Goal: Contribute content: Contribute content

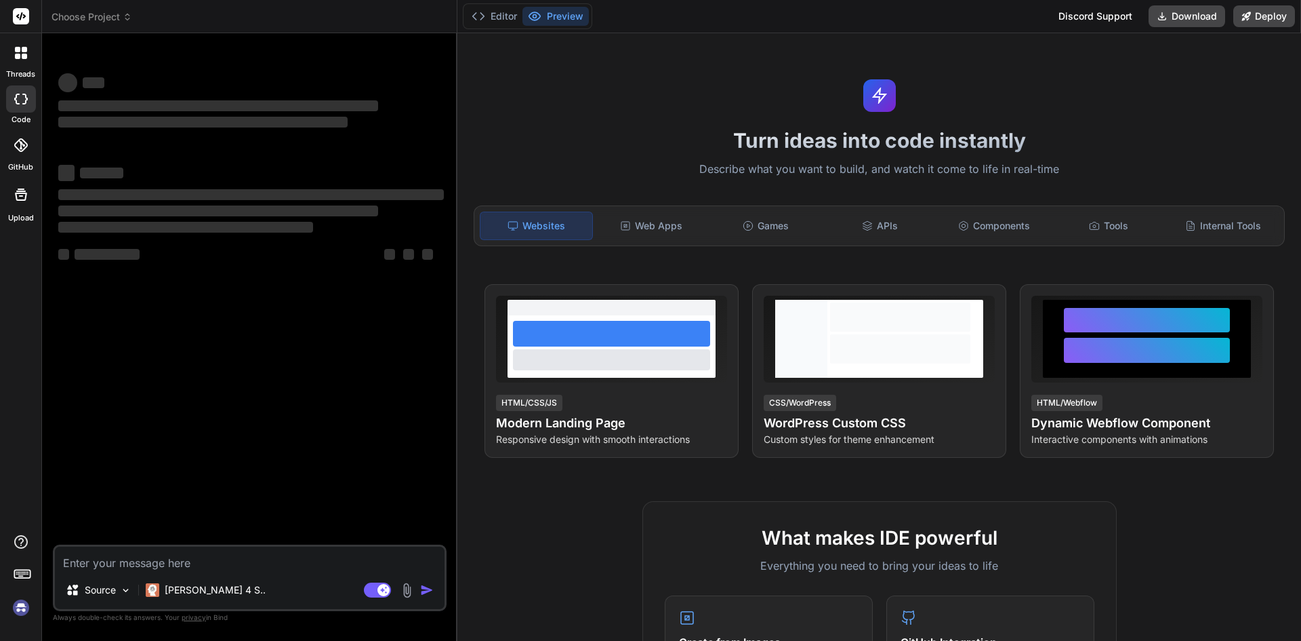
type textarea "x"
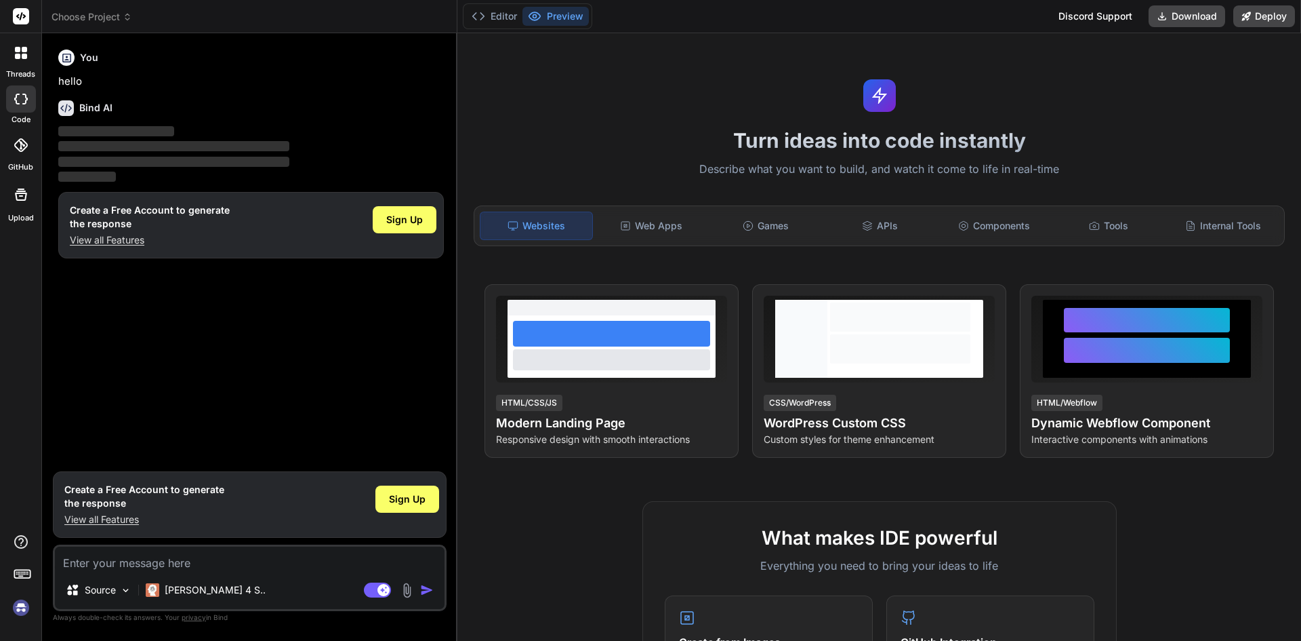
paste textarea "if (isSubmitted) { return ( <> <div className="min-h-screen w-1/3 bg-[#5B21B6] …"
type textarea "if (isSubmitted) { return ( <> <div className="min-h-screen w-1/3 bg-[#5B21B6] …"
type textarea "x"
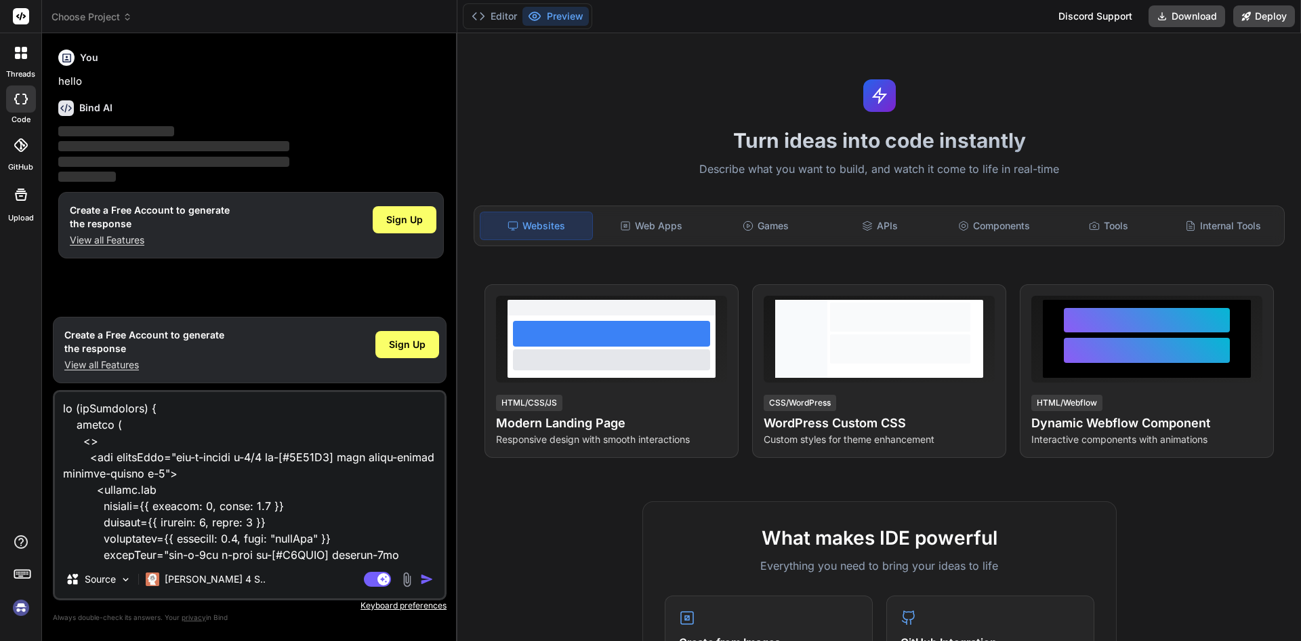
scroll to position [8932, 0]
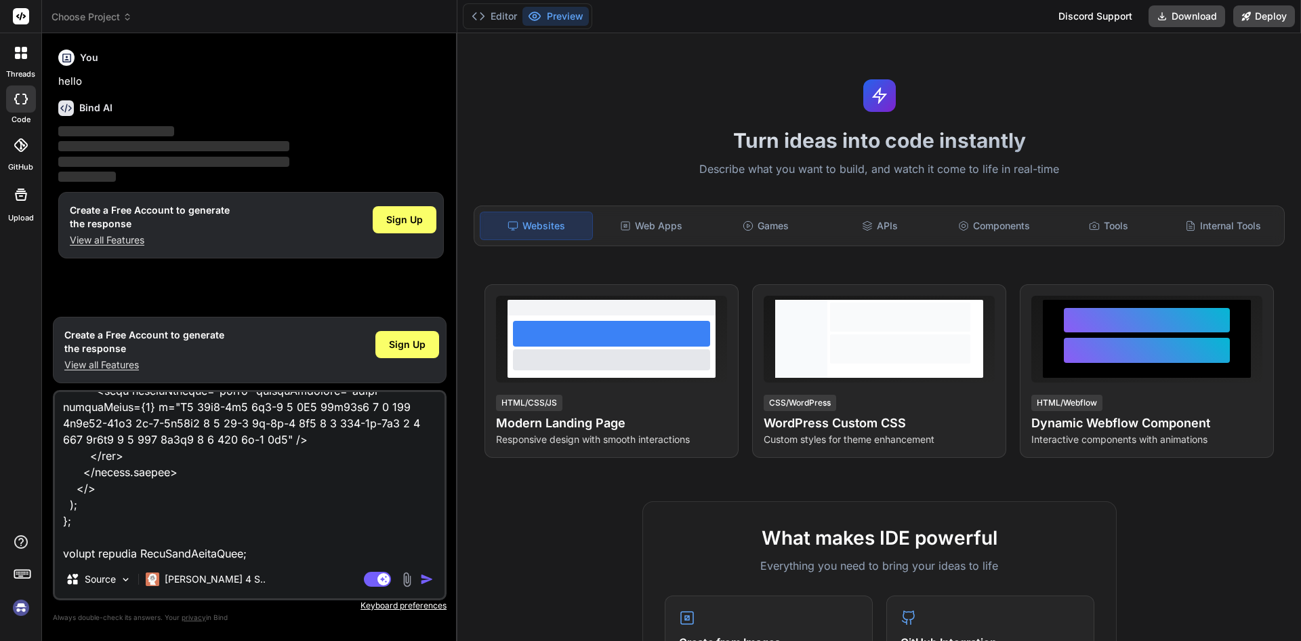
type textarea "if (isSubmitted) { return ( <> <div className="min-h-screen w-1/3 bg-[#5B21B6] …"
type textarea "x"
type textarea "if (isSubmitted) { return ( <> <div className="min-h-screen w-1/3 bg-[#5B21B6] …"
type textarea "x"
type textarea "if (isSubmitted) { return ( <> <div className="min-h-screen w-1/3 bg-[#5B21B6] …"
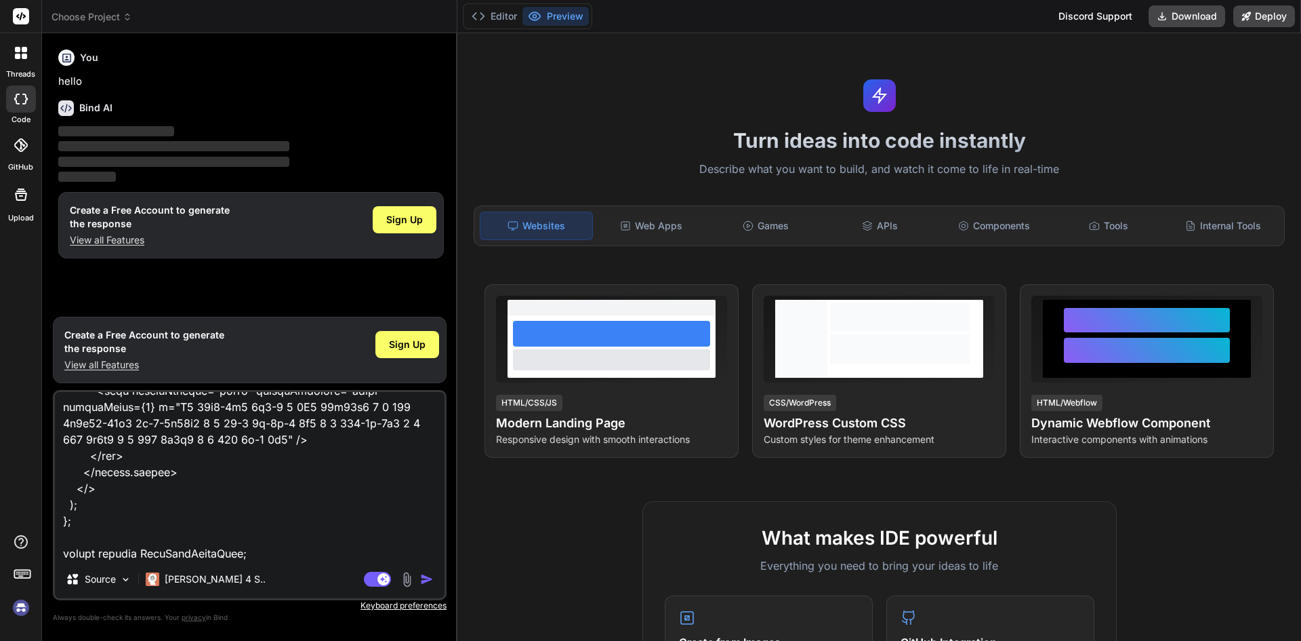
type textarea "x"
type textarea "if (isSubmitted) { return ( <> <div className="min-h-screen w-1/3 bg-[#5B21B6] …"
type textarea "x"
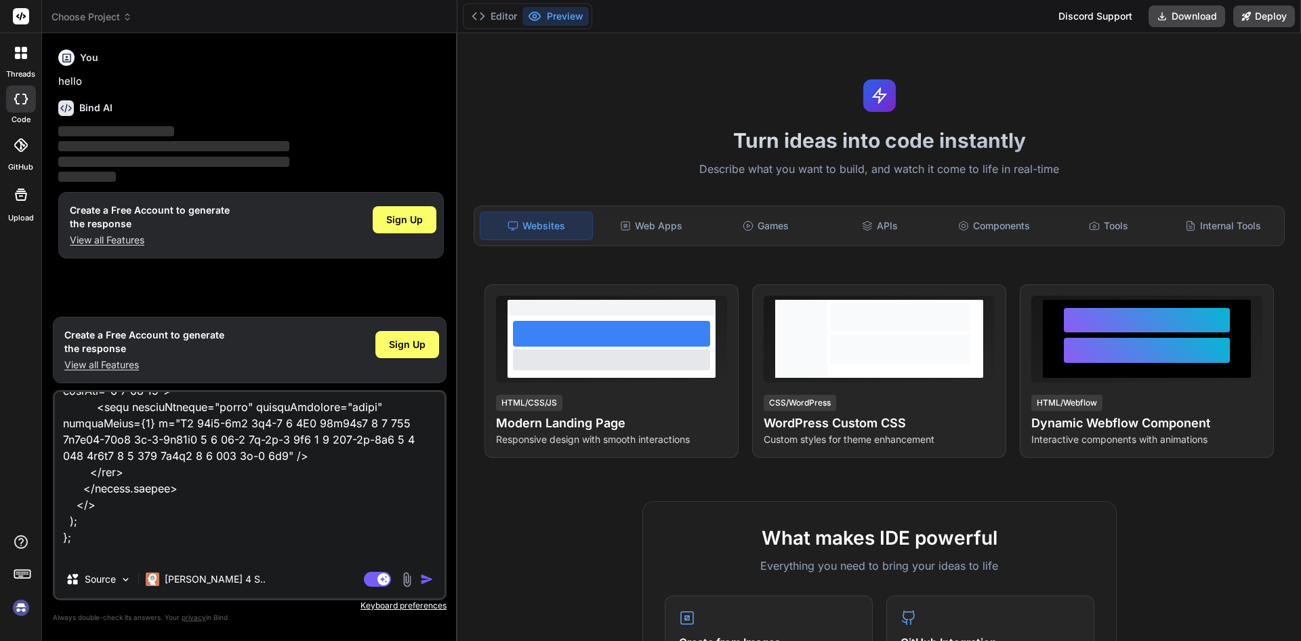
type textarea "if (isSubmitted) { return ( <> <div className="min-h-screen w-1/3 bg-[#5B21B6] …"
type textarea "x"
type textarea "if (isSubmitted) { return ( <> <div className="min-h-screen w-1/3 bg-[#5B21B6] …"
type textarea "x"
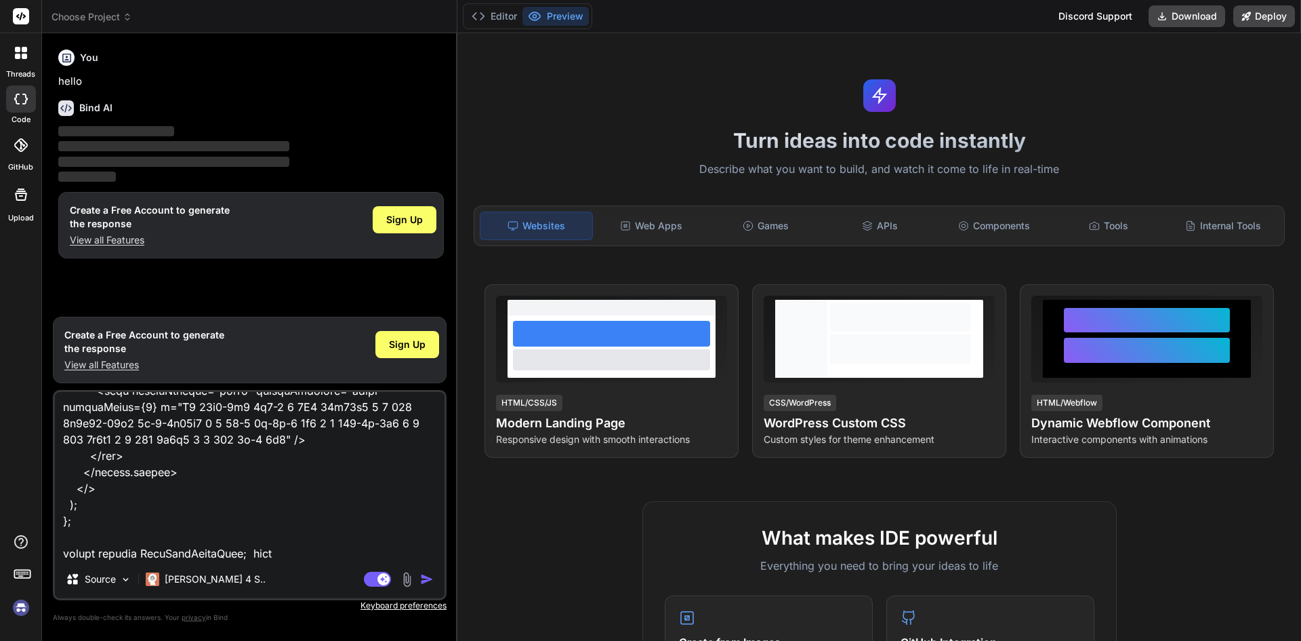
type textarea "if (isSubmitted) { return ( <> <div className="min-h-screen w-1/3 bg-[#5B21B6] …"
type textarea "x"
type textarea "if (isSubmitted) { return ( <> <div className="min-h-screen w-1/3 bg-[#5B21B6] …"
type textarea "x"
type textarea "if (isSubmitted) { return ( <> <div className="min-h-screen w-1/3 bg-[#5B21B6] …"
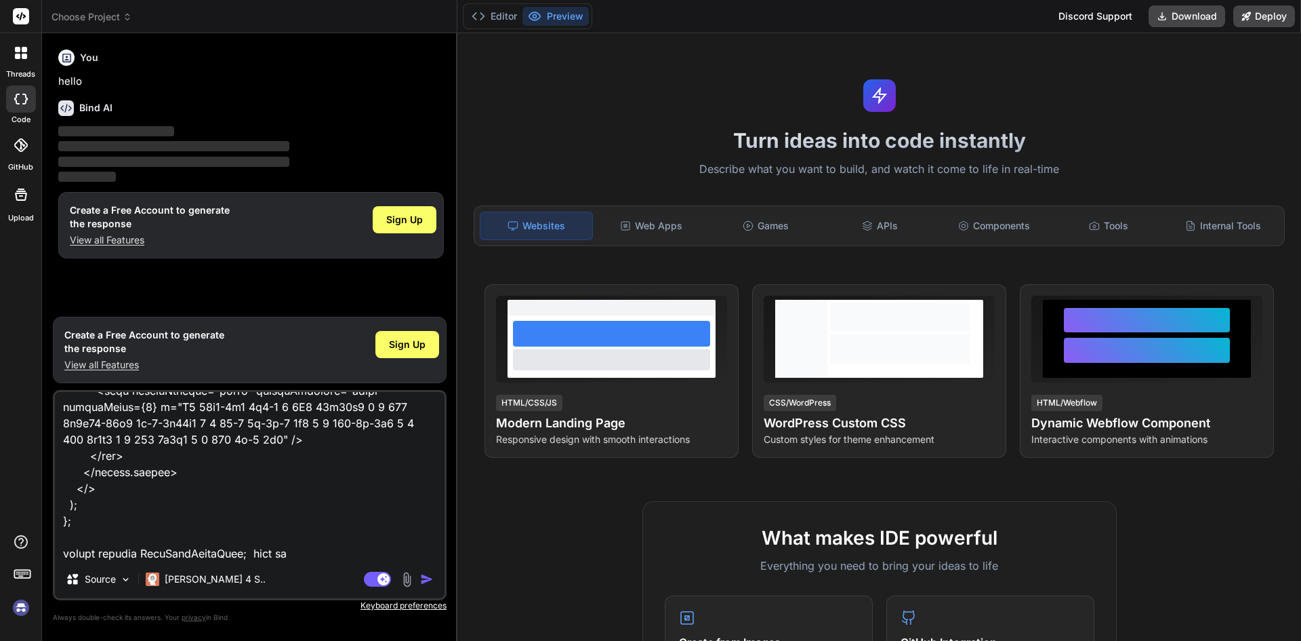
type textarea "x"
type textarea "if (isSubmitted) { return ( <> <div className="min-h-screen w-1/3 bg-[#5B21B6] …"
type textarea "x"
type textarea "if (isSubmitted) { return ( <> <div className="min-h-screen w-1/3 bg-[#5B21B6] …"
type textarea "x"
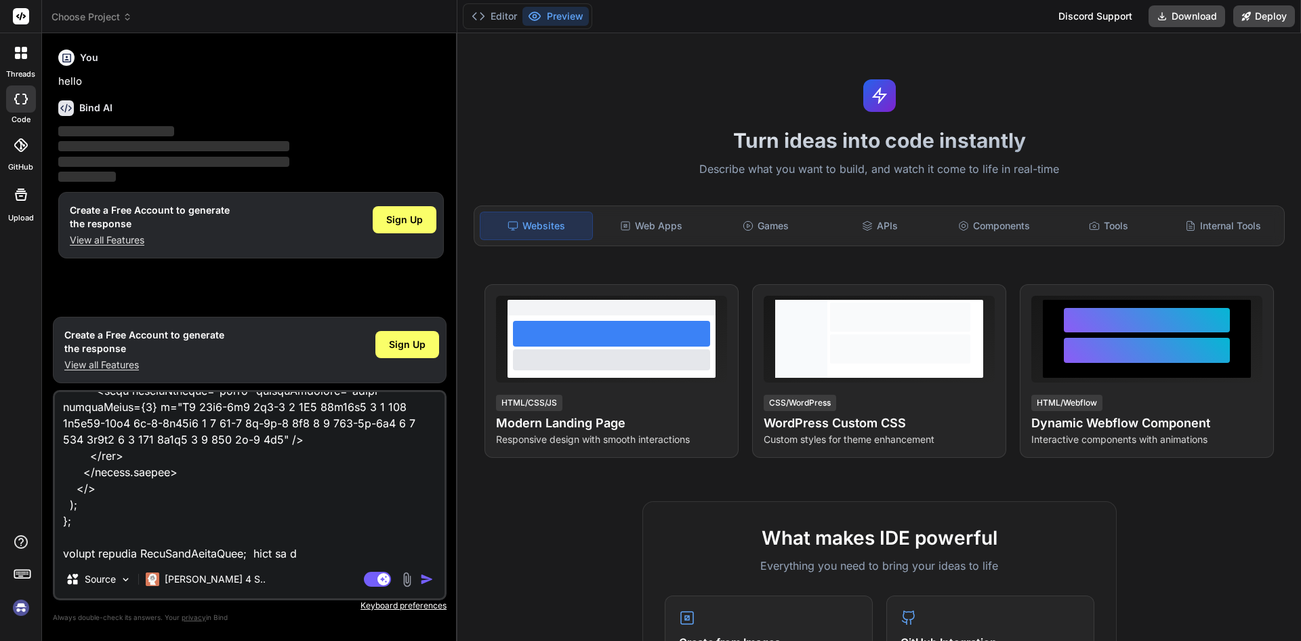
type textarea "if (isSubmitted) { return ( <> <div className="min-h-screen w-1/3 bg-[#5B21B6] …"
type textarea "x"
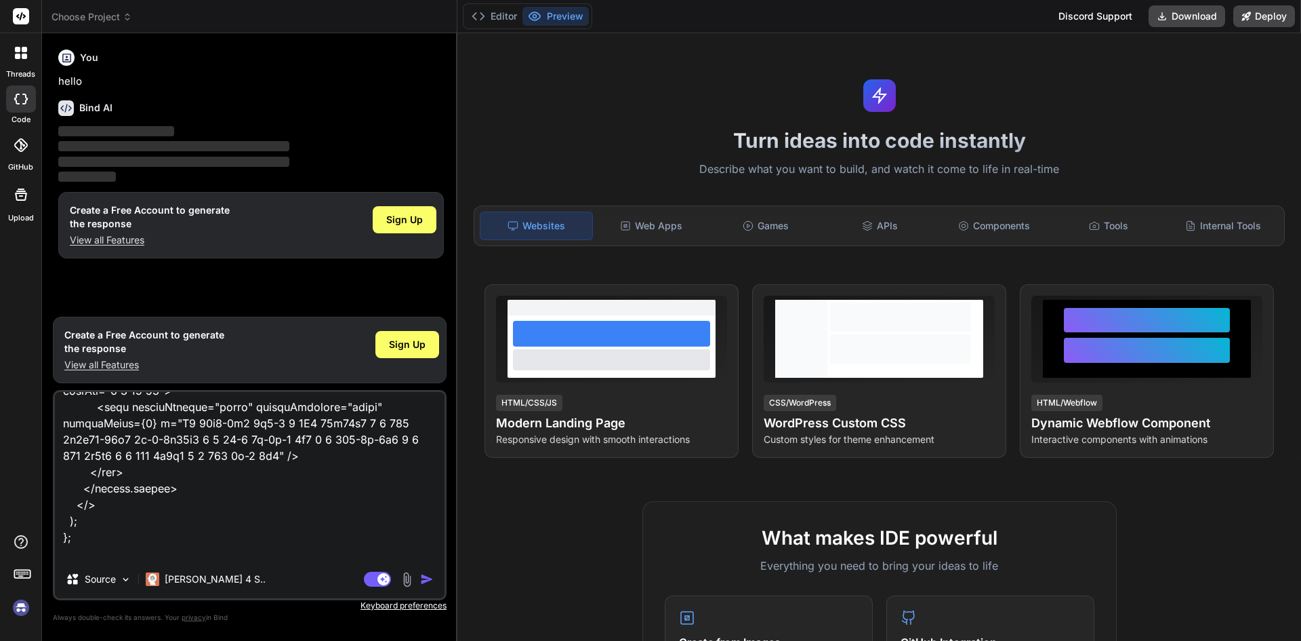
type textarea "if (isSubmitted) { return ( <> <div className="min-h-screen w-1/3 bg-[#5B21B6] …"
type textarea "x"
type textarea "if (isSubmitted) { return ( <> <div className="min-h-screen w-1/3 bg-[#5B21B6] …"
type textarea "x"
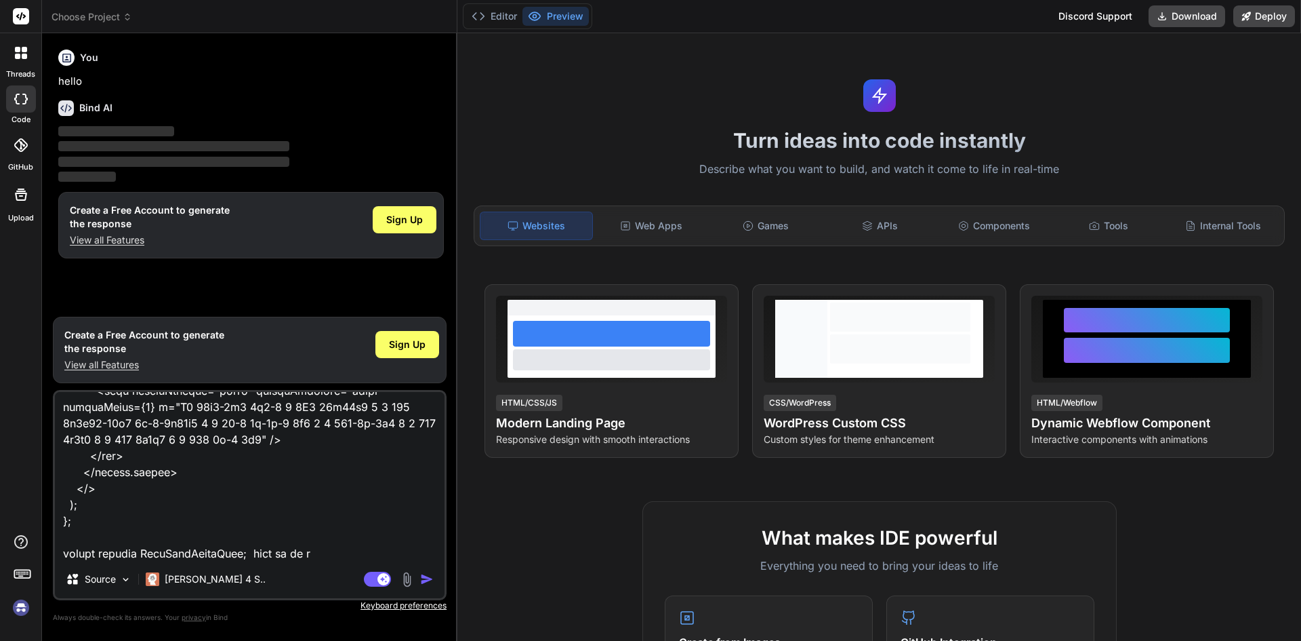
type textarea "if (isSubmitted) { return ( <> <div className="min-h-screen w-1/3 bg-[#5B21B6] …"
type textarea "x"
type textarea "if (isSubmitted) { return ( <> <div className="min-h-screen w-1/3 bg-[#5B21B6] …"
type textarea "x"
type textarea "if (isSubmitted) { return ( <> <div className="min-h-screen w-1/3 bg-[#5B21B6] …"
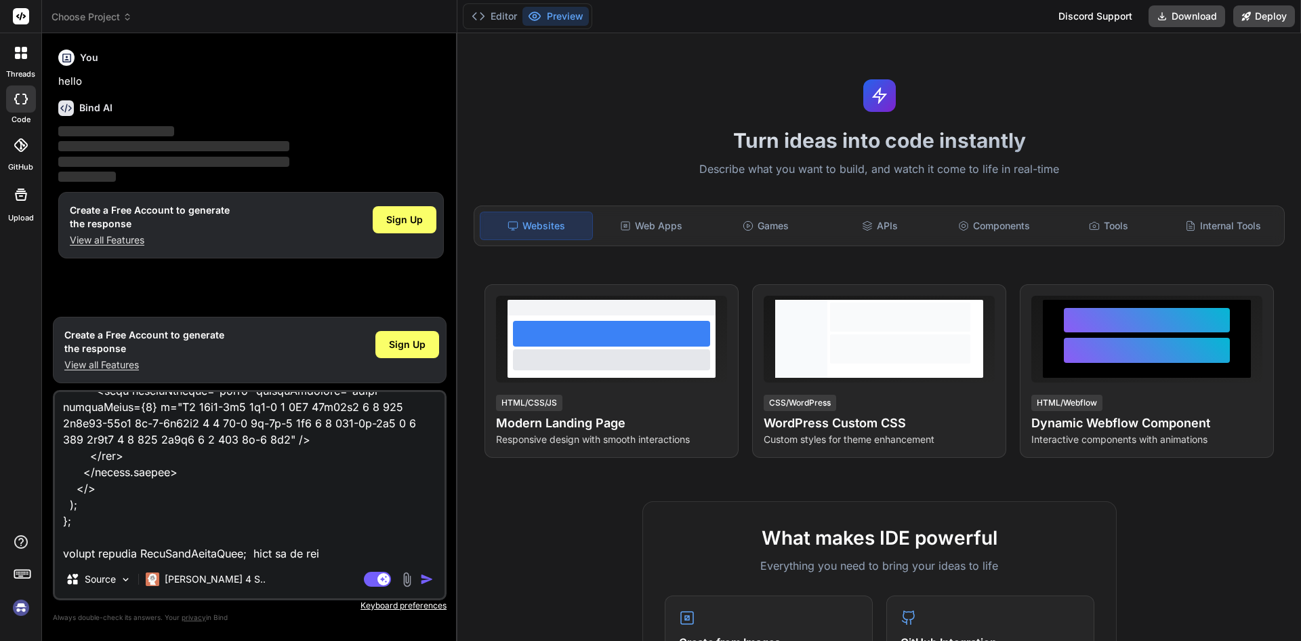
type textarea "x"
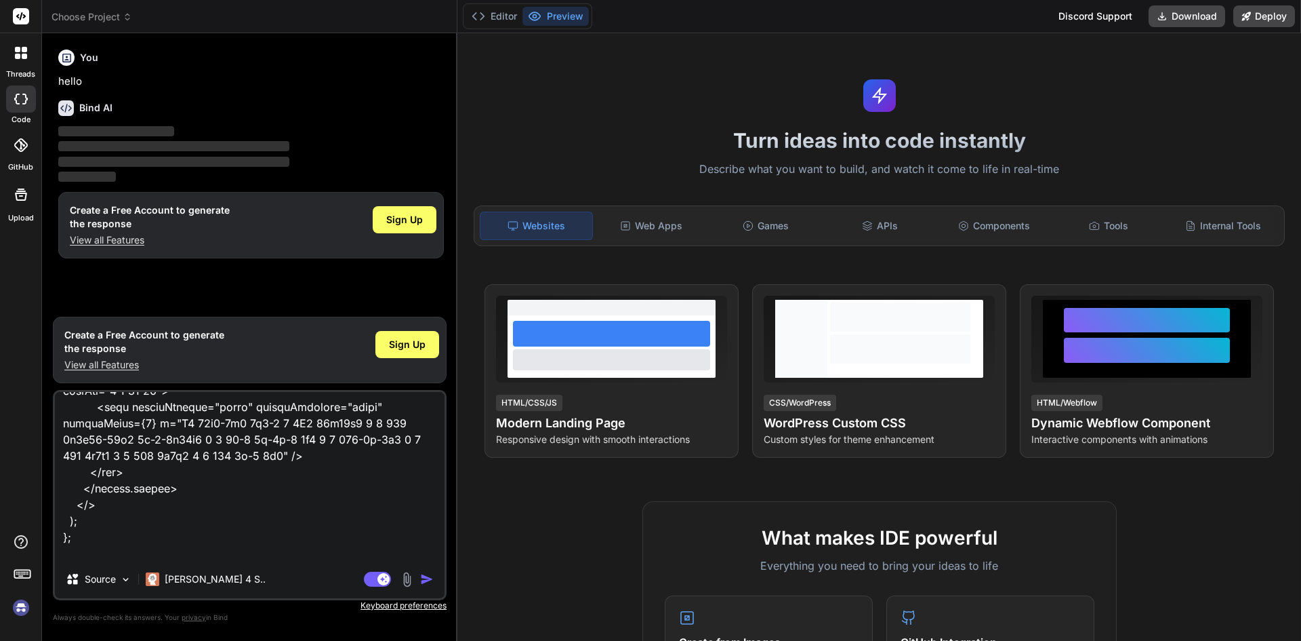
type textarea "if (isSubmitted) { return ( <> <div className="min-h-screen w-1/3 bg-[#5B21B6] …"
type textarea "x"
type textarea "if (isSubmitted) { return ( <> <div className="min-h-screen w-1/3 bg-[#5B21B6] …"
type textarea "x"
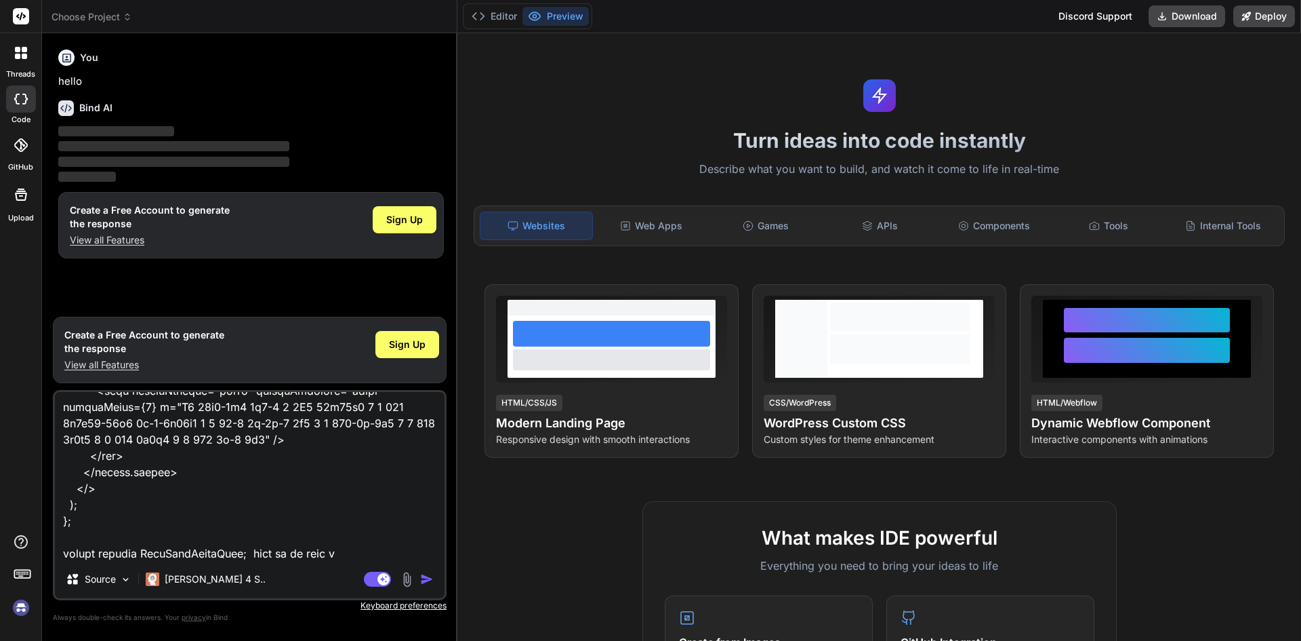
type textarea "if (isSubmitted) { return ( <> <div className="min-h-screen w-1/3 bg-[#5B21B6] …"
type textarea "x"
type textarea "if (isSubmitted) { return ( <> <div className="min-h-screen w-1/3 bg-[#5B21B6] …"
type textarea "x"
type textarea "if (isSubmitted) { return ( <> <div className="min-h-screen w-1/3 bg-[#5B21B6] …"
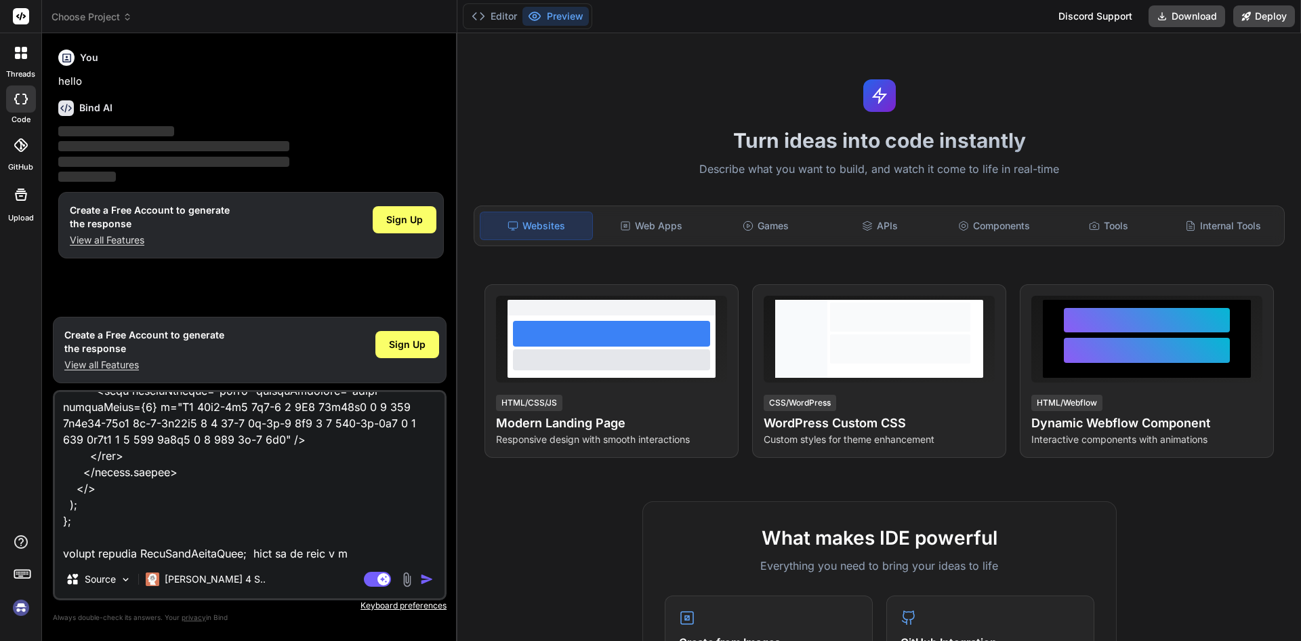
type textarea "x"
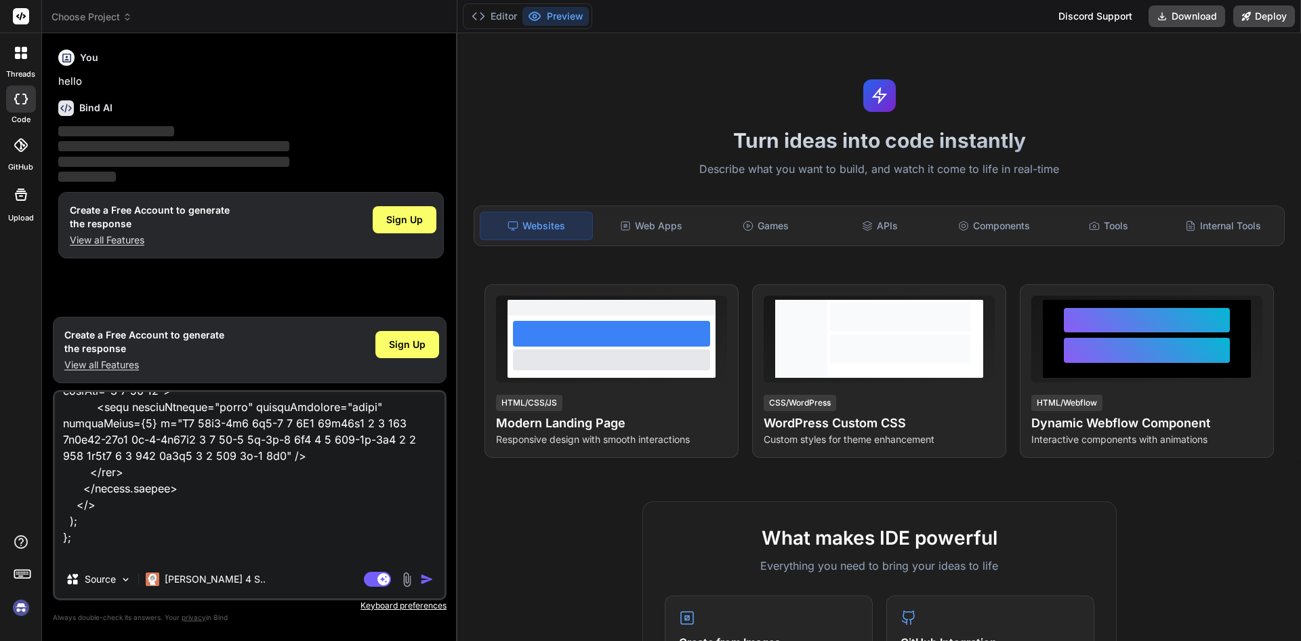
type textarea "if (isSubmitted) { return ( <> <div className="min-h-screen w-1/3 bg-[#5B21B6] …"
type textarea "x"
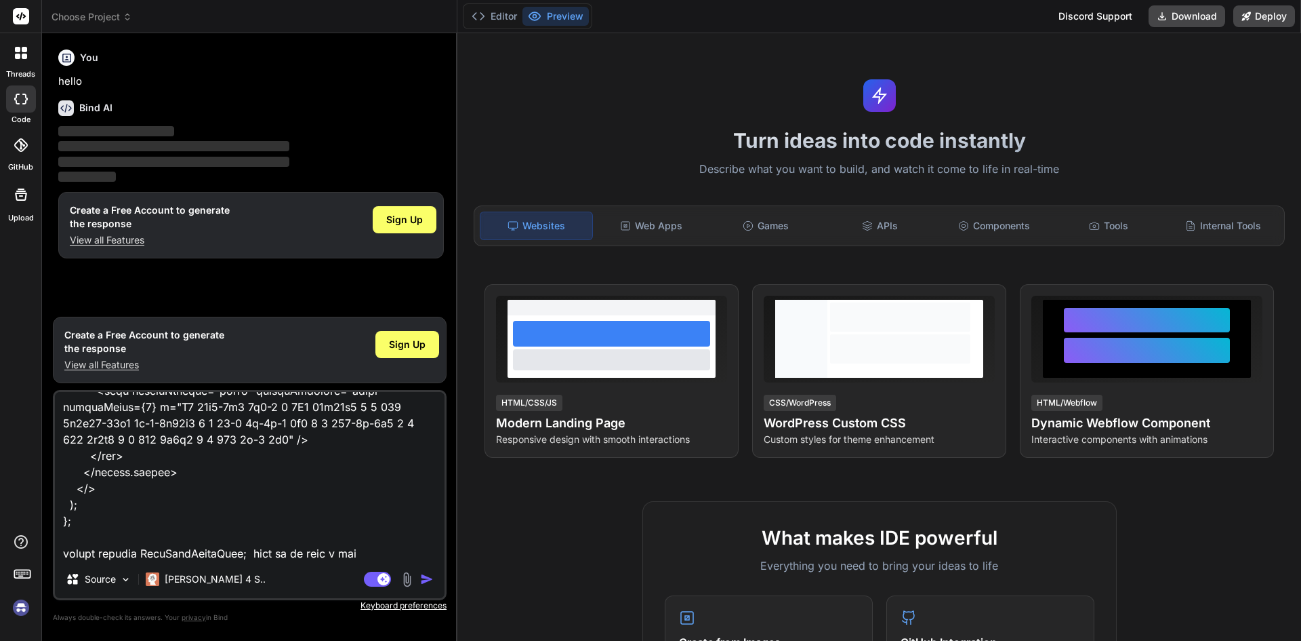
type textarea "if (isSubmitted) { return ( <> <div className="min-h-screen w-1/3 bg-[#5B21B6] …"
type textarea "x"
type textarea "if (isSubmitted) { return ( <> <div className="min-h-screen w-1/3 bg-[#5B21B6] …"
type textarea "x"
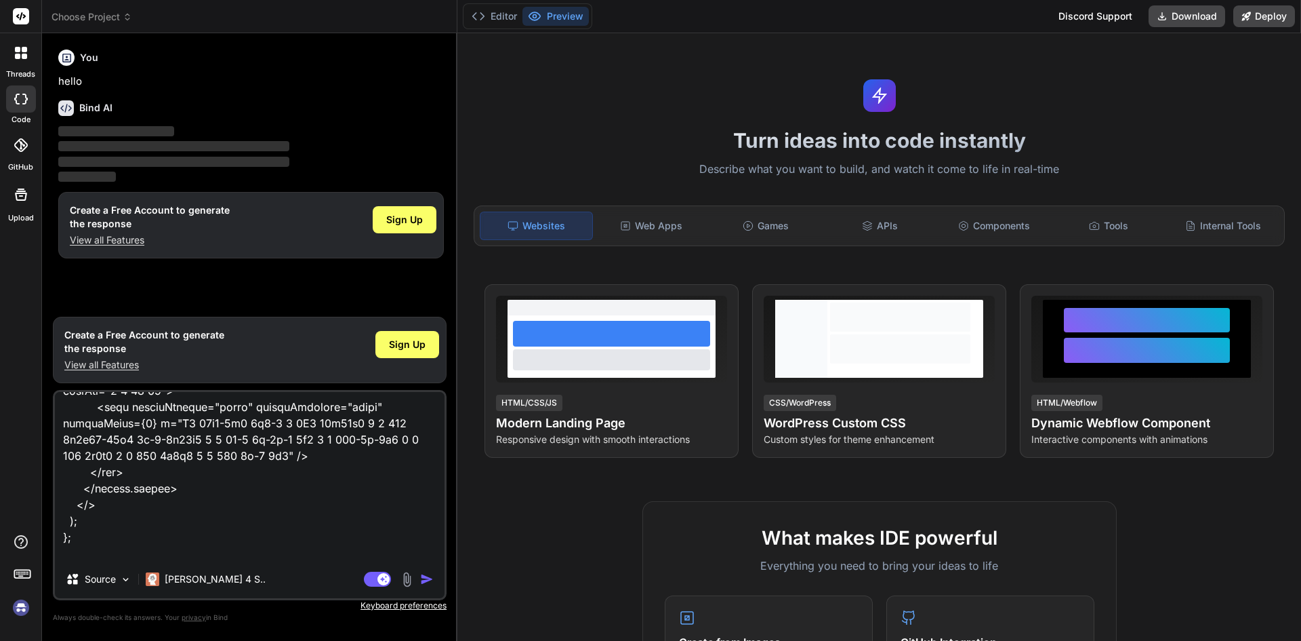
type textarea "if (isSubmitted) { return ( <> <div className="min-h-screen w-1/3 bg-[#5B21B6] …"
type textarea "x"
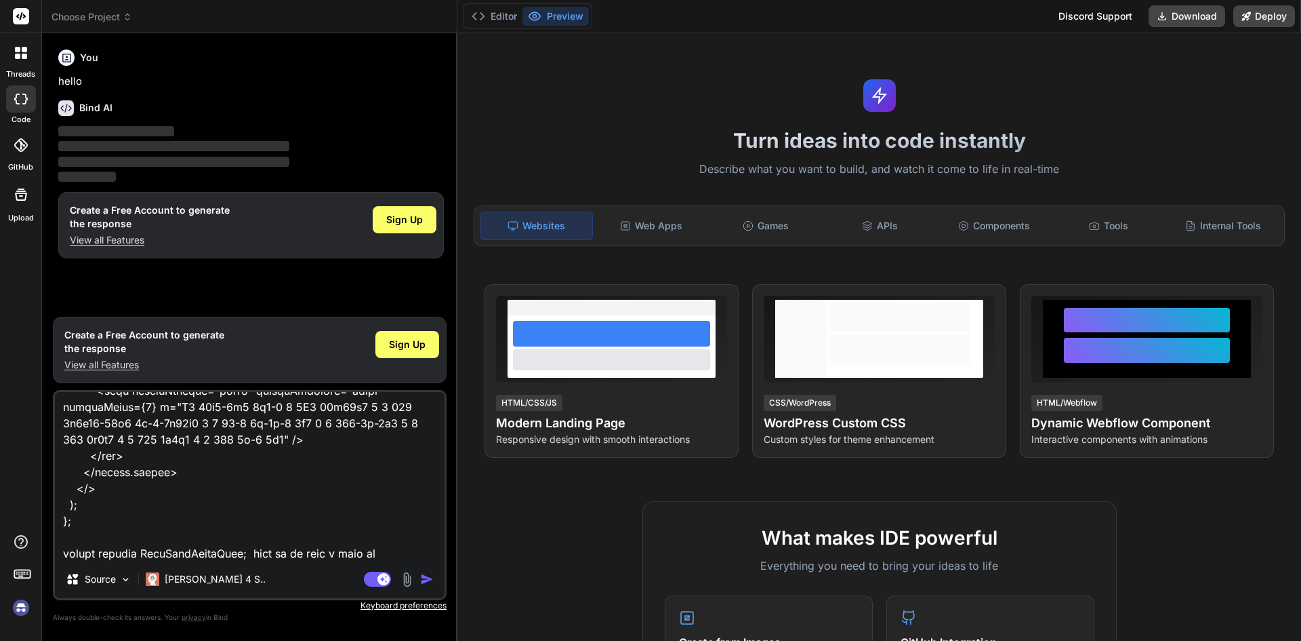
type textarea "if (isSubmitted) { return ( <> <div className="min-h-screen w-1/3 bg-[#5B21B6] …"
type textarea "x"
type textarea "if (isSubmitted) { return ( <> <div className="min-h-screen w-1/3 bg-[#5B21B6] …"
type textarea "x"
type textarea "if (isSubmitted) { return ( <> <div className="min-h-screen w-1/3 bg-[#5B21B6] …"
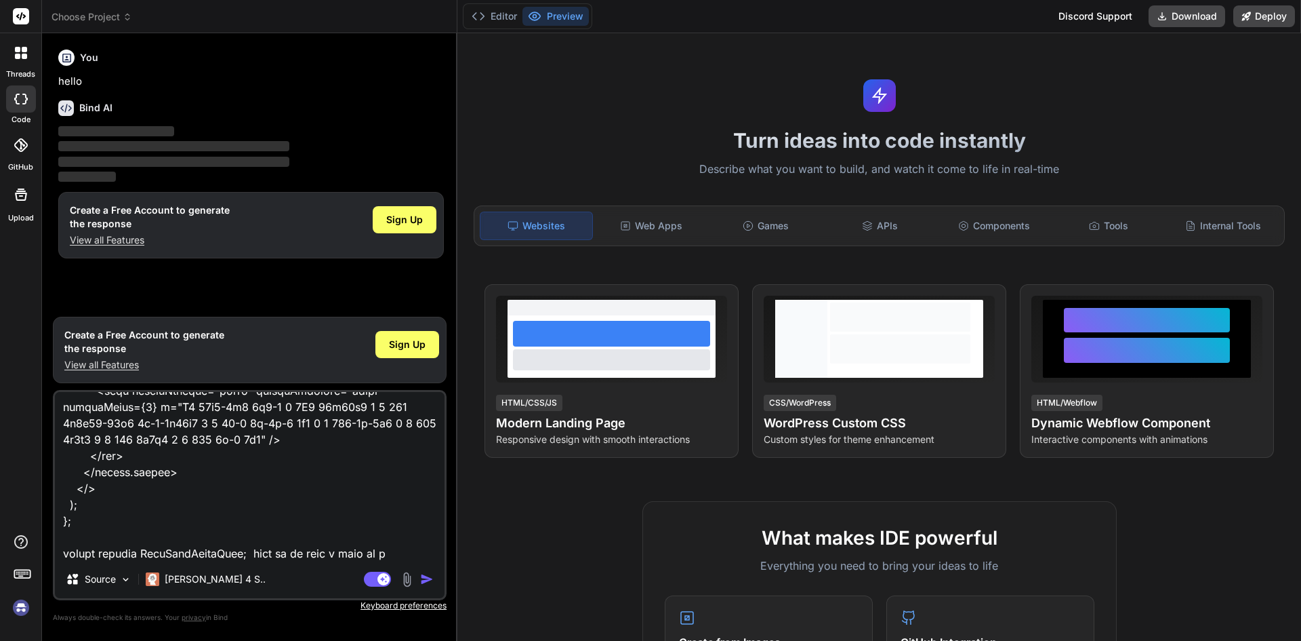
type textarea "x"
type textarea "if (isSubmitted) { return ( <> <div className="min-h-screen w-1/3 bg-[#5B21B6] …"
type textarea "x"
type textarea "if (isSubmitted) { return ( <> <div className="min-h-screen w-1/3 bg-[#5B21B6] …"
type textarea "x"
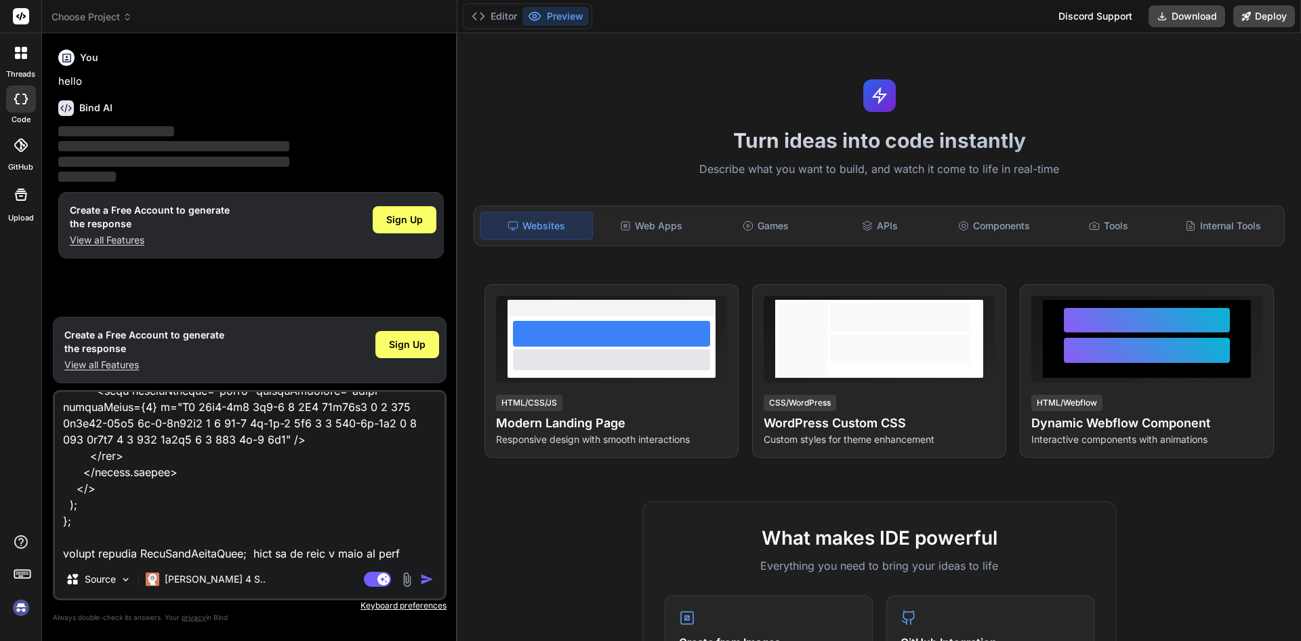
type textarea "if (isSubmitted) { return ( <> <div className="min-h-screen w-1/3 bg-[#5B21B6] …"
type textarea "x"
type textarea "if (isSubmitted) { return ( <> <div className="min-h-screen w-1/3 bg-[#5B21B6] …"
type textarea "x"
type textarea "if (isSubmitted) { return ( <> <div className="min-h-screen w-1/3 bg-[#5B21B6] …"
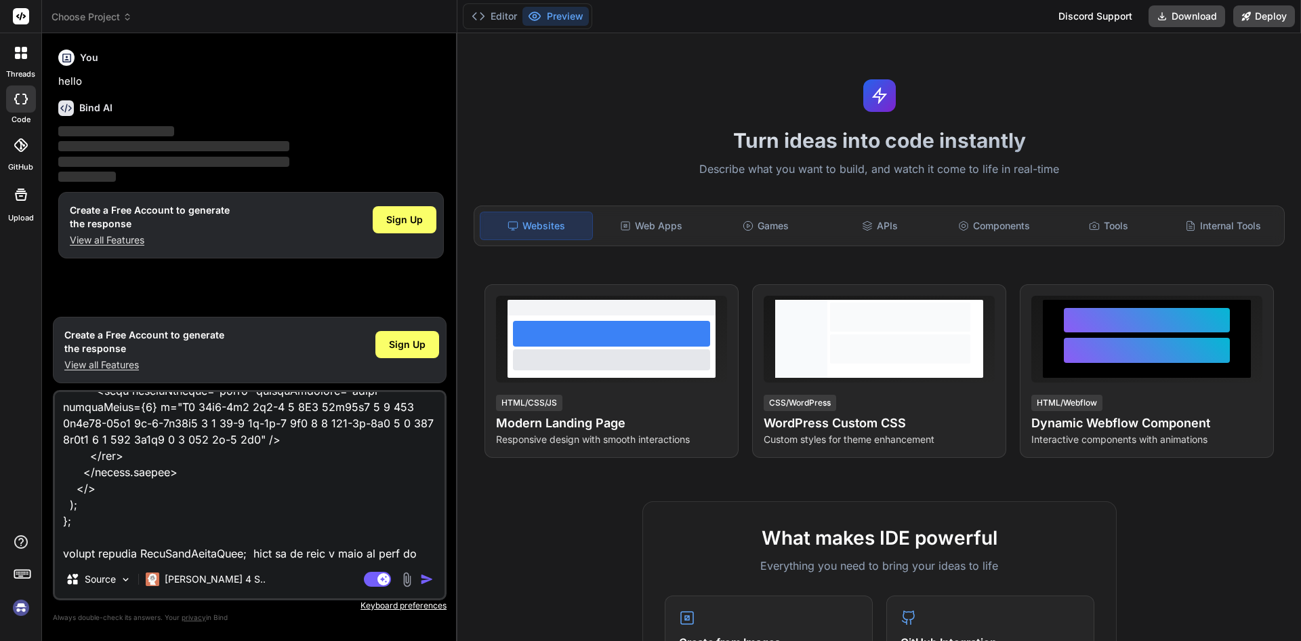
type textarea "x"
type textarea "if (isSubmitted) { return ( <> <div className="min-h-screen w-1/3 bg-[#5B21B6] …"
type textarea "x"
type textarea "if (isSubmitted) { return ( <> <div className="min-h-screen w-1/3 bg-[#5B21B6] …"
type textarea "x"
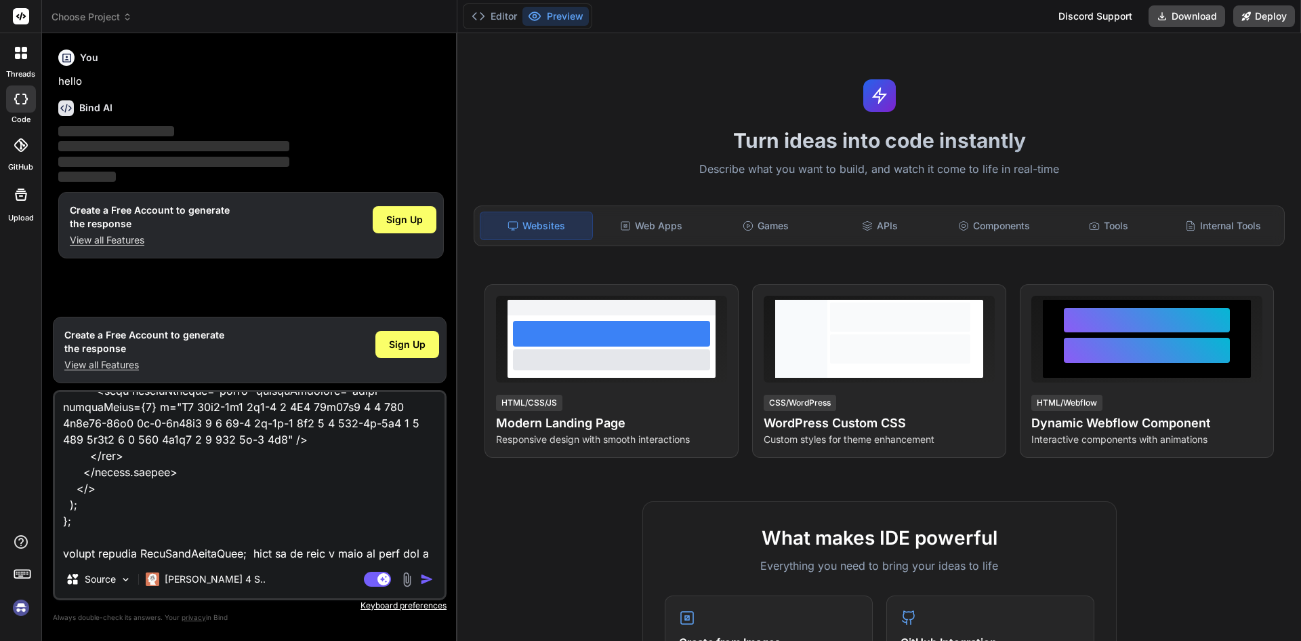
scroll to position [8948, 0]
type textarea "if (isSubmitted) { return ( <> <div className="min-h-screen w-1/3 bg-[#5B21B6] …"
type textarea "x"
type textarea "if (isSubmitted) { return ( <> <div className="min-h-screen w-1/3 bg-[#5B21B6] …"
type textarea "x"
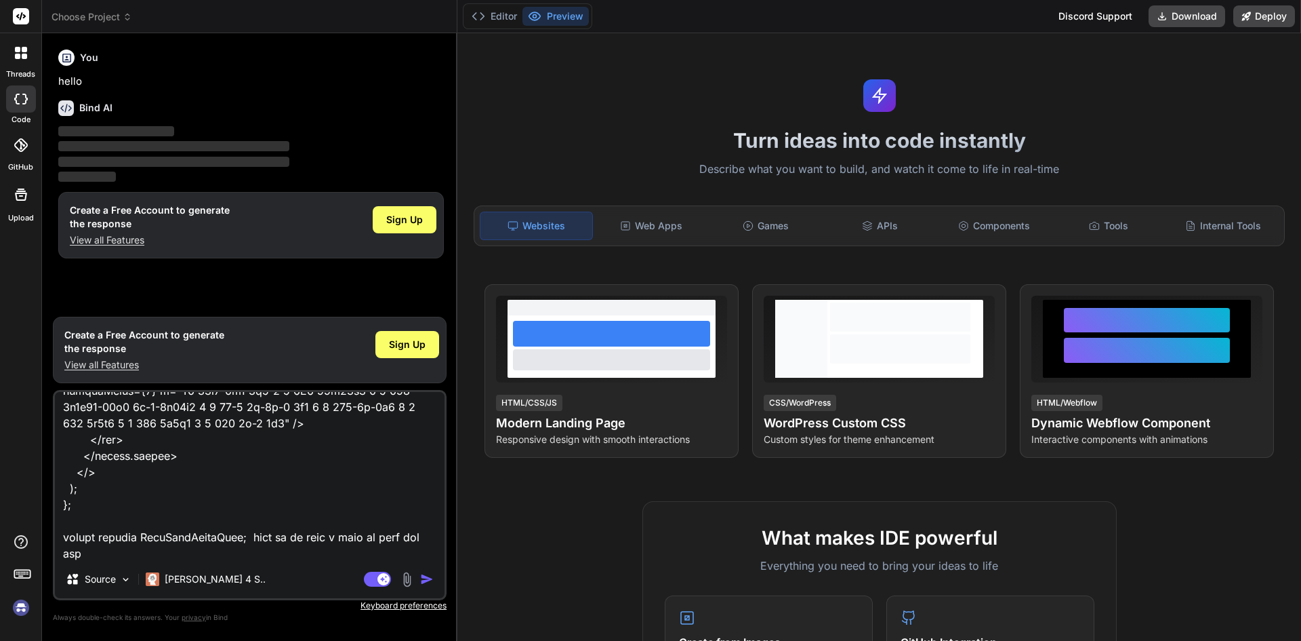
type textarea "if (isSubmitted) { return ( <> <div className="min-h-screen w-1/3 bg-[#5B21B6] …"
type textarea "x"
type textarea "if (isSubmitted) { return ( <> <div className="min-h-screen w-1/3 bg-[#5B21B6] …"
type textarea "x"
type textarea "if (isSubmitted) { return ( <> <div className="min-h-screen w-1/3 bg-[#5B21B6] …"
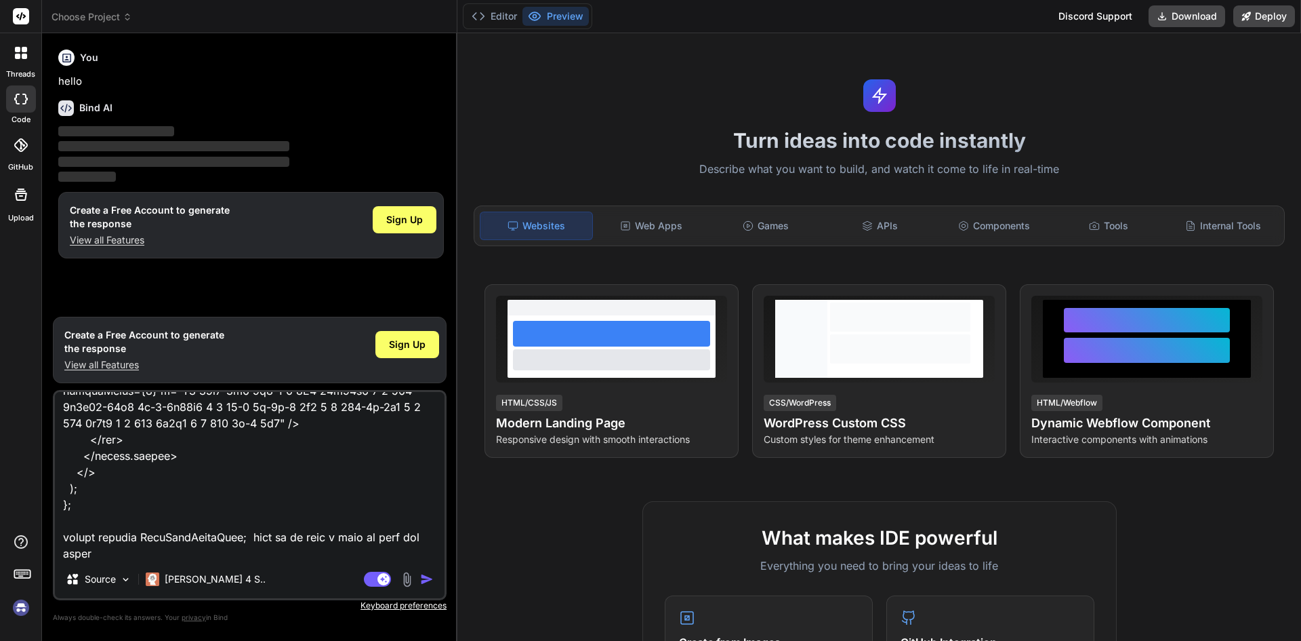
type textarea "x"
type textarea "if (isSubmitted) { return ( <> <div className="min-h-screen w-1/3 bg-[#5B21B6] …"
type textarea "x"
type textarea "if (isSubmitted) { return ( <> <div className="min-h-screen w-1/3 bg-[#5B21B6] …"
type textarea "x"
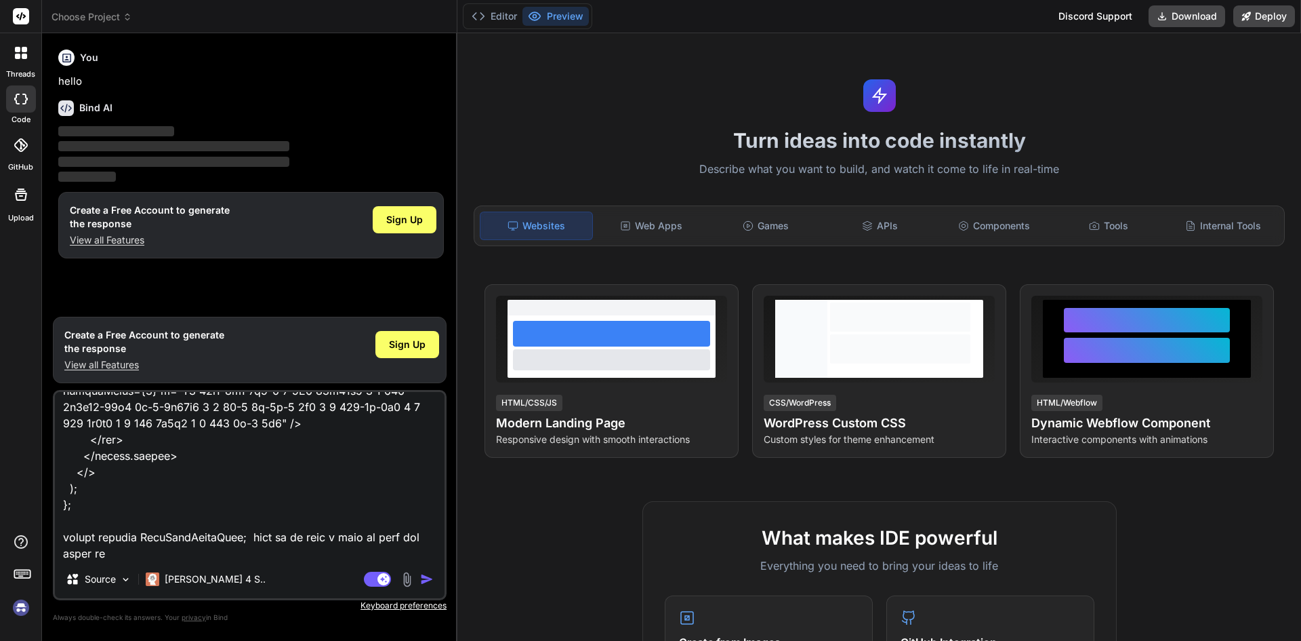
type textarea "if (isSubmitted) { return ( <> <div className="min-h-screen w-1/3 bg-[#5B21B6] …"
type textarea "x"
type textarea "if (isSubmitted) { return ( <> <div className="min-h-screen w-1/3 bg-[#5B21B6] …"
type textarea "x"
type textarea "if (isSubmitted) { return ( <> <div className="min-h-screen w-1/3 bg-[#5B21B6] …"
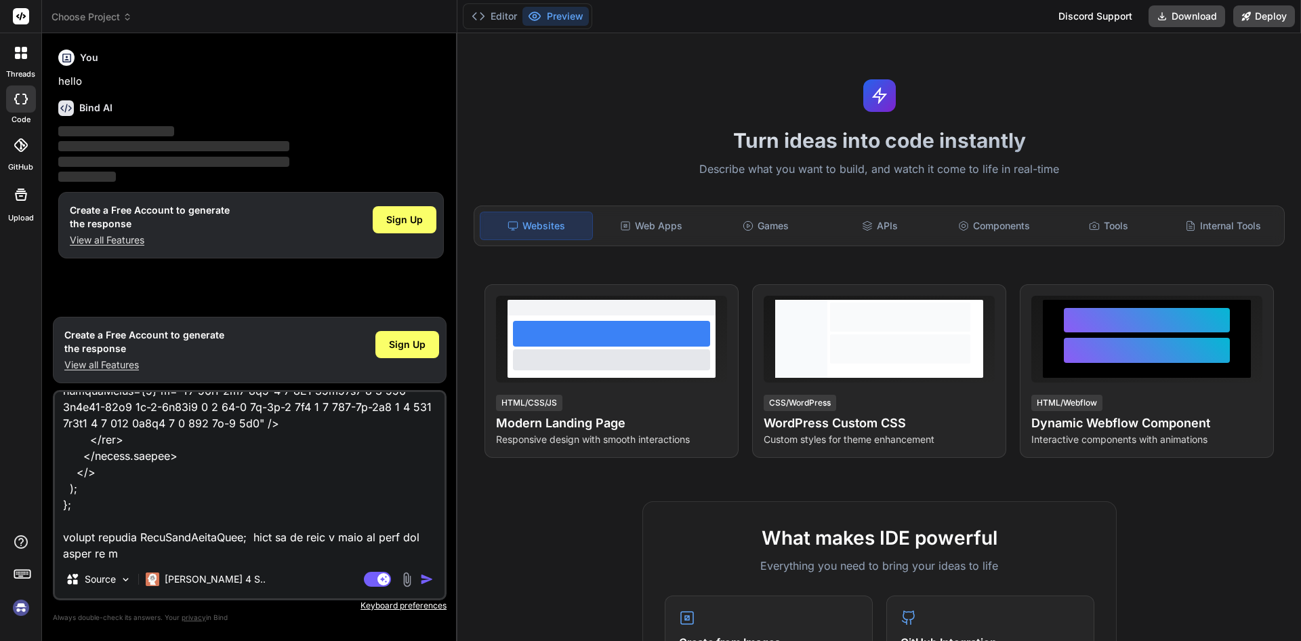
type textarea "x"
type textarea "if (isSubmitted) { return ( <> <div className="min-h-screen w-1/3 bg-[#5B21B6] …"
type textarea "x"
type textarea "if (isSubmitted) { return ( <> <div className="min-h-screen w-1/3 bg-[#5B21B6] …"
type textarea "x"
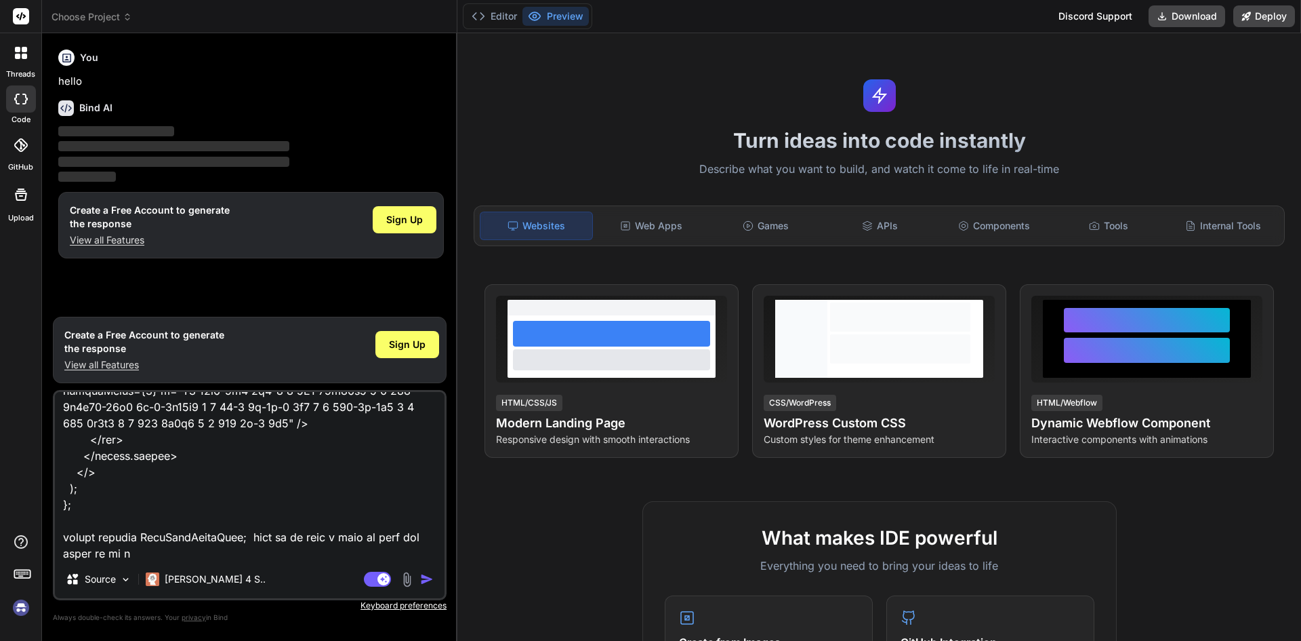
type textarea "if (isSubmitted) { return ( <> <div className="min-h-screen w-1/3 bg-[#5B21B6] …"
type textarea "x"
type textarea "if (isSubmitted) { return ( <> <div className="min-h-screen w-1/3 bg-[#5B21B6] …"
type textarea "x"
type textarea "if (isSubmitted) { return ( <> <div className="min-h-screen w-1/3 bg-[#5B21B6] …"
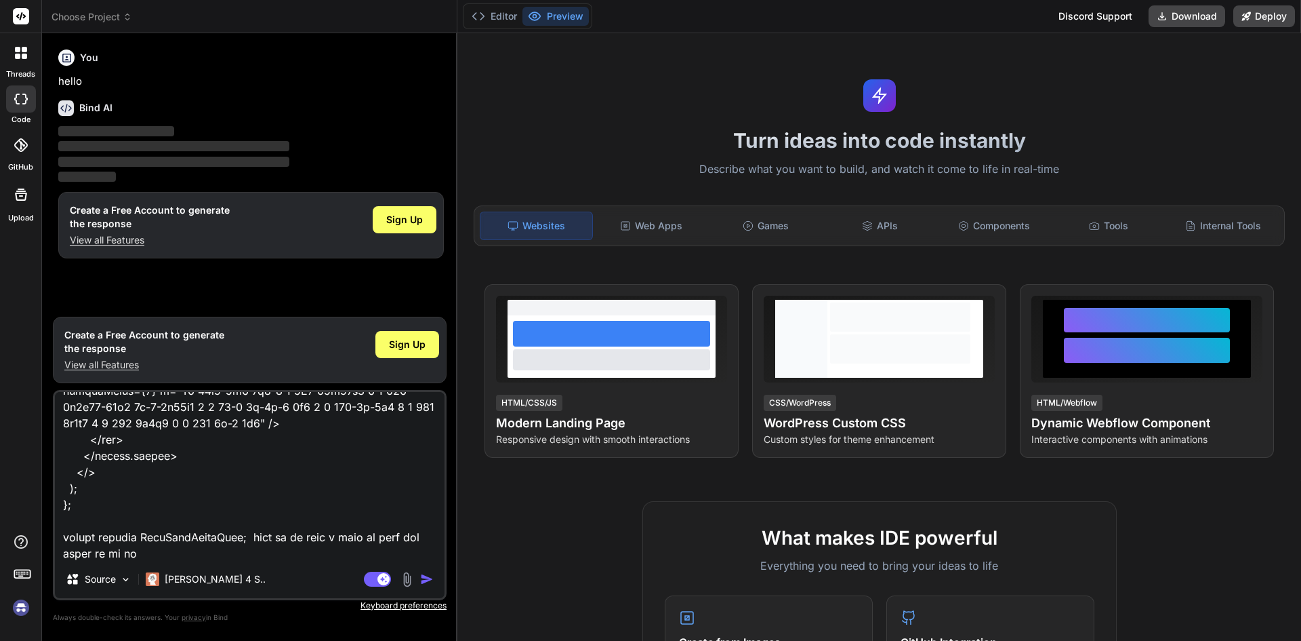
type textarea "x"
type textarea "if (isSubmitted) { return ( <> <div className="min-h-screen w-1/3 bg-[#5B21B6] …"
type textarea "x"
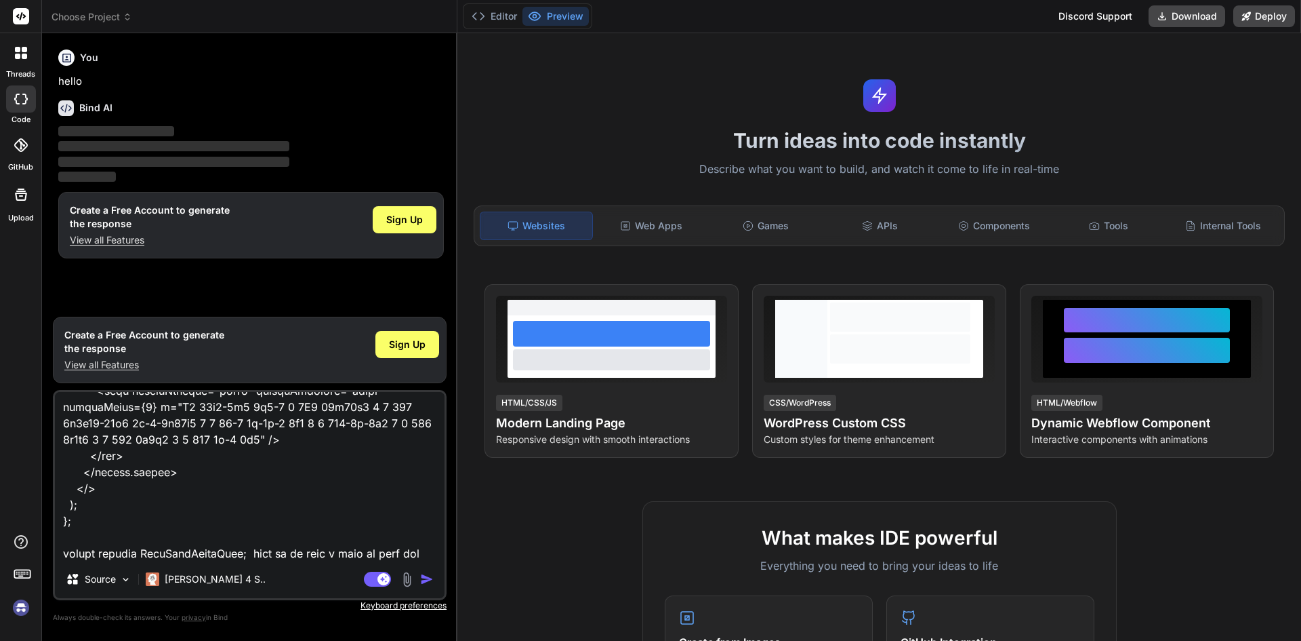
type textarea "if (isSubmitted) { return ( <> <div className="min-h-screen w-1/3 bg-[#5B21B6] …"
type textarea "x"
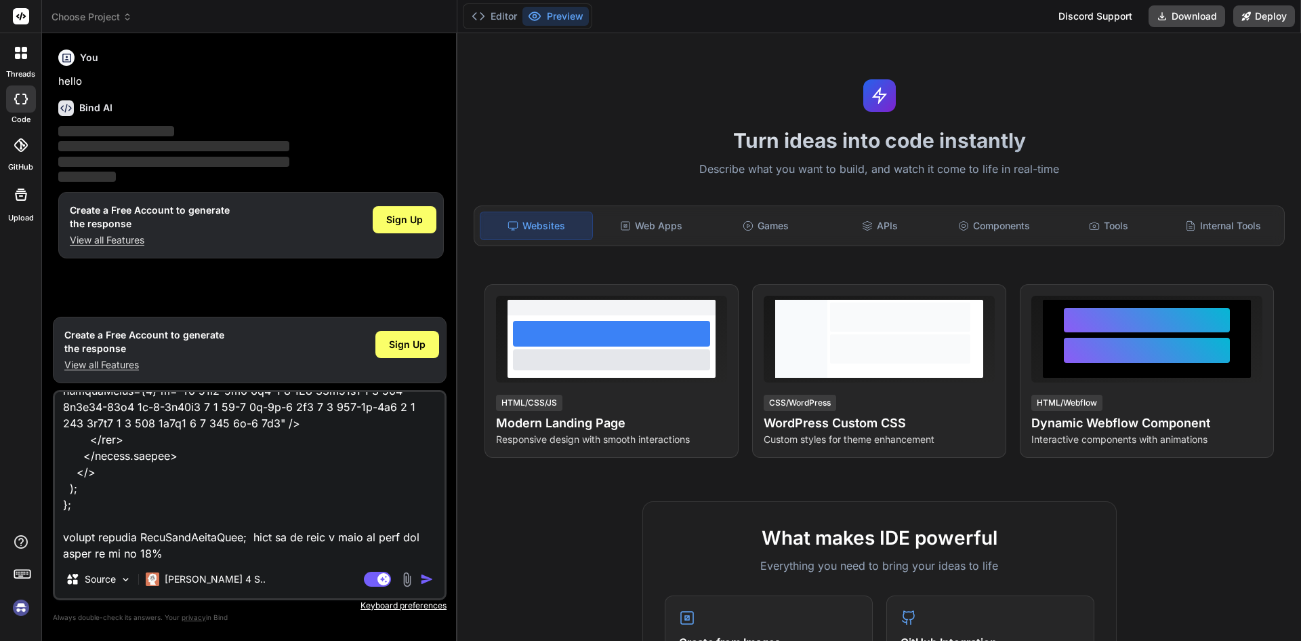
type textarea "if (isSubmitted) { return ( <> <div className="min-h-screen w-1/3 bg-[#5B21B6] …"
type textarea "x"
type textarea "if (isSubmitted) { return ( <> <div className="min-h-screen w-1/3 bg-[#5B21B6] …"
type textarea "x"
type textarea "if (isSubmitted) { return ( <> <div className="min-h-screen w-1/3 bg-[#5B21B6] …"
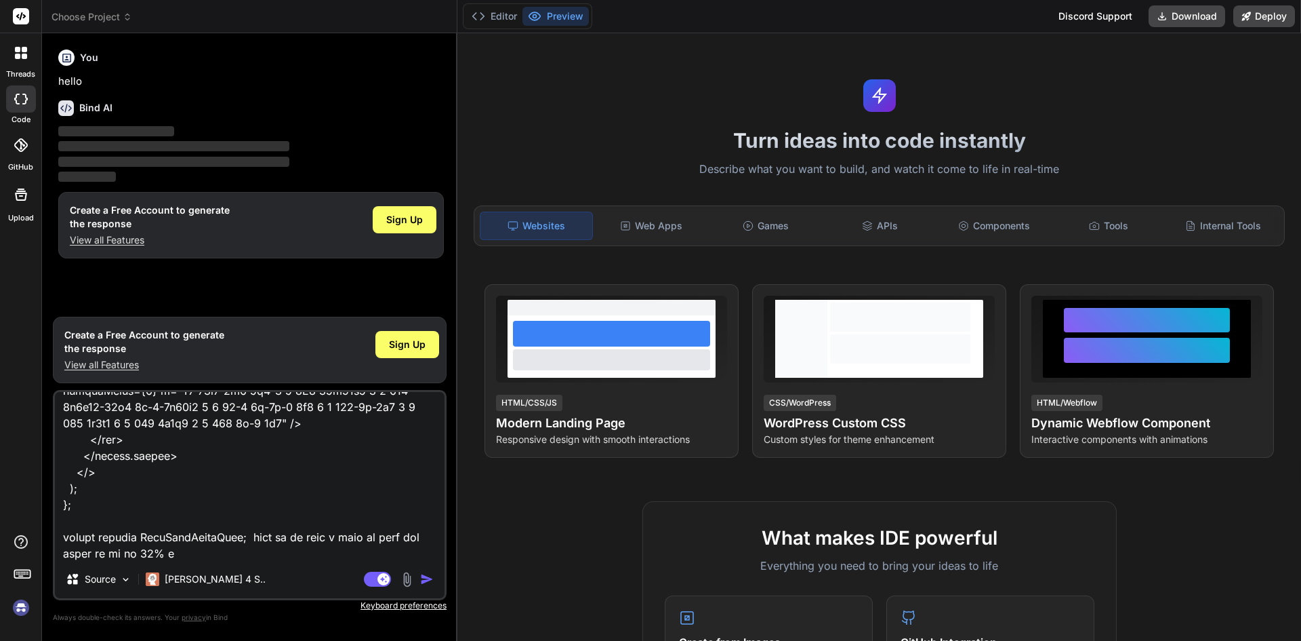
type textarea "x"
type textarea "if (isSubmitted) { return ( <> <div className="min-h-screen w-1/3 bg-[#5B21B6] …"
type textarea "x"
type textarea "if (isSubmitted) { return ( <> <div className="min-h-screen w-1/3 bg-[#5B21B6] …"
type textarea "x"
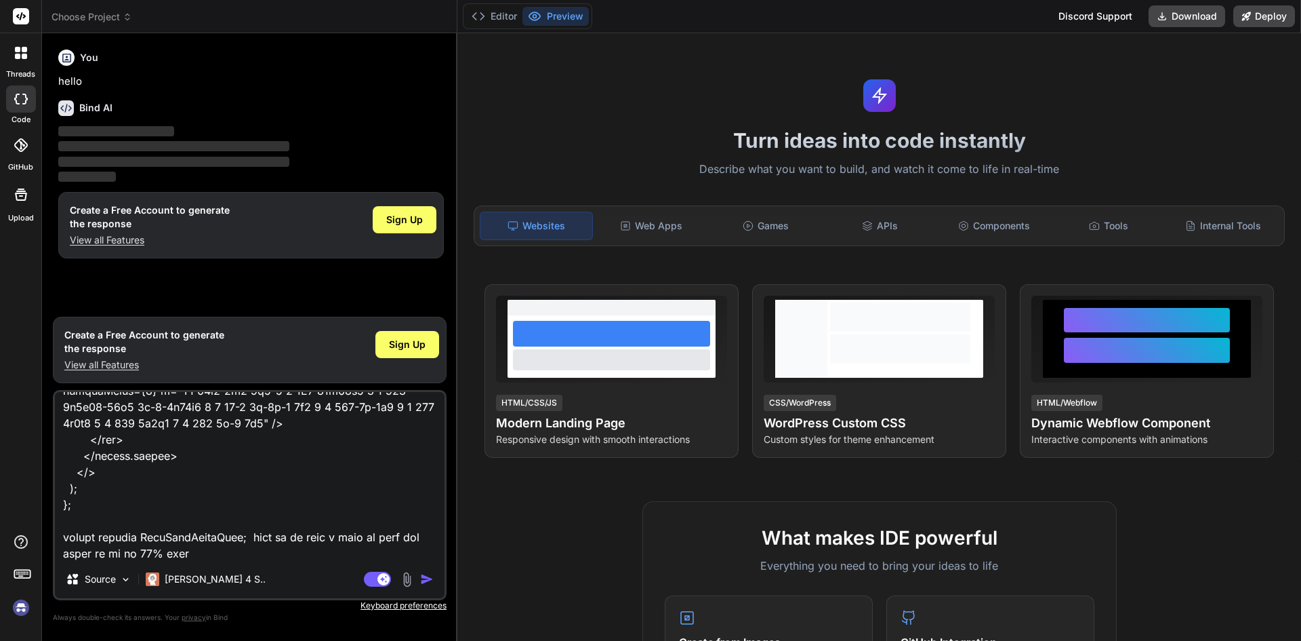
type textarea "if (isSubmitted) { return ( <> <div className="min-h-screen w-1/3 bg-[#5B21B6] …"
type textarea "x"
type textarea "if (isSubmitted) { return ( <> <div className="min-h-screen w-1/3 bg-[#5B21B6] …"
type textarea "x"
type textarea "if (isSubmitted) { return ( <> <div className="min-h-screen w-1/3 bg-[#5B21B6] …"
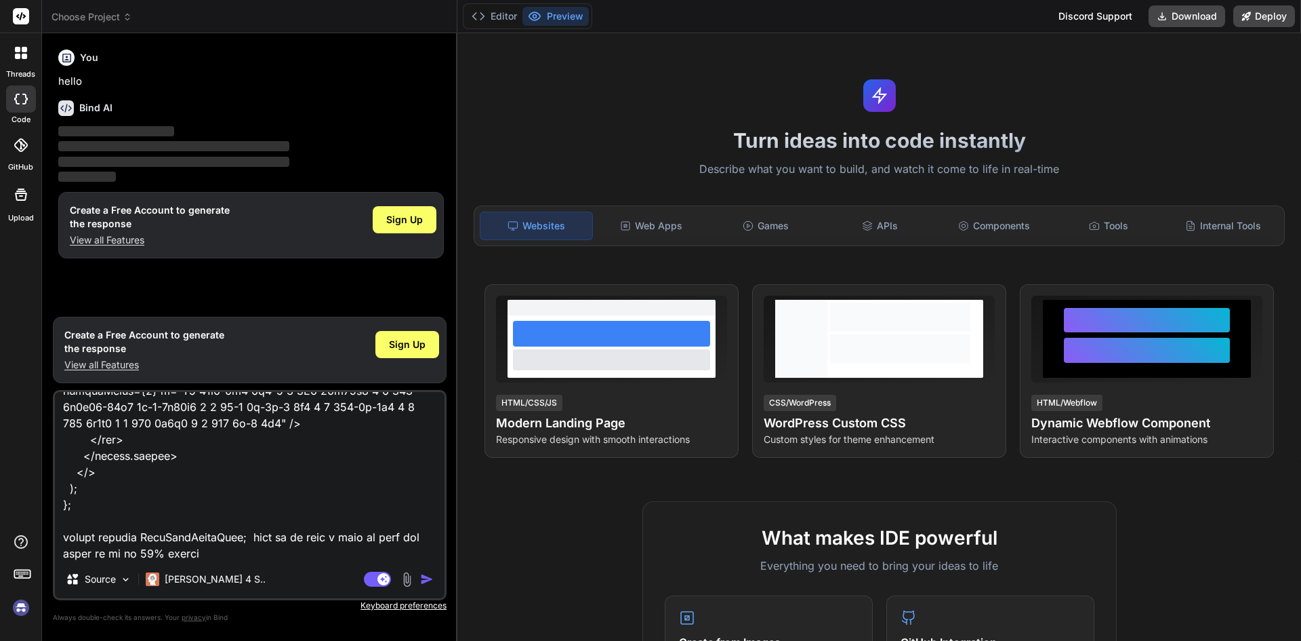
type textarea "x"
type textarea "if (isSubmitted) { return ( <> <div className="min-h-screen w-1/3 bg-[#5B21B6] …"
type textarea "x"
type textarea "if (isSubmitted) { return ( <> <div className="min-h-screen w-1/3 bg-[#5B21B6] …"
type textarea "x"
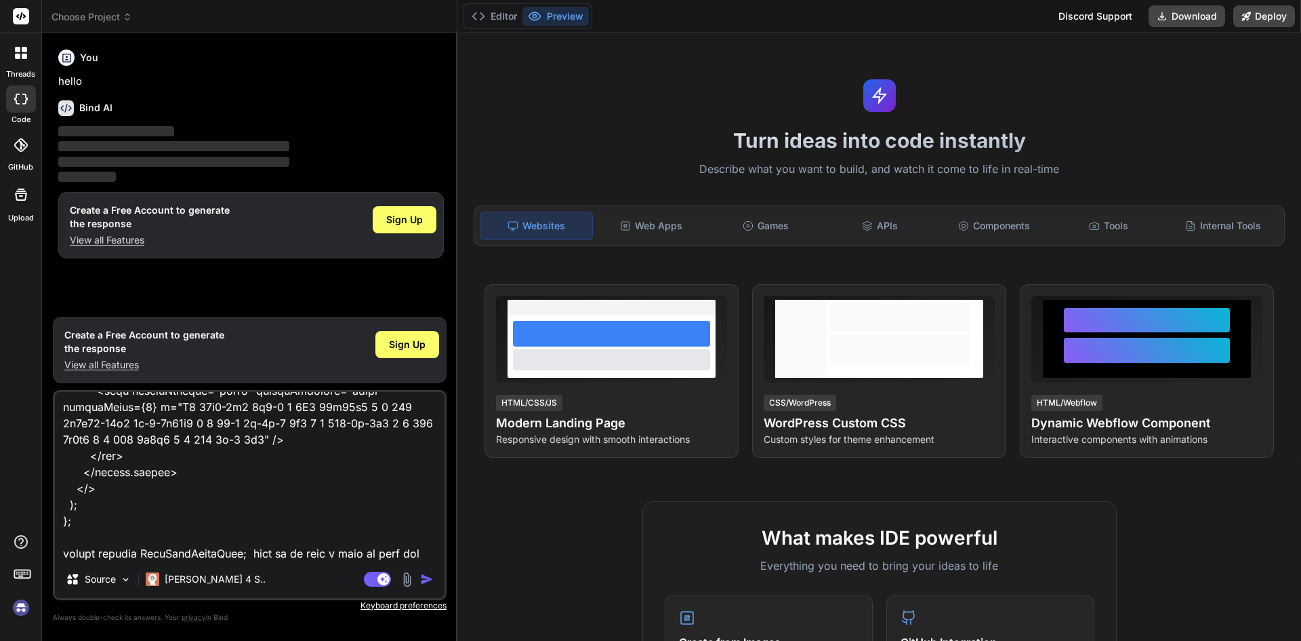
type textarea "if (isSubmitted) { return ( <> <div className="min-h-screen w-1/3 bg-[#5B21B6] …"
type textarea "x"
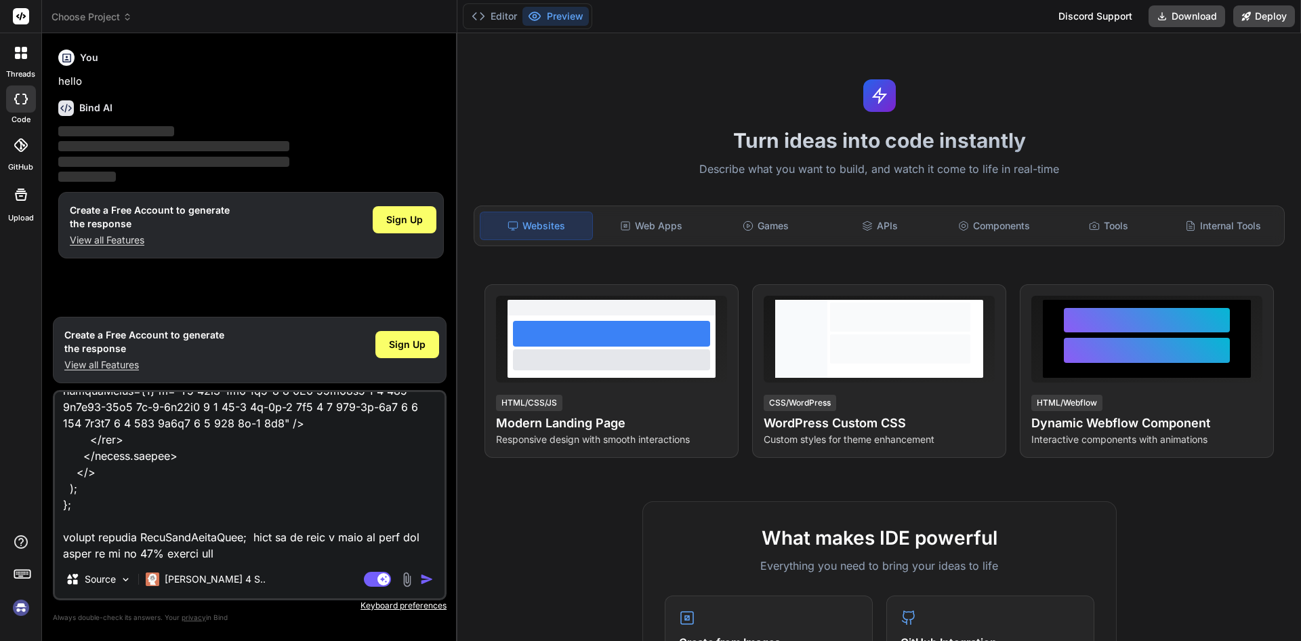
type textarea "if (isSubmitted) { return ( <> <div className="min-h-screen w-1/3 bg-[#5B21B6] …"
type textarea "x"
type textarea "if (isSubmitted) { return ( <> <div className="min-h-screen w-1/3 bg-[#5B21B6] …"
type textarea "x"
type textarea "if (isSubmitted) { return ( <> <div className="min-h-screen w-1/3 bg-[#5B21B6] …"
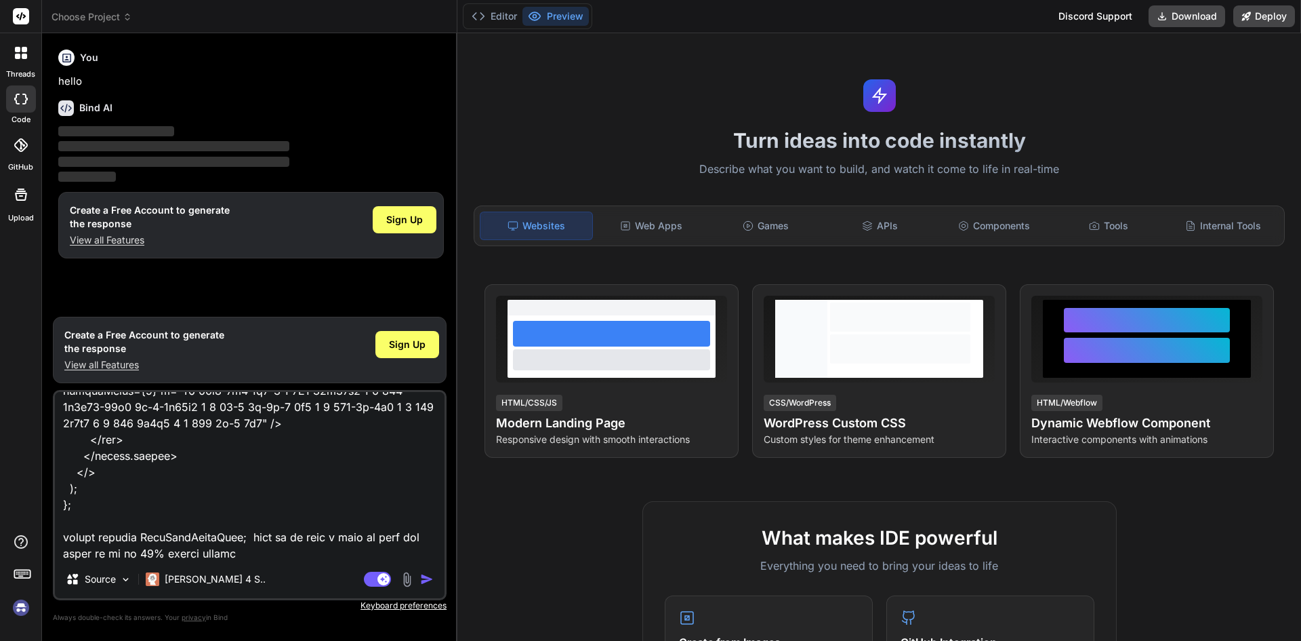
type textarea "x"
type textarea "if (isSubmitted) { return ( <> <div className="min-h-screen w-1/3 bg-[#5B21B6] …"
type textarea "x"
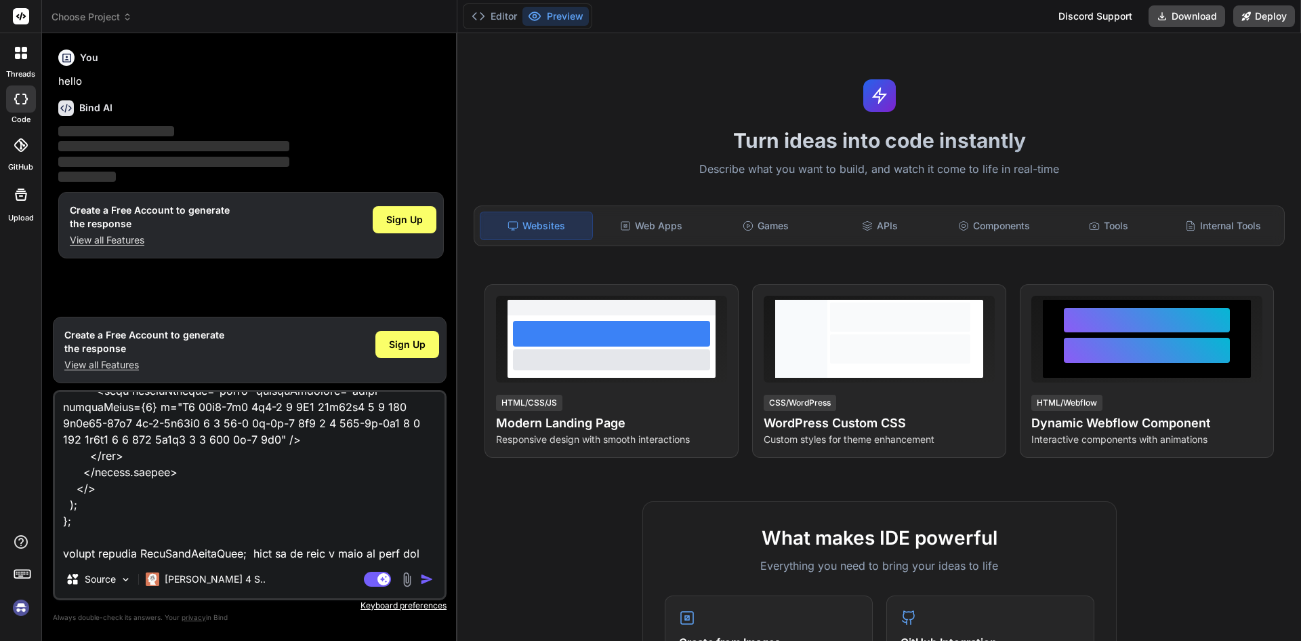
type textarea "if (isSubmitted) { return ( <> <div className="min-h-screen w-1/3 bg-[#5B21B6] …"
type textarea "x"
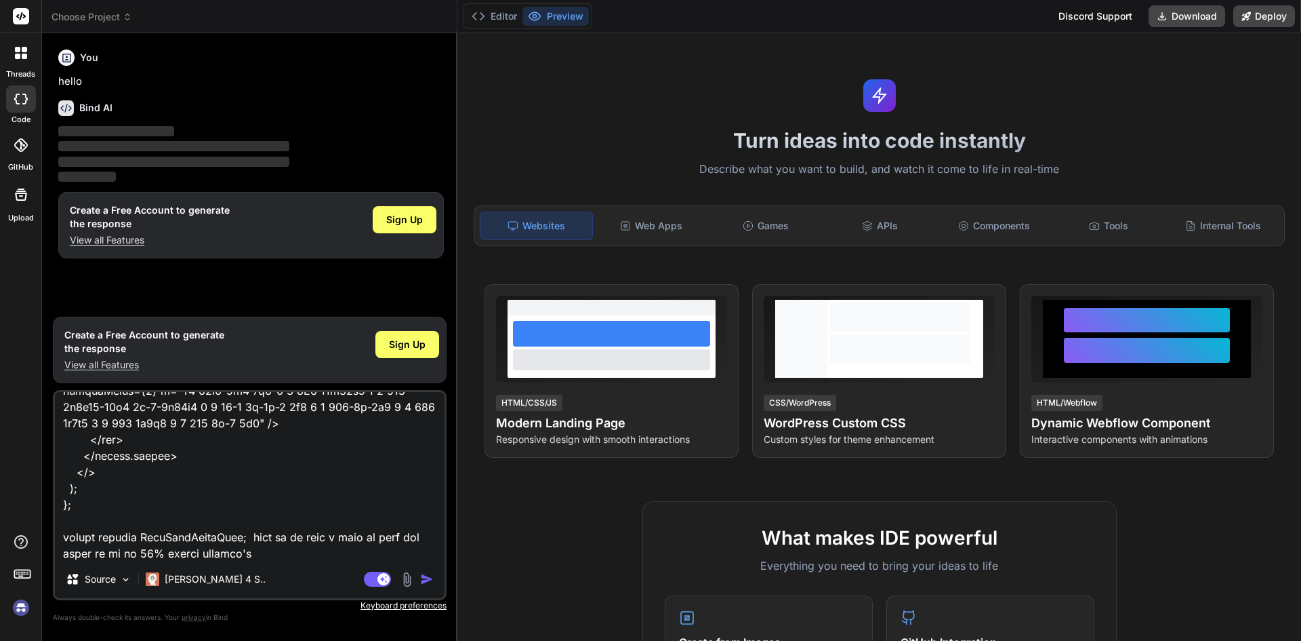
type textarea "if (isSubmitted) { return ( <> <div className="min-h-screen w-1/3 bg-[#5B21B6] …"
type textarea "x"
type textarea "if (isSubmitted) { return ( <> <div className="min-h-screen w-1/3 bg-[#5B21B6] …"
type textarea "x"
type textarea "if (isSubmitted) { return ( <> <div className="min-h-screen w-1/3 bg-[#5B21B6] …"
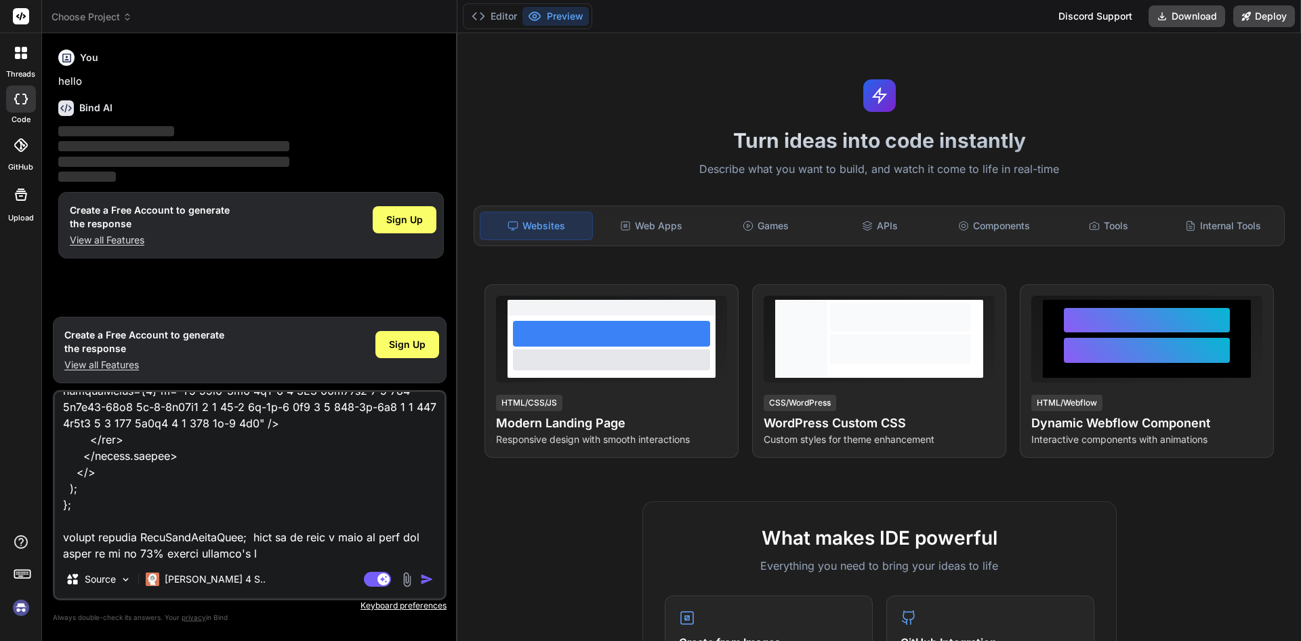
type textarea "x"
type textarea "if (isSubmitted) { return ( <> <div className="min-h-screen w-1/3 bg-[#5B21B6] …"
type textarea "x"
type textarea "if (isSubmitted) { return ( <> <div className="min-h-screen w-1/3 bg-[#5B21B6] …"
type textarea "x"
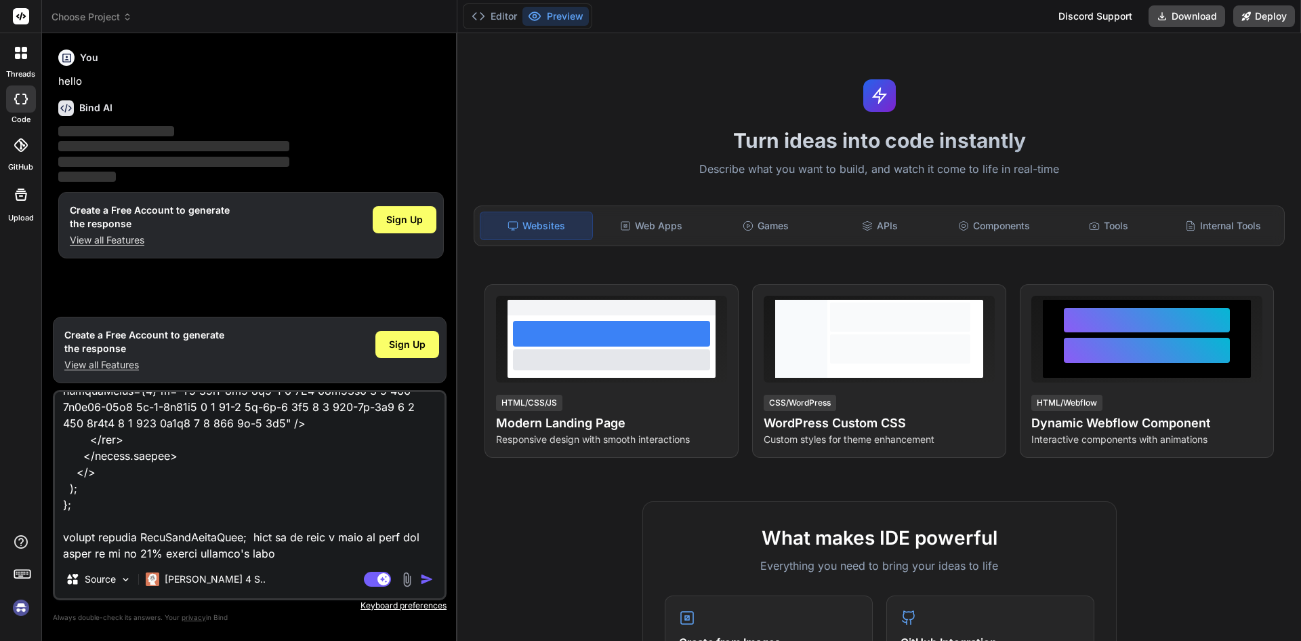
type textarea "if (isSubmitted) { return ( <> <div className="min-h-screen w-1/3 bg-[#5B21B6] …"
type textarea "x"
type textarea "if (isSubmitted) { return ( <> <div className="min-h-screen w-1/3 bg-[#5B21B6] …"
type textarea "x"
type textarea "if (isSubmitted) { return ( <> <div className="min-h-screen w-1/3 bg-[#5B21B6] …"
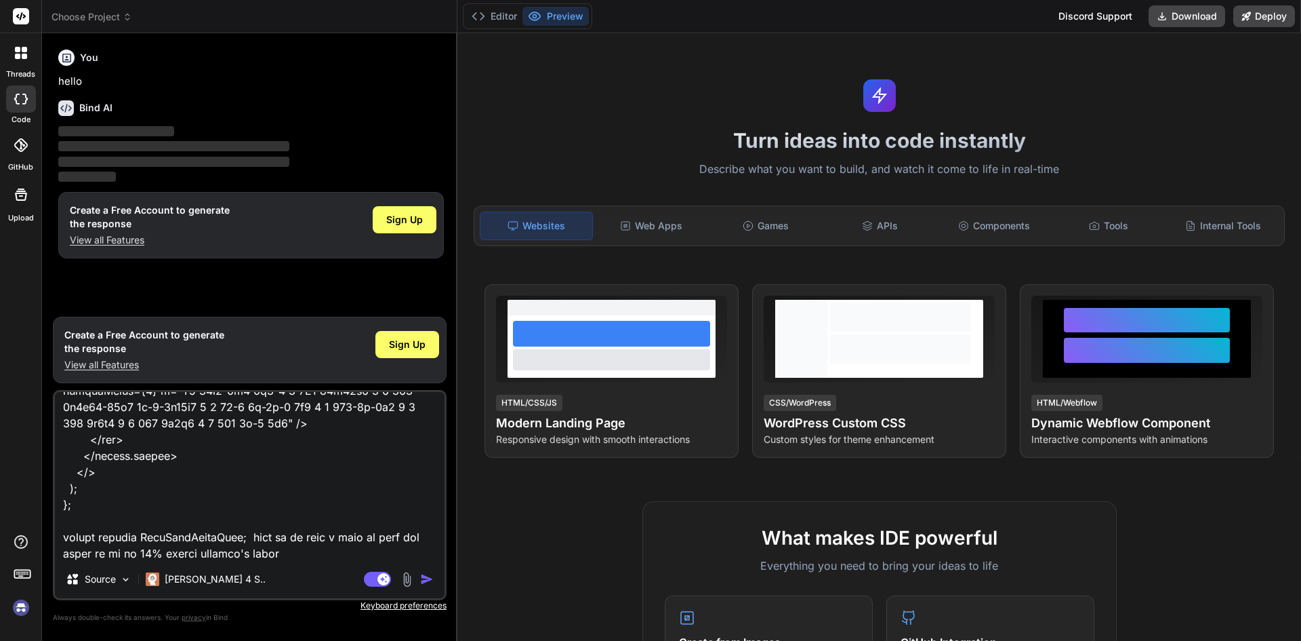
type textarea "x"
type textarea "if (isSubmitted) { return ( <> <div className="min-h-screen w-1/3 bg-[#5B21B6] …"
type textarea "x"
type textarea "if (isSubmitted) { return ( <> <div className="min-h-screen w-1/3 bg-[#5B21B6] …"
type textarea "x"
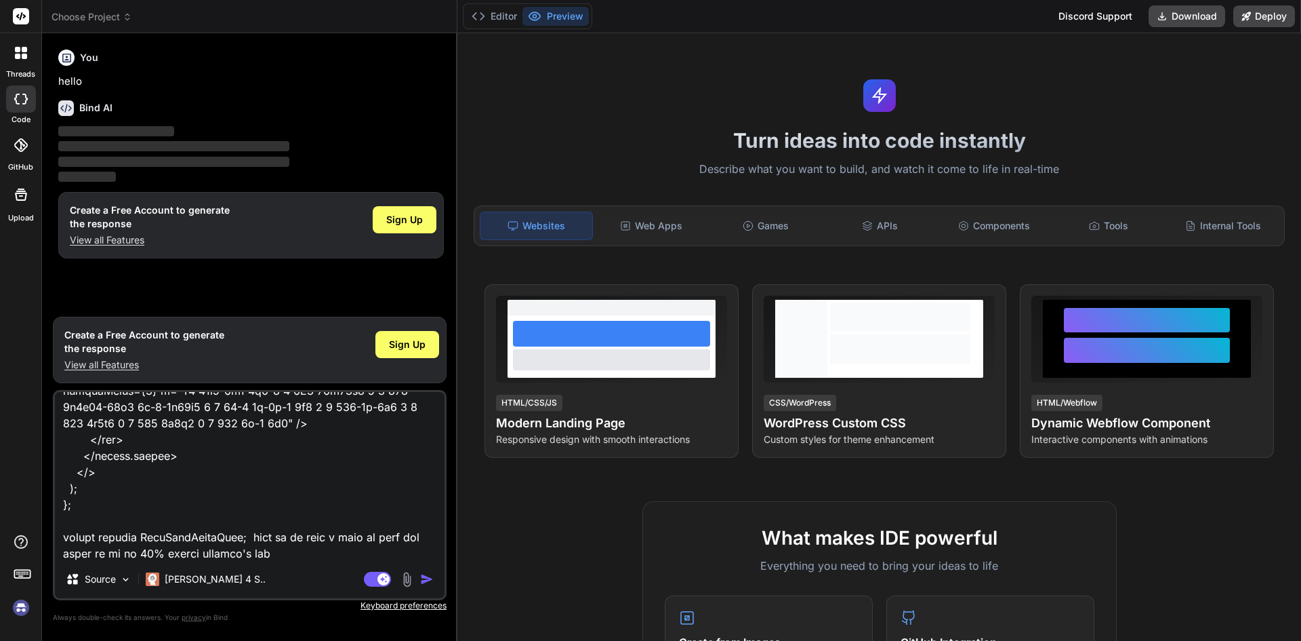
type textarea "if (isSubmitted) { return ( <> <div className="min-h-screen w-1/3 bg-[#5B21B6] …"
type textarea "x"
type textarea "if (isSubmitted) { return ( <> <div className="min-h-screen w-1/3 bg-[#5B21B6] …"
type textarea "x"
type textarea "if (isSubmitted) { return ( <> <div className="min-h-screen w-1/3 bg-[#5B21B6] …"
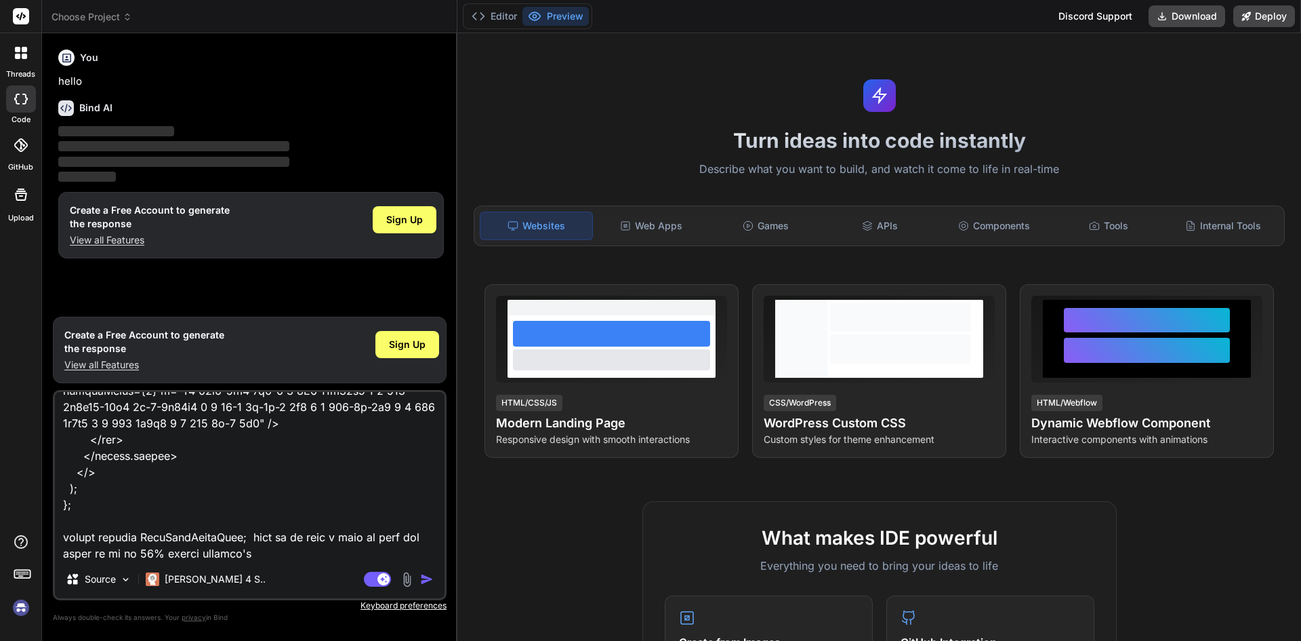
type textarea "x"
type textarea "if (isSubmitted) { return ( <> <div className="min-h-screen w-1/3 bg-[#5B21B6] …"
type textarea "x"
type textarea "if (isSubmitted) { return ( <> <div className="min-h-screen w-1/3 bg-[#5B21B6] …"
type textarea "x"
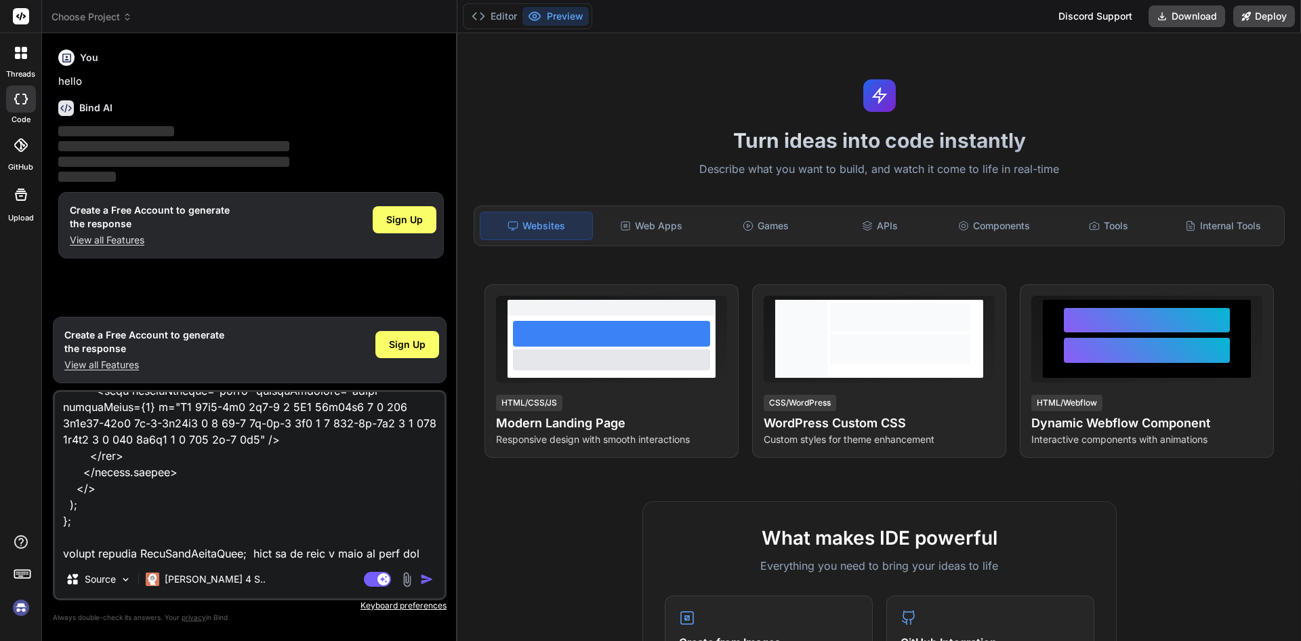
type textarea "if (isSubmitted) { return ( <> <div className="min-h-screen w-1/3 bg-[#5B21B6] …"
type textarea "x"
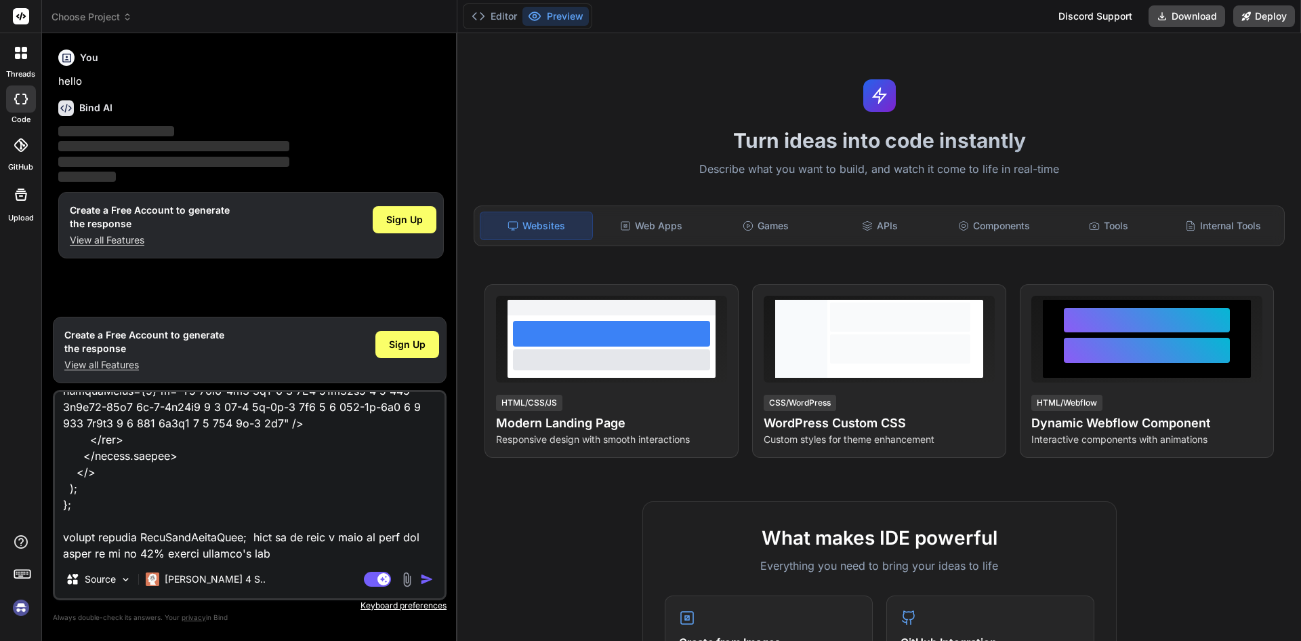
type textarea "if (isSubmitted) { return ( <> <div className="min-h-screen w-1/3 bg-[#5B21B6] …"
type textarea "x"
type textarea "if (isSubmitted) { return ( <> <div className="min-h-screen w-1/3 bg-[#5B21B6] …"
type textarea "x"
type textarea "if (isSubmitted) { return ( <> <div className="min-h-screen w-1/3 bg-[#5B21B6] …"
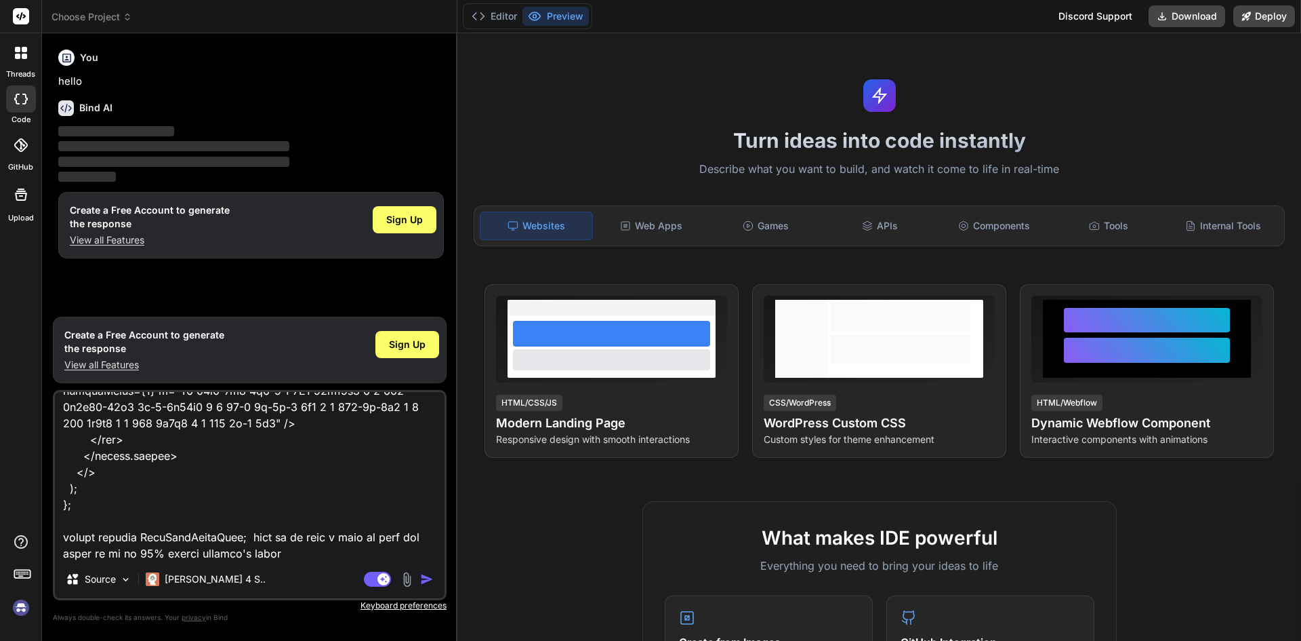
type textarea "x"
type textarea "if (isSubmitted) { return ( <> <div className="min-h-screen w-1/3 bg-[#5B21B6] …"
type textarea "x"
type textarea "if (isSubmitted) { return ( <> <div className="min-h-screen w-1/3 bg-[#5B21B6] …"
type textarea "x"
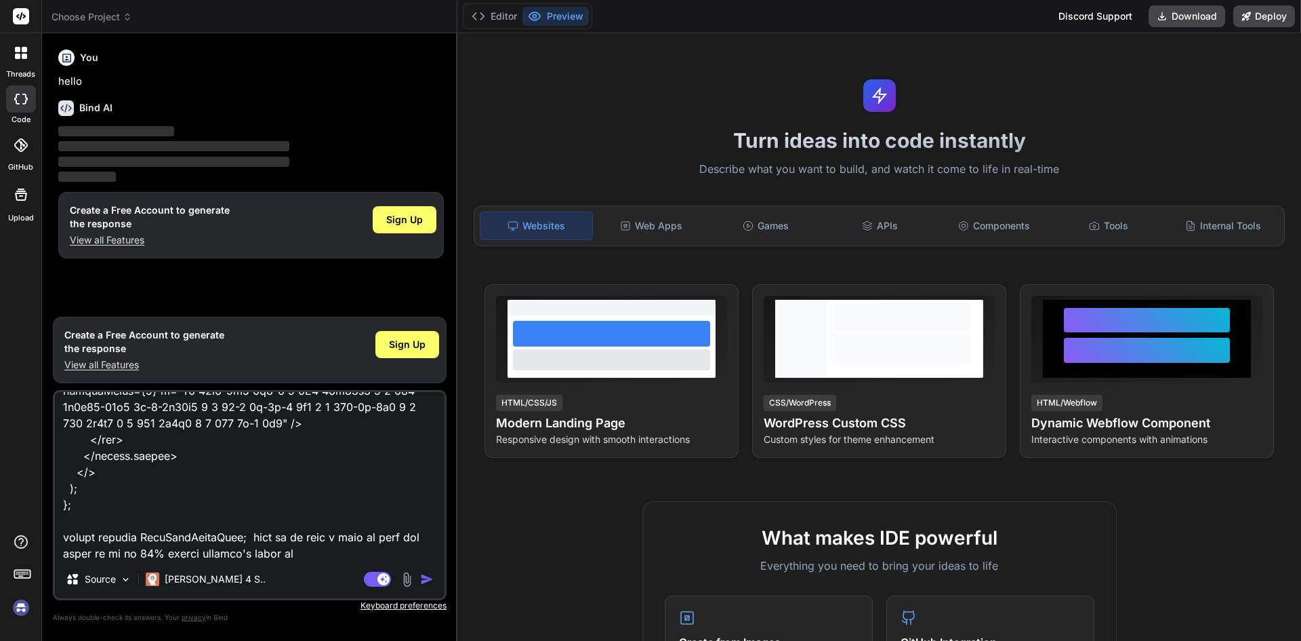
type textarea "if (isSubmitted) { return ( <> <div className="min-h-screen w-1/3 bg-[#5B21B6] …"
type textarea "x"
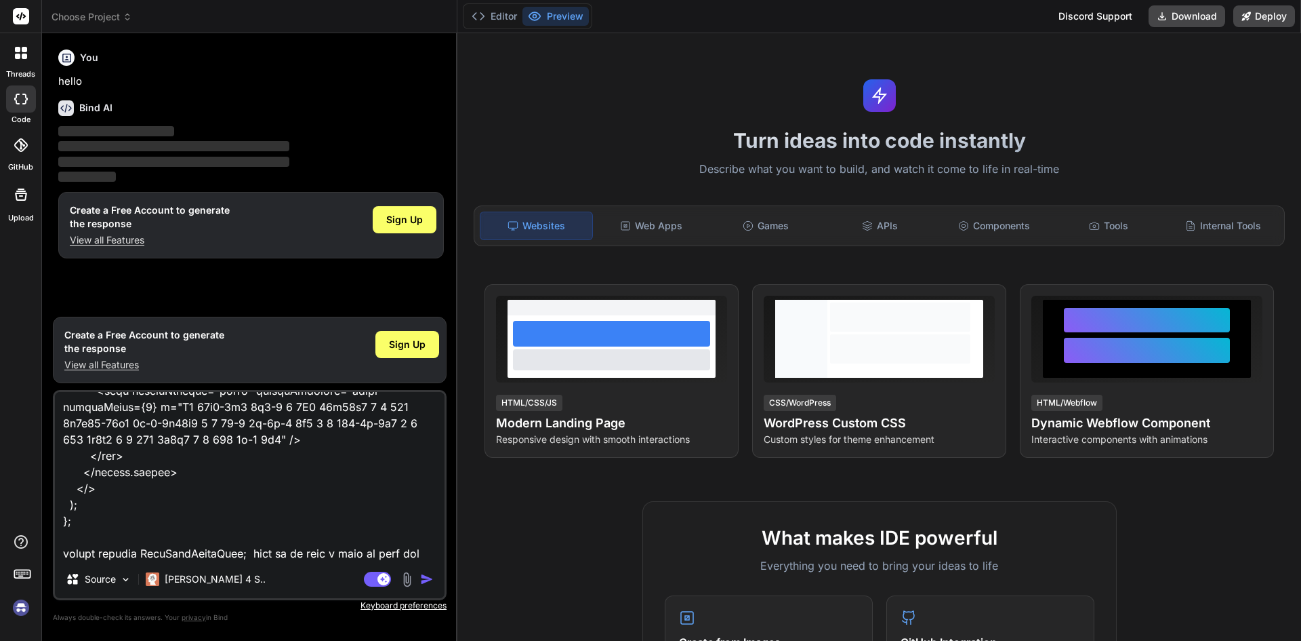
type textarea "if (isSubmitted) { return ( <> <div className="min-h-screen w-1/3 bg-[#5B21B6] …"
type textarea "x"
type textarea "if (isSubmitted) { return ( <> <div className="min-h-screen w-1/3 bg-[#5B21B6] …"
type textarea "x"
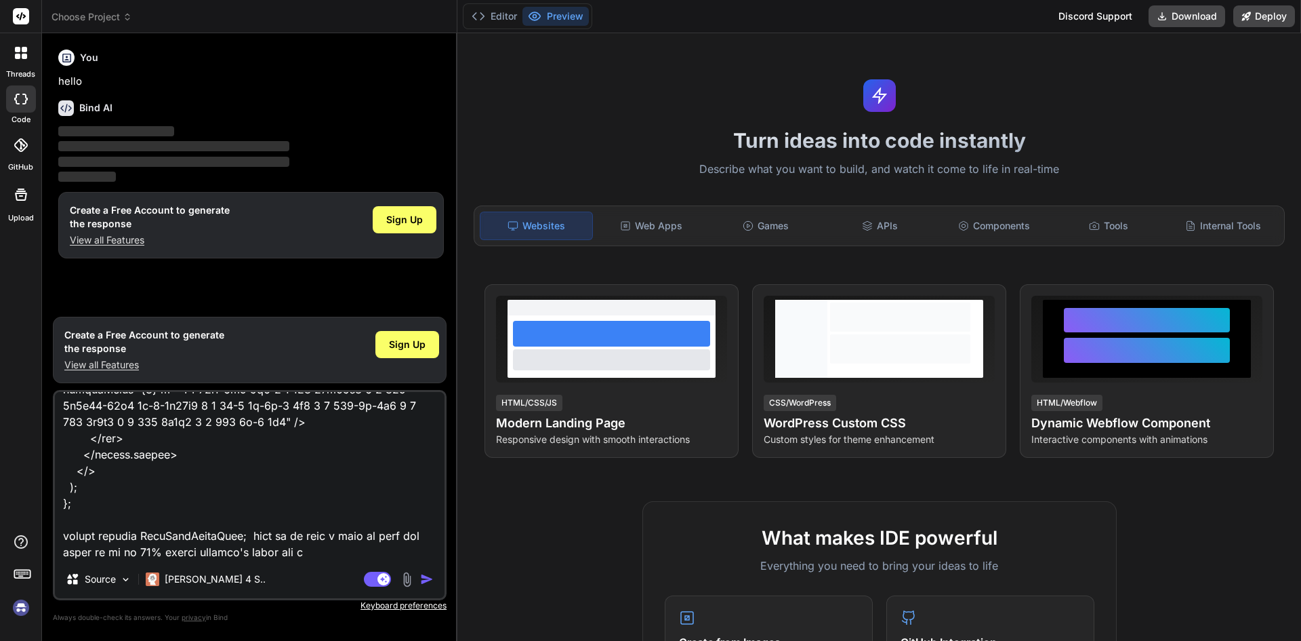
type textarea "if (isSubmitted) { return ( <> <div className="min-h-screen w-1/3 bg-[#5B21B6] …"
type textarea "x"
type textarea "if (isSubmitted) { return ( <> <div className="min-h-screen w-1/3 bg-[#5B21B6] …"
type textarea "x"
type textarea "if (isSubmitted) { return ( <> <div className="min-h-screen w-1/3 bg-[#5B21B6] …"
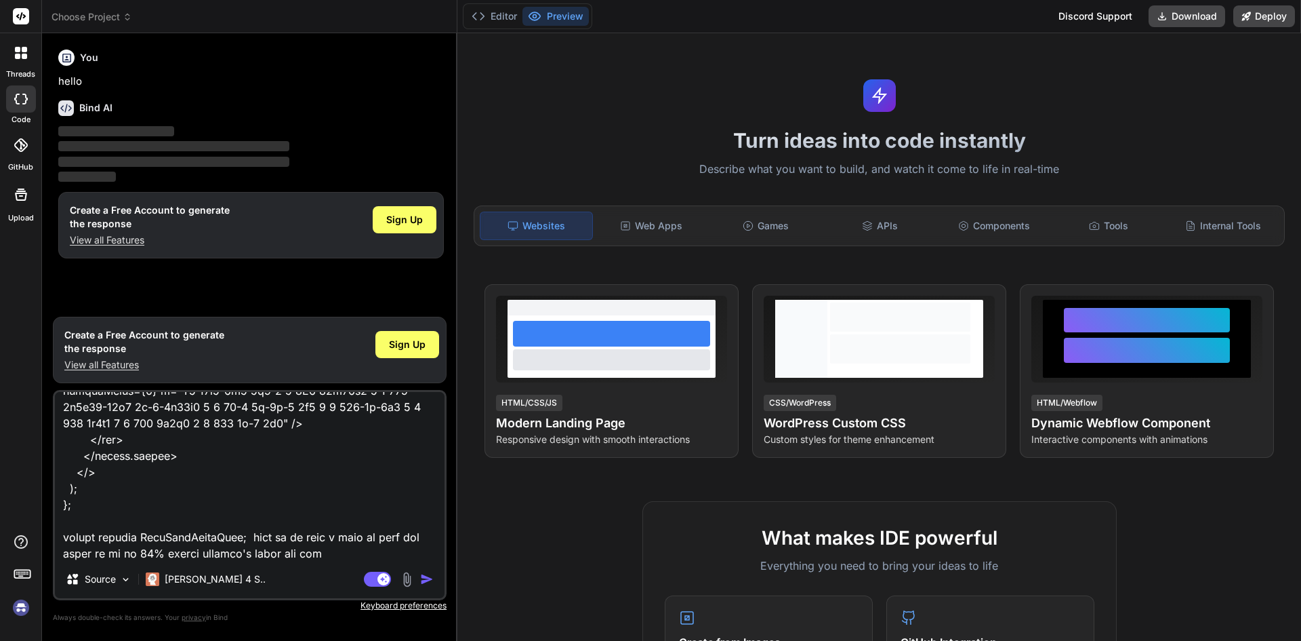
type textarea "x"
type textarea "if (isSubmitted) { return ( <> <div className="min-h-screen w-1/3 bg-[#5B21B6] …"
type textarea "x"
type textarea "if (isSubmitted) { return ( <> <div className="min-h-screen w-1/3 bg-[#5B21B6] …"
type textarea "x"
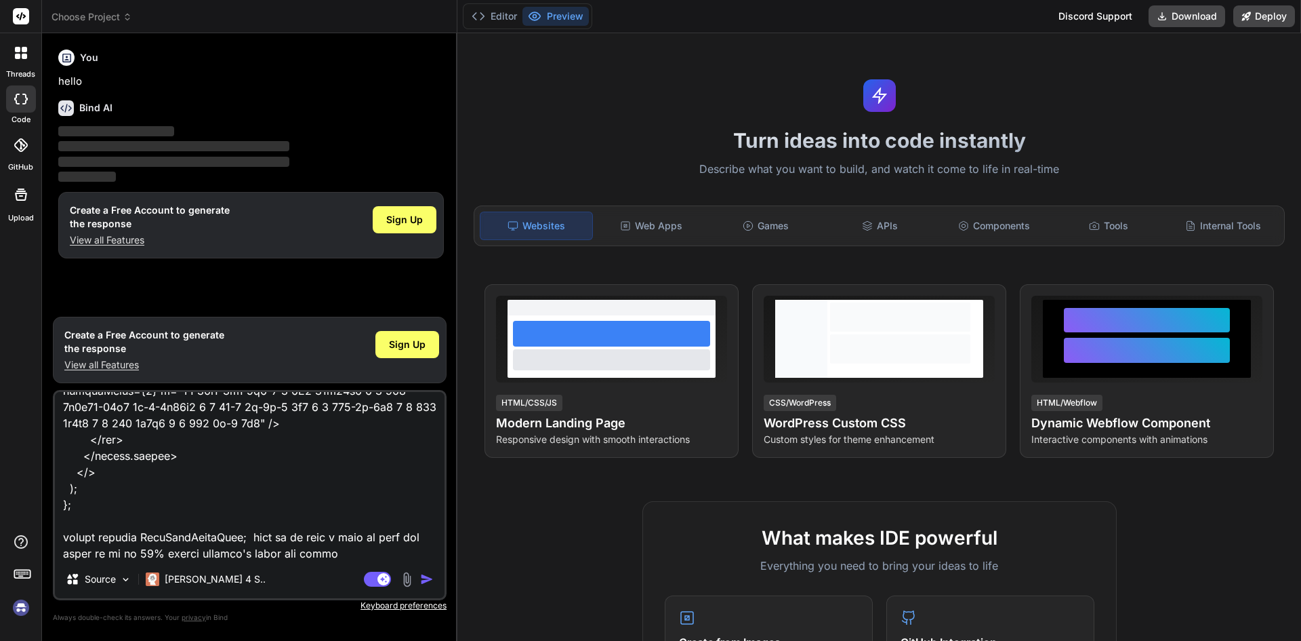
type textarea "if (isSubmitted) { return ( <> <div className="min-h-screen w-1/3 bg-[#5B21B6] …"
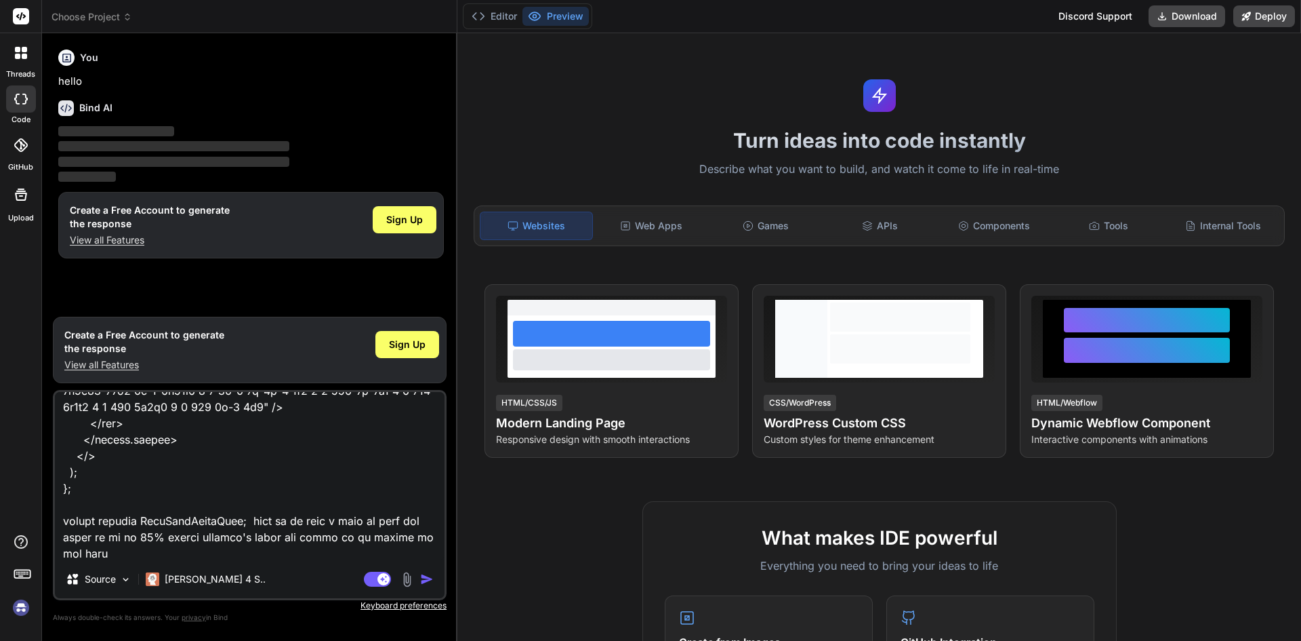
click at [426, 575] on img "button" at bounding box center [427, 579] width 14 height 14
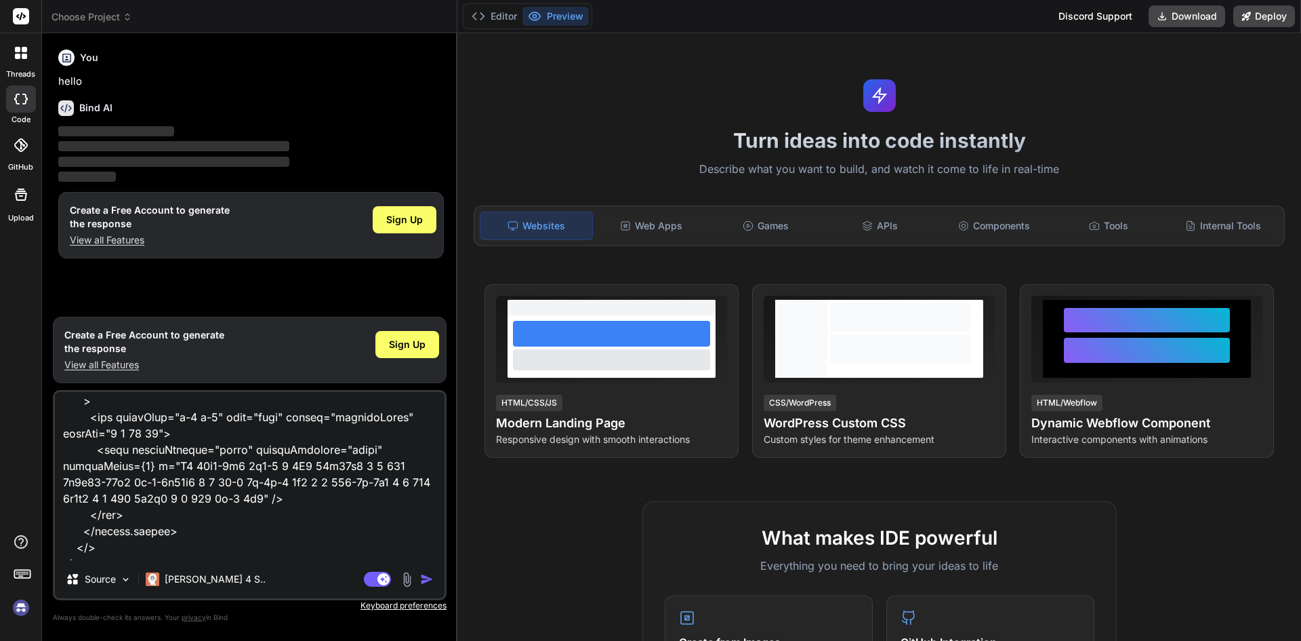
scroll to position [8966, 0]
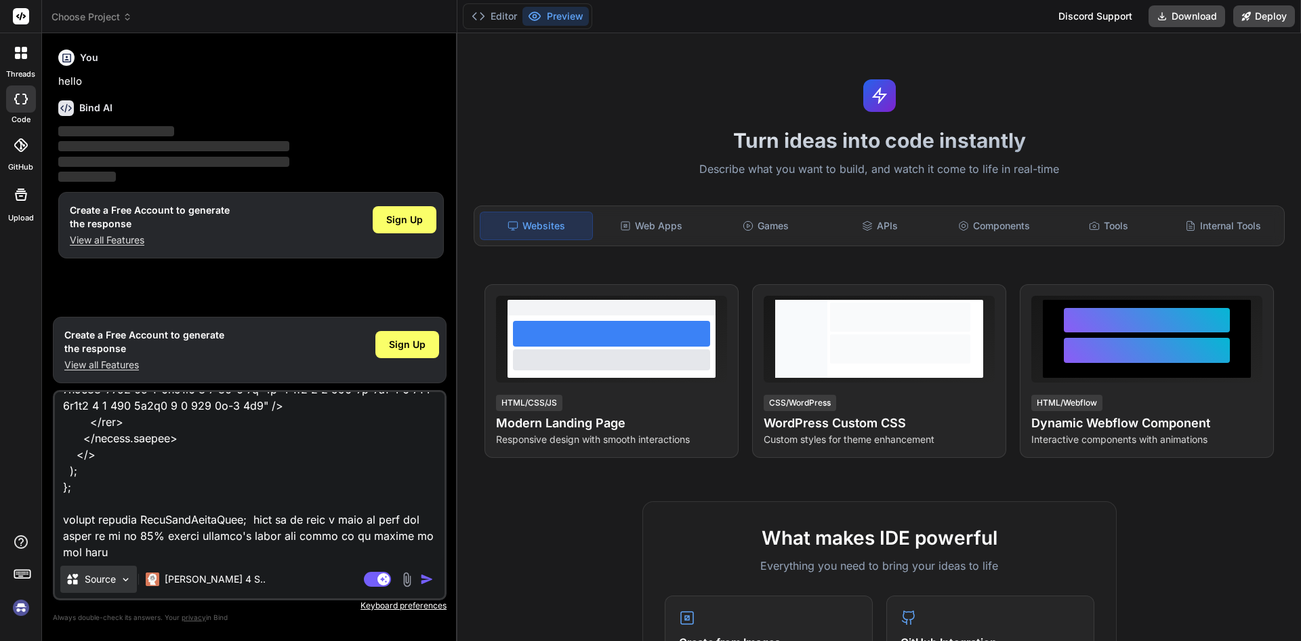
click at [118, 577] on div "Source" at bounding box center [98, 578] width 77 height 27
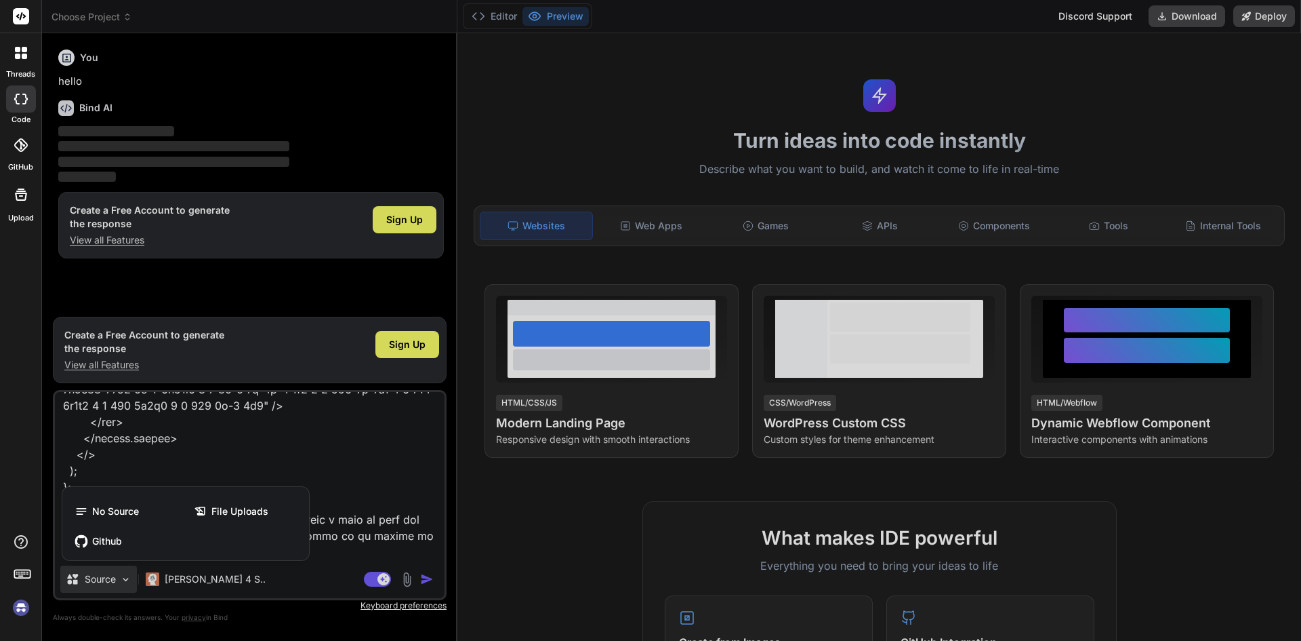
click at [243, 440] on div at bounding box center [650, 320] width 1301 height 641
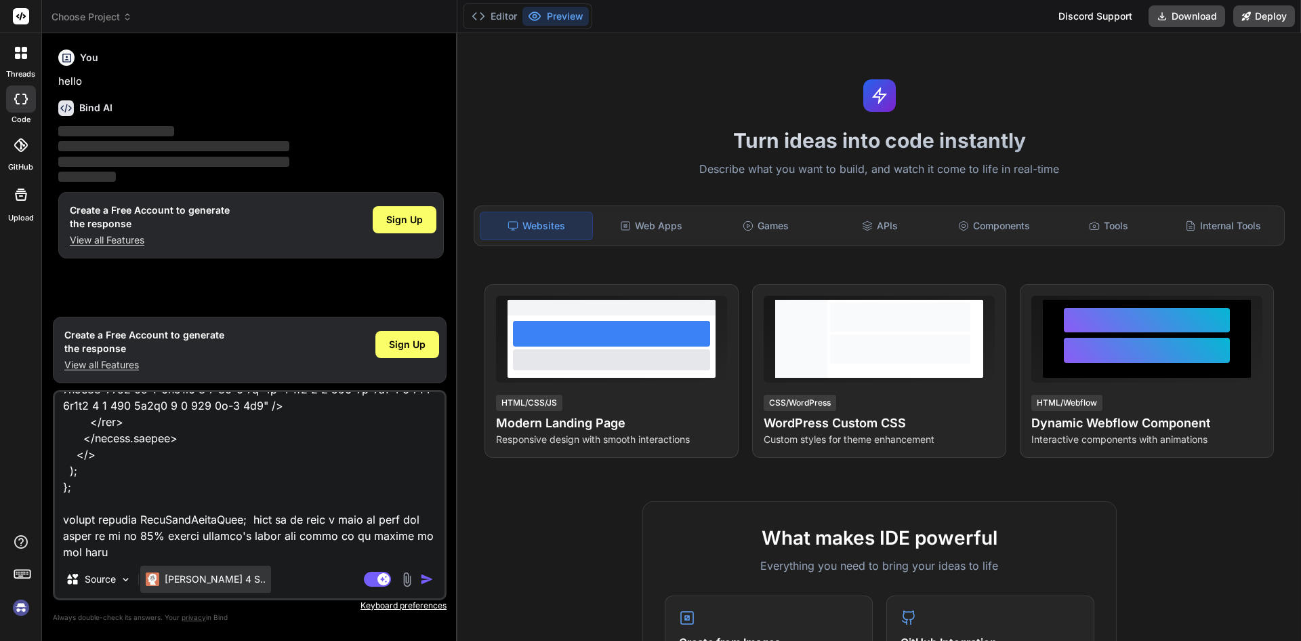
click at [192, 581] on p "[PERSON_NAME] 4 S.." at bounding box center [215, 579] width 101 height 14
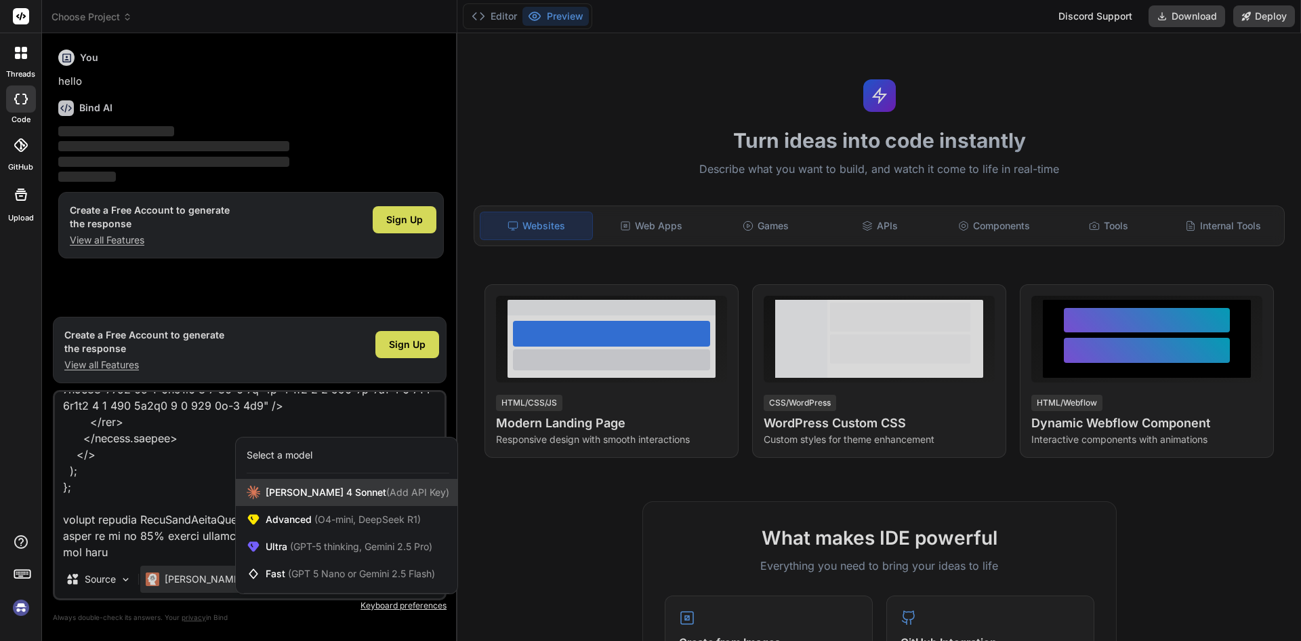
click at [330, 492] on span "[PERSON_NAME] 4 Sonnet (Add API Key)" at bounding box center [358, 492] width 184 height 14
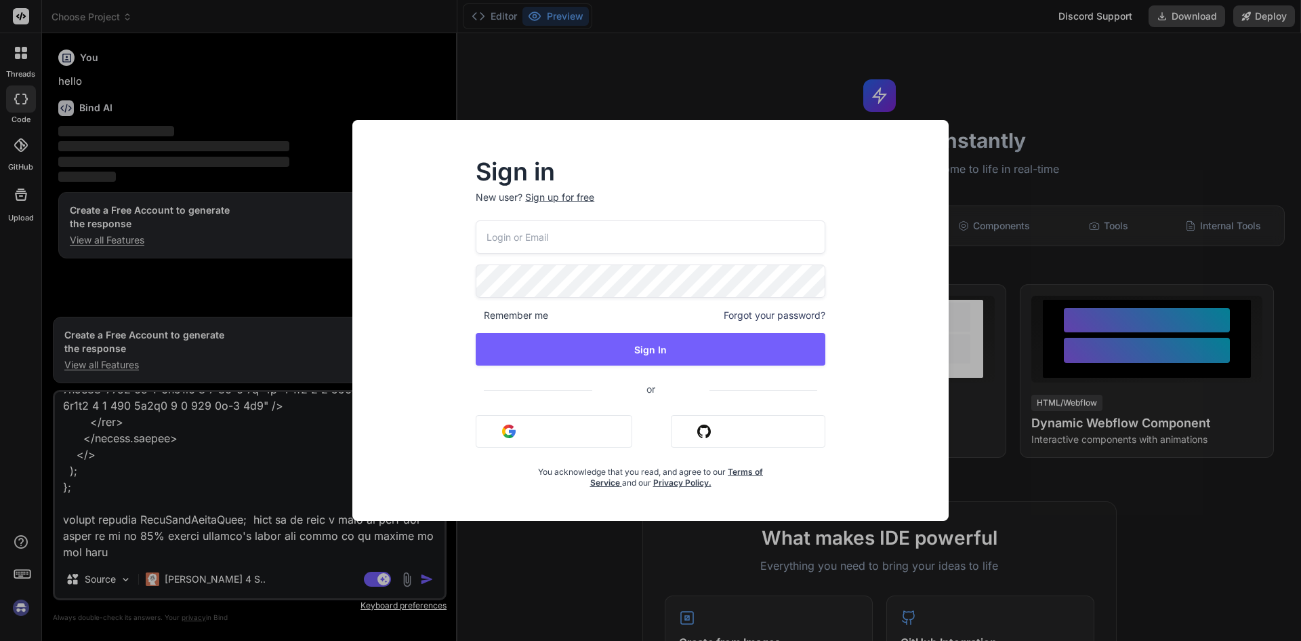
click at [1036, 186] on div "Sign in New user? Sign up for free Remember me Forgot your password? Sign In or…" at bounding box center [650, 320] width 1301 height 641
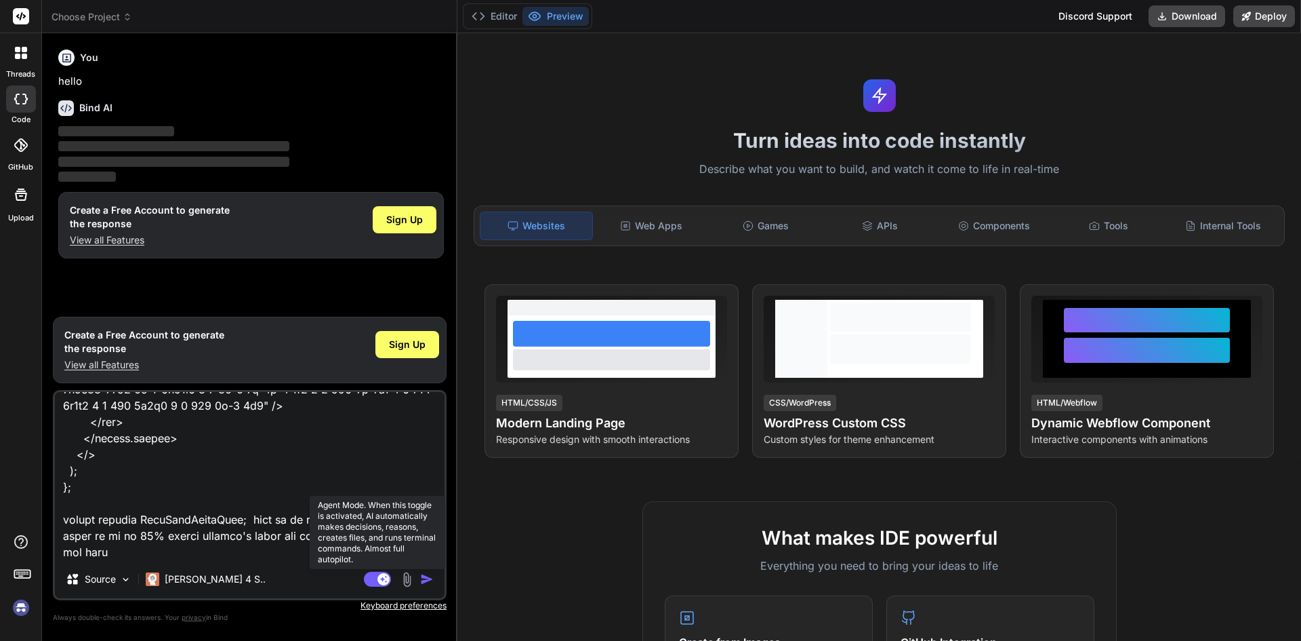
click at [372, 577] on rect at bounding box center [377, 578] width 27 height 15
click at [372, 577] on rect at bounding box center [371, 579] width 12 height 12
click at [372, 577] on rect at bounding box center [377, 578] width 27 height 15
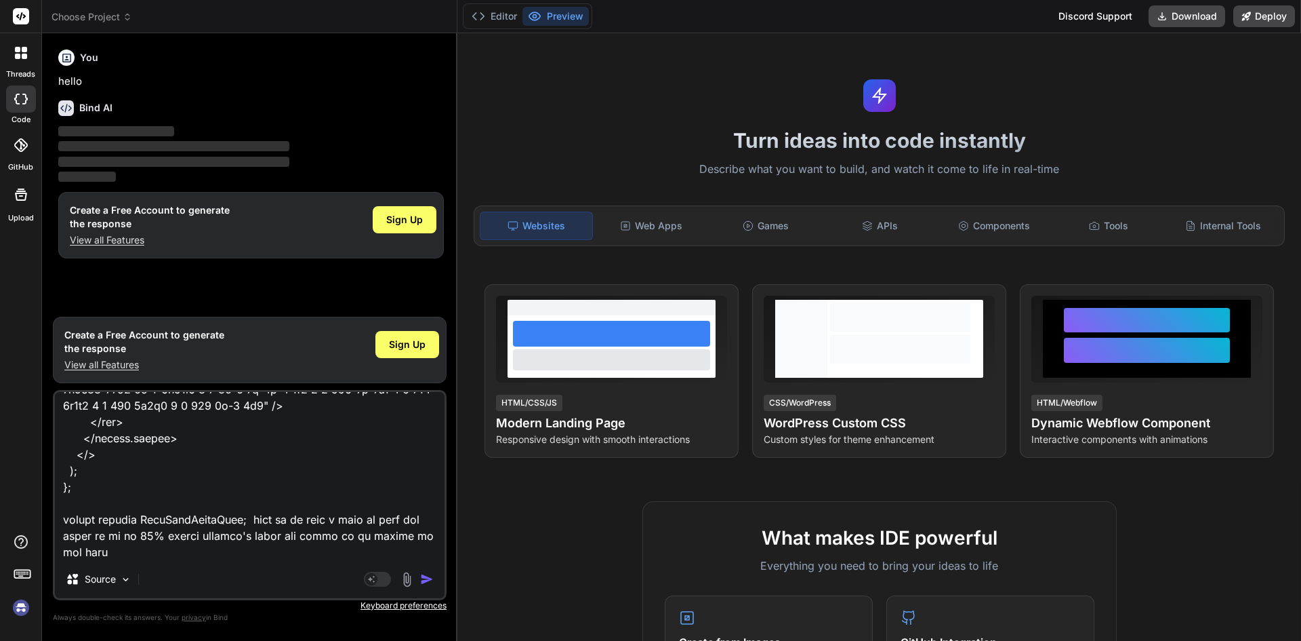
click at [431, 577] on img "button" at bounding box center [427, 579] width 14 height 14
click at [420, 577] on div "Agent Mode. When this toggle is activated, AI automatically makes decisions, re…" at bounding box center [400, 579] width 78 height 16
click at [420, 577] on img "button" at bounding box center [427, 579] width 14 height 14
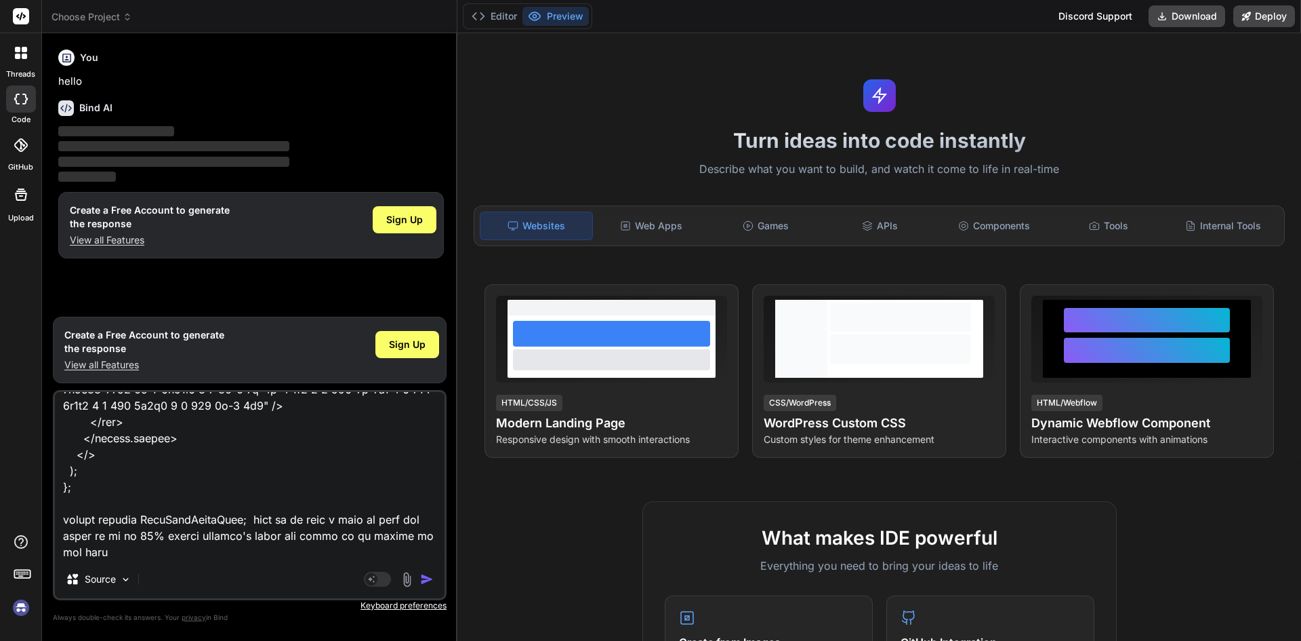
click at [420, 577] on img "button" at bounding box center [427, 579] width 14 height 14
click at [422, 577] on img "button" at bounding box center [427, 579] width 14 height 14
click at [375, 573] on rect at bounding box center [377, 578] width 27 height 15
click at [402, 350] on span "Sign Up" at bounding box center [407, 345] width 37 height 14
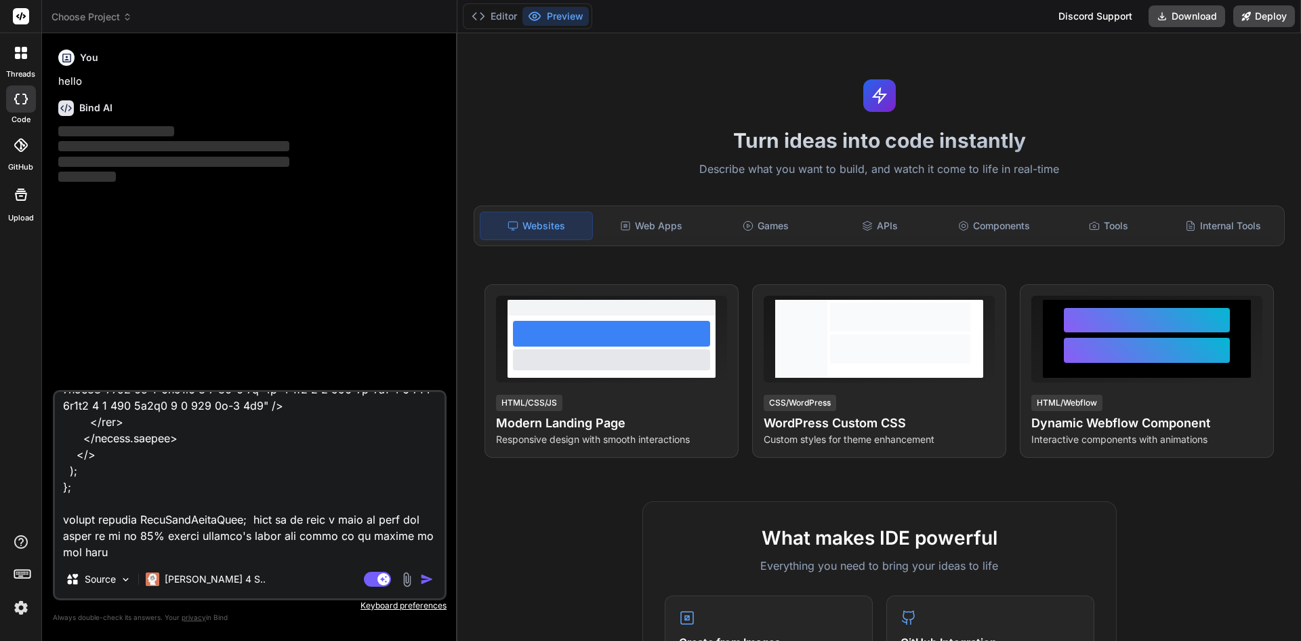
drag, startPoint x: 426, startPoint y: 576, endPoint x: 645, endPoint y: 573, distance: 218.9
click at [425, 575] on img "button" at bounding box center [427, 579] width 14 height 14
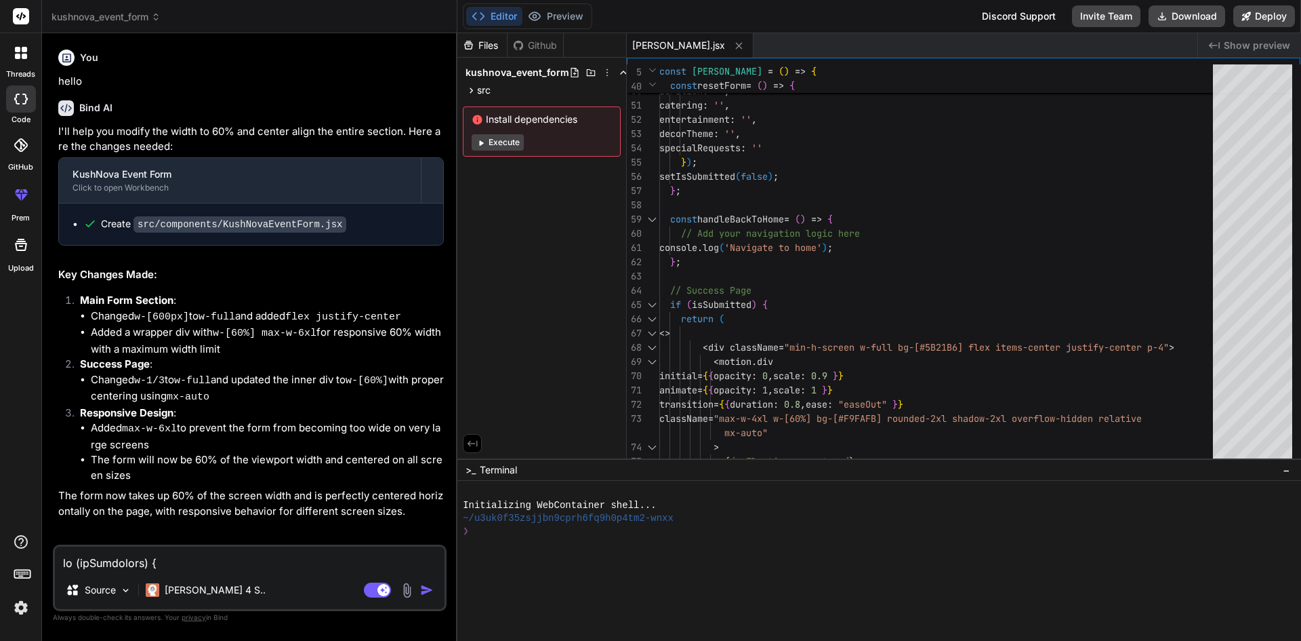
click at [501, 539] on div at bounding box center [873, 543] width 820 height 13
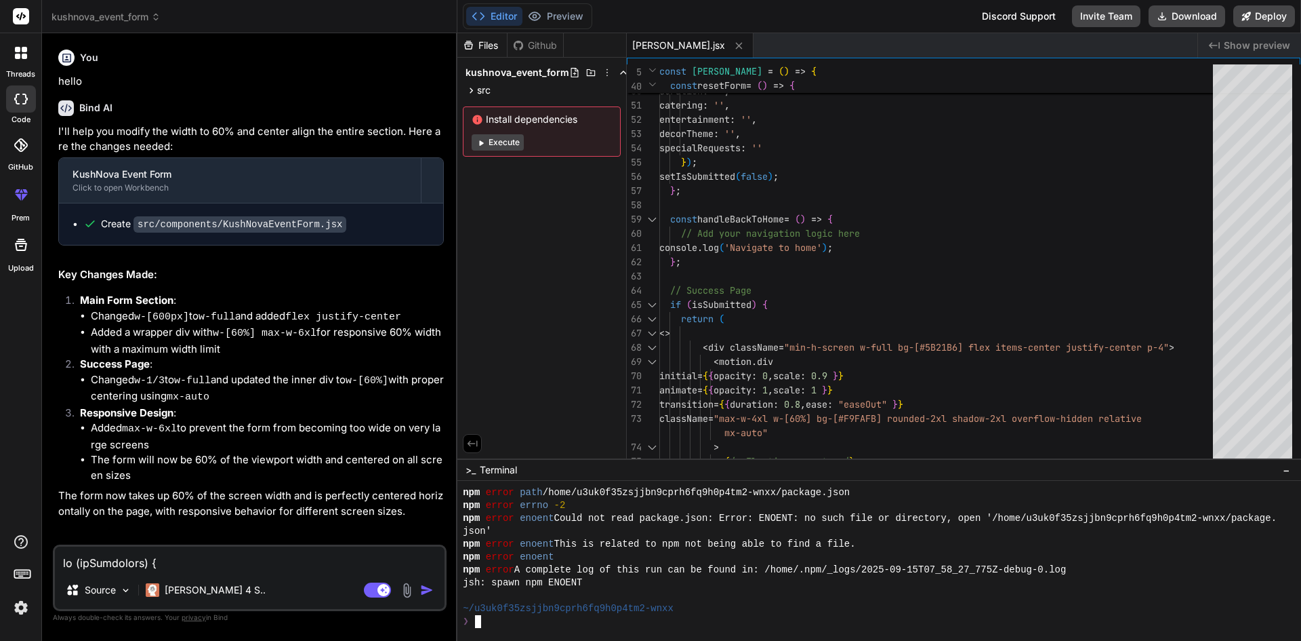
scroll to position [77, 0]
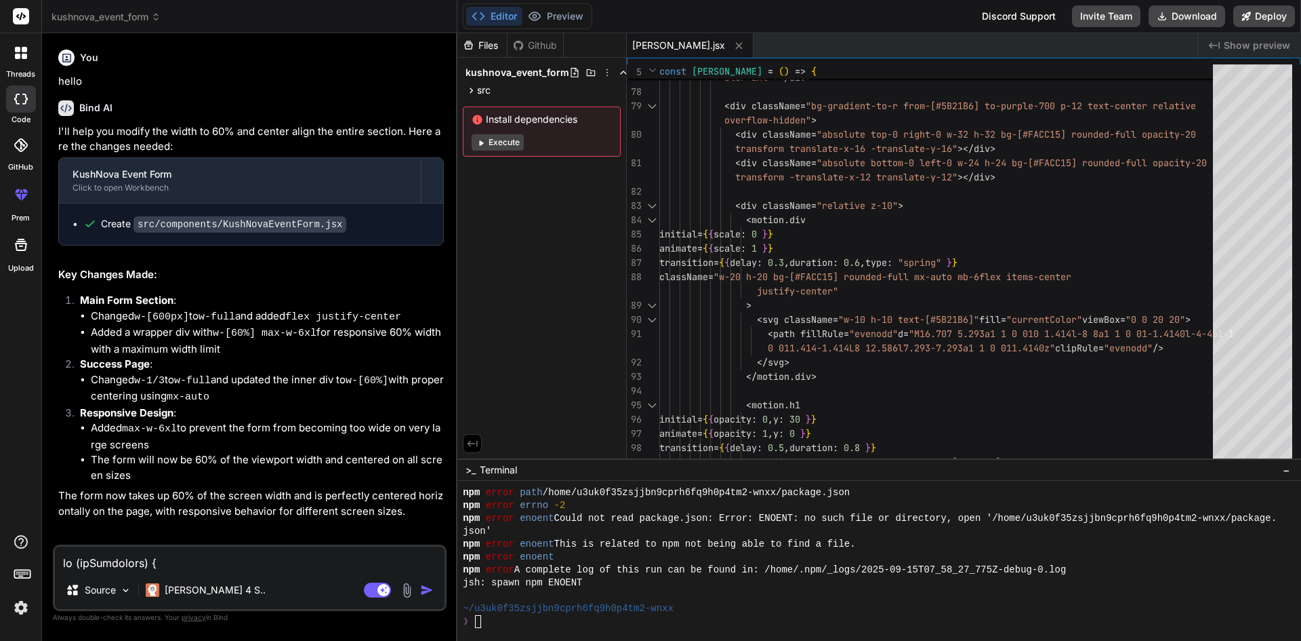
click at [495, 141] on button "Execute" at bounding box center [498, 142] width 52 height 16
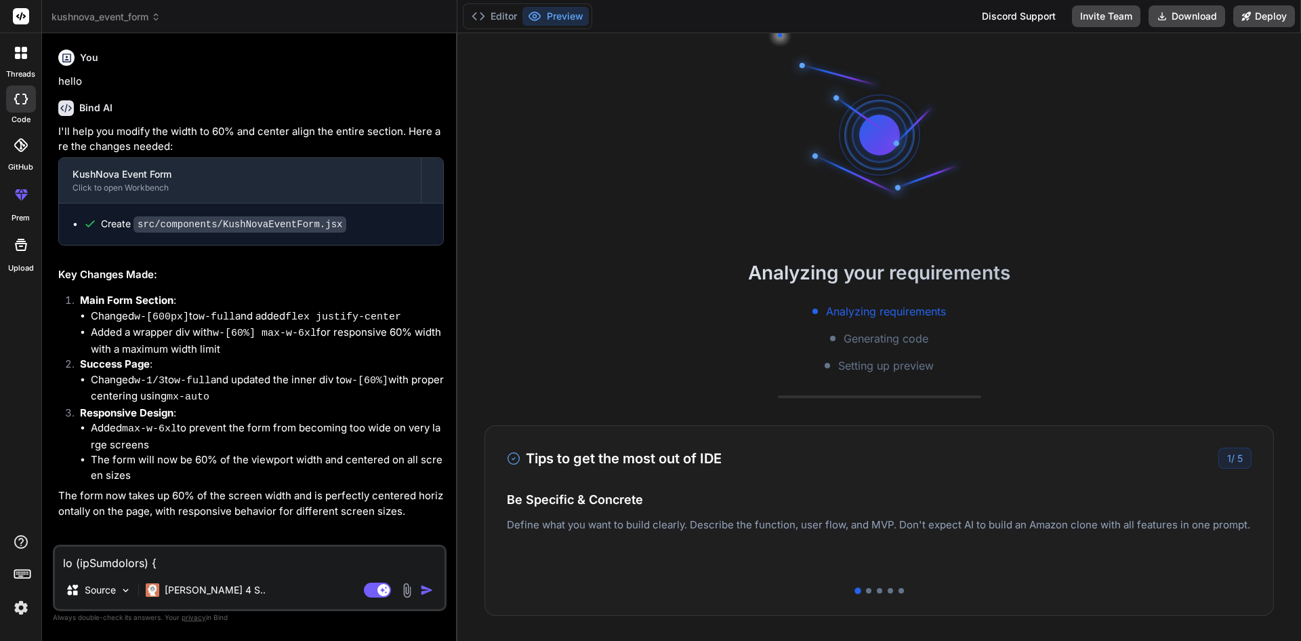
scroll to position [142, 0]
click at [497, 14] on button "Editor" at bounding box center [494, 16] width 56 height 19
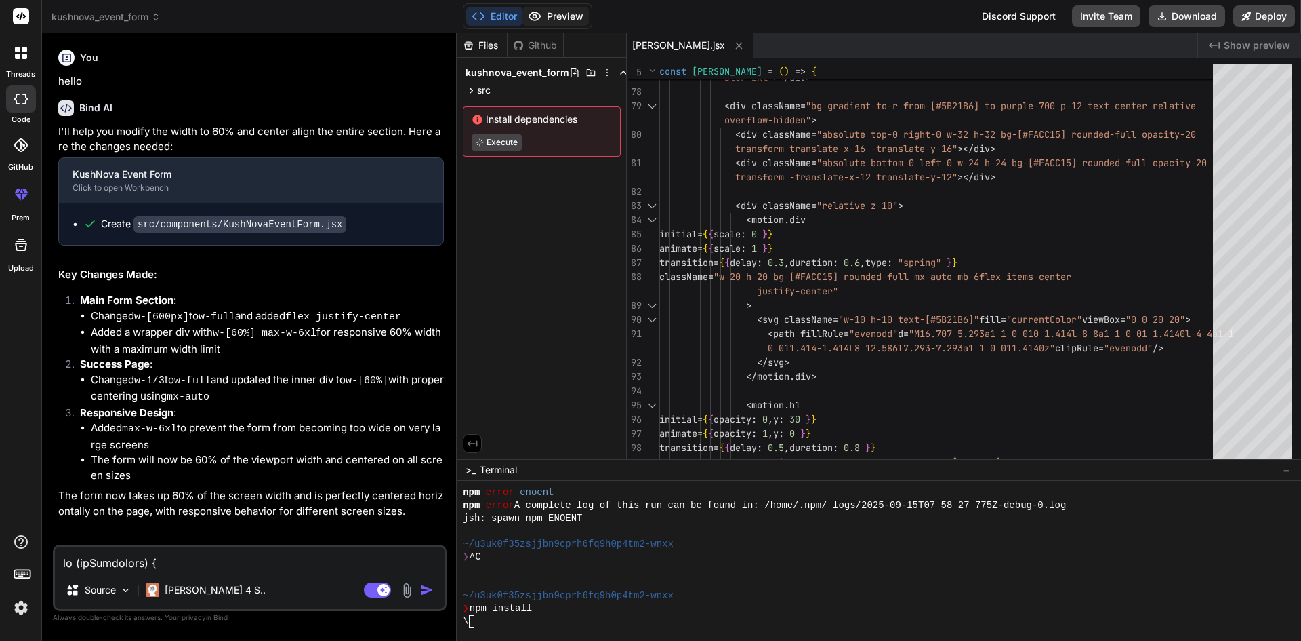
click at [539, 9] on icon at bounding box center [535, 16] width 14 height 14
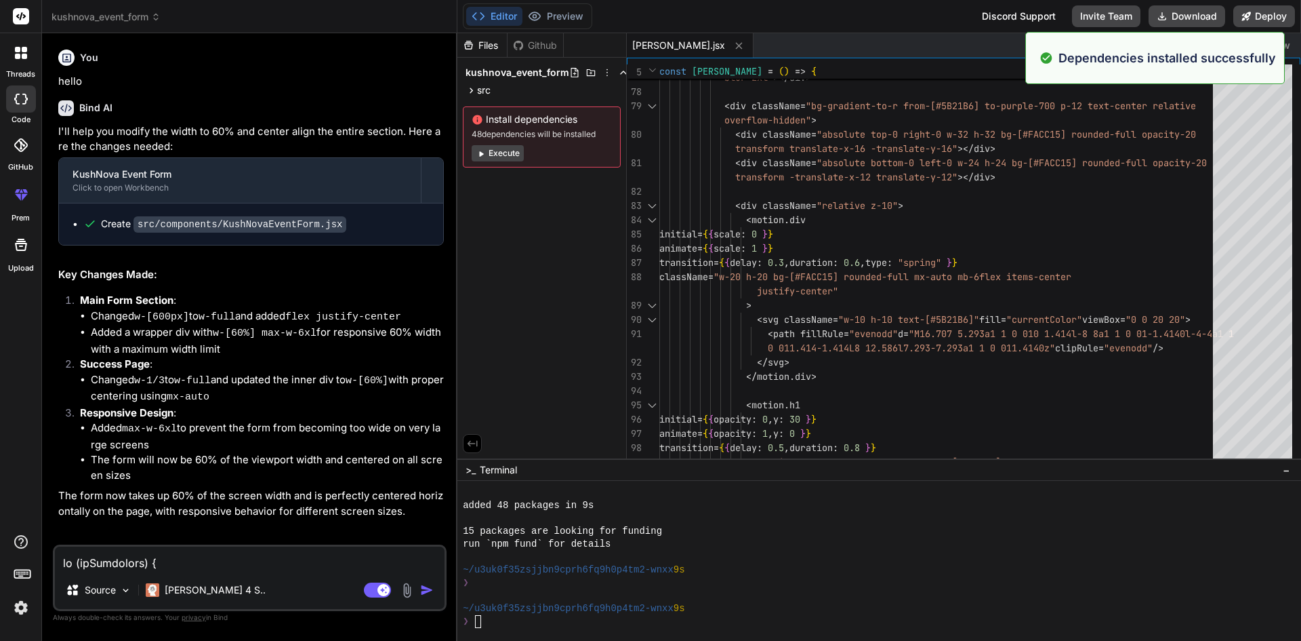
scroll to position [270, 0]
click at [503, 153] on button "Execute" at bounding box center [498, 153] width 52 height 16
click at [475, 621] on textarea "Terminal input" at bounding box center [476, 621] width 5 height 13
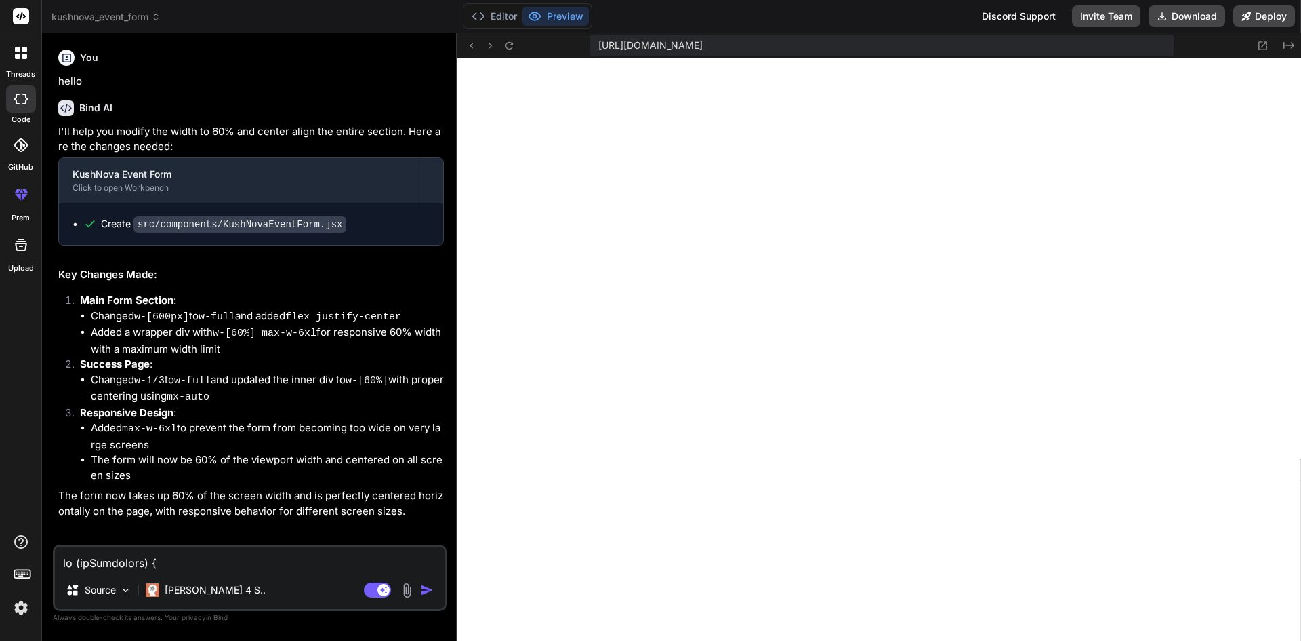
scroll to position [811, 0]
click at [489, 5] on div "Editor Preview" at bounding box center [527, 16] width 129 height 26
click at [502, 14] on button "Editor" at bounding box center [494, 16] width 56 height 19
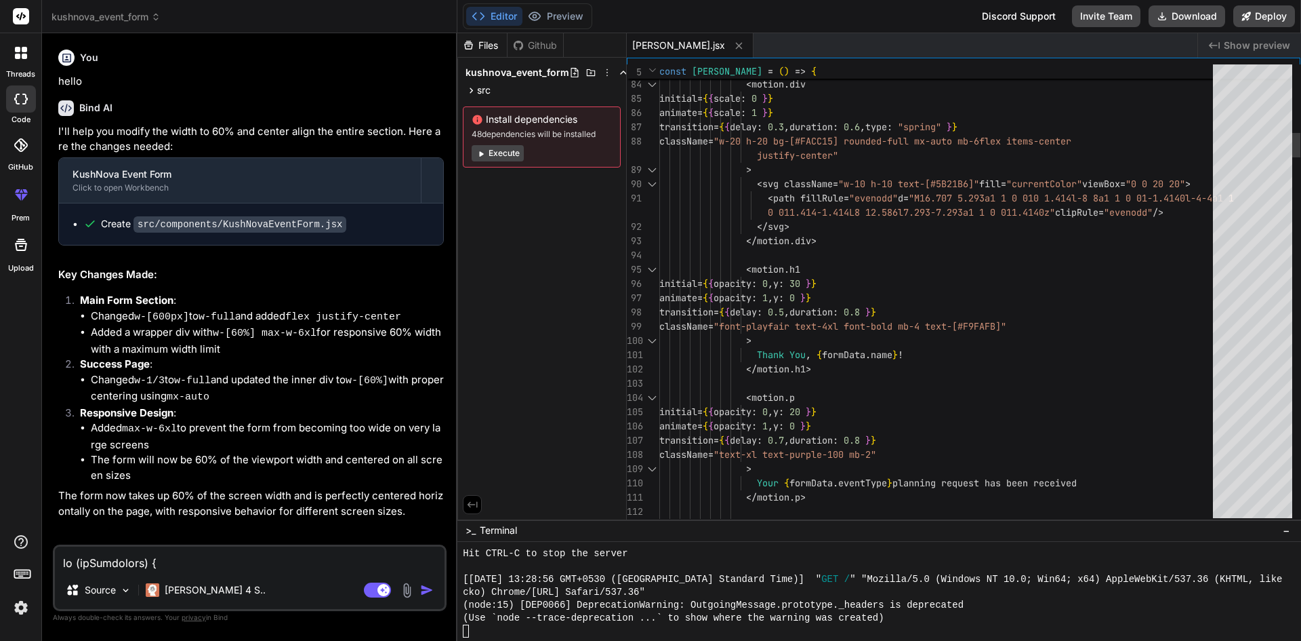
scroll to position [863, 0]
drag, startPoint x: 1049, startPoint y: 459, endPoint x: 1061, endPoint y: 653, distance: 194.9
click at [1061, 640] on html "threads code GitHub prem Upload kushnova_event_form Created with Pixso. Bind AI…" at bounding box center [650, 320] width 1301 height 641
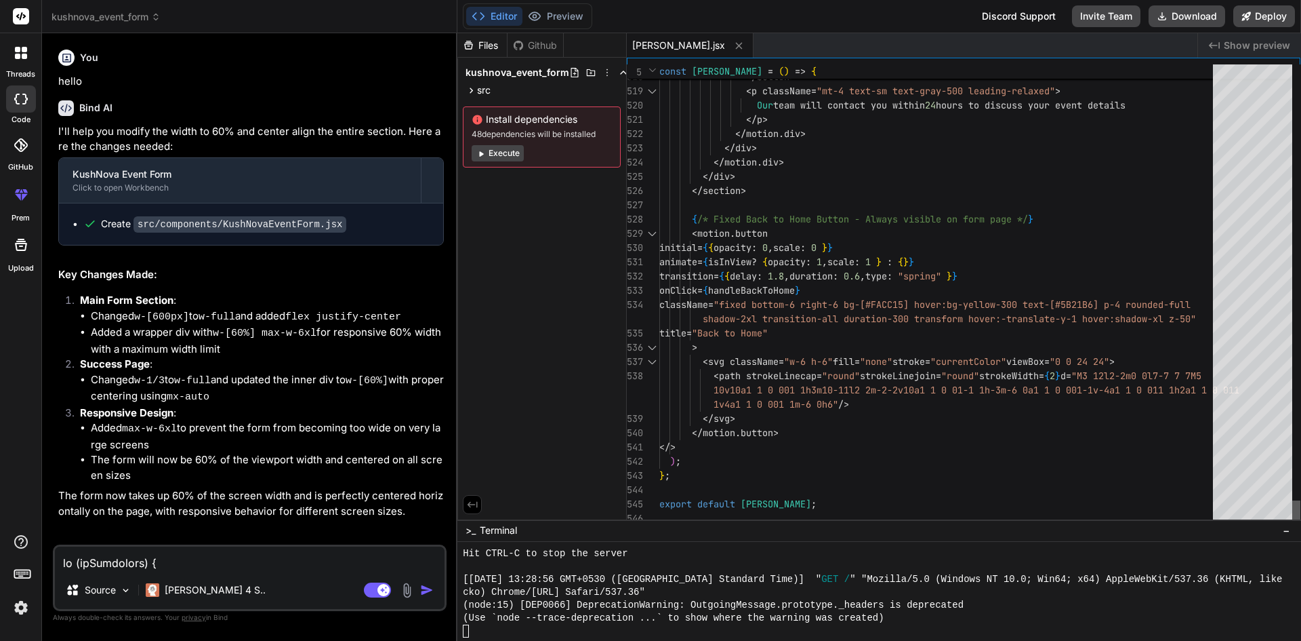
click at [1299, 525] on div at bounding box center [1297, 512] width 8 height 25
drag, startPoint x: 855, startPoint y: 508, endPoint x: 846, endPoint y: 507, distance: 9.5
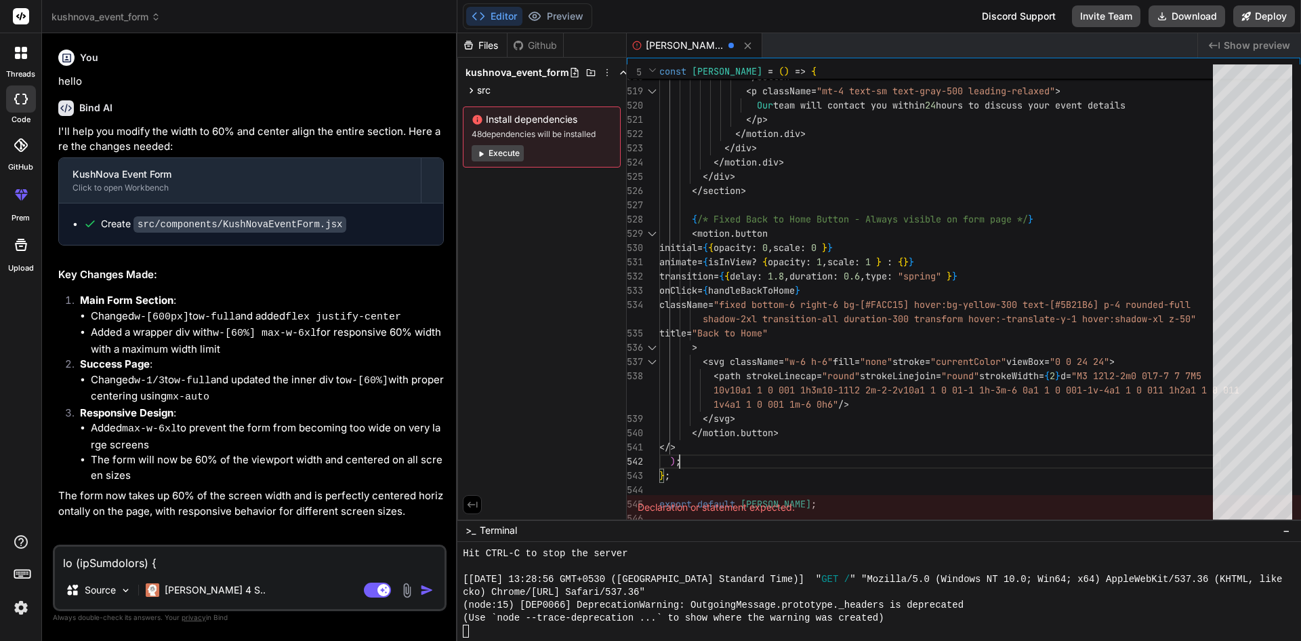
click at [177, 557] on textarea at bounding box center [250, 558] width 390 height 24
paste textarea "import React, { useRef, useState } from 'react'; import { motion } from 'framer…"
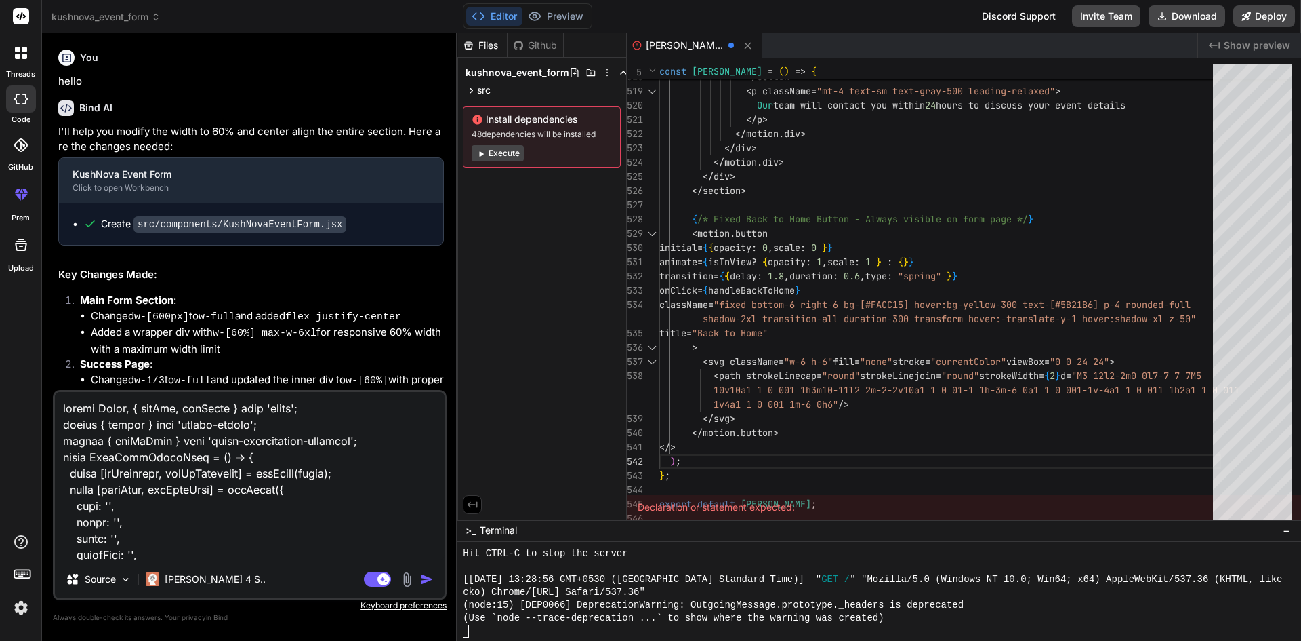
scroll to position [11567, 0]
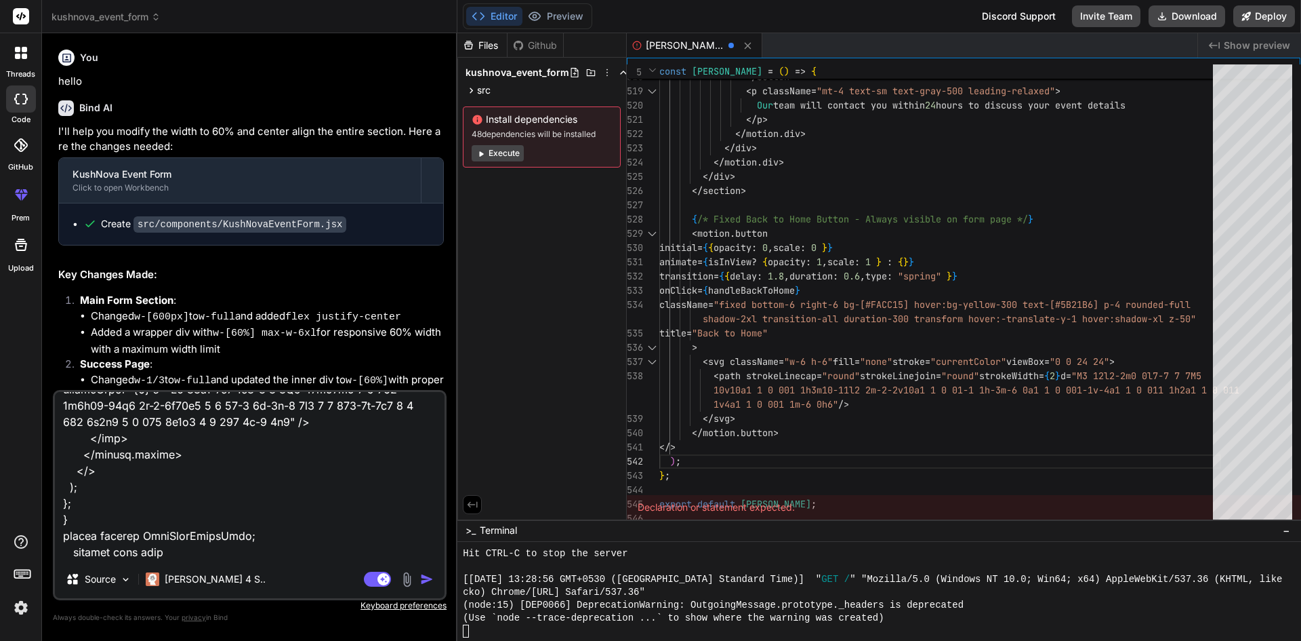
click at [197, 555] on textarea at bounding box center [250, 476] width 390 height 168
paste textarea "[{ "resource": "/C:/Basha/React_Websites_VD/KushNova/src/components/Navigation.…"
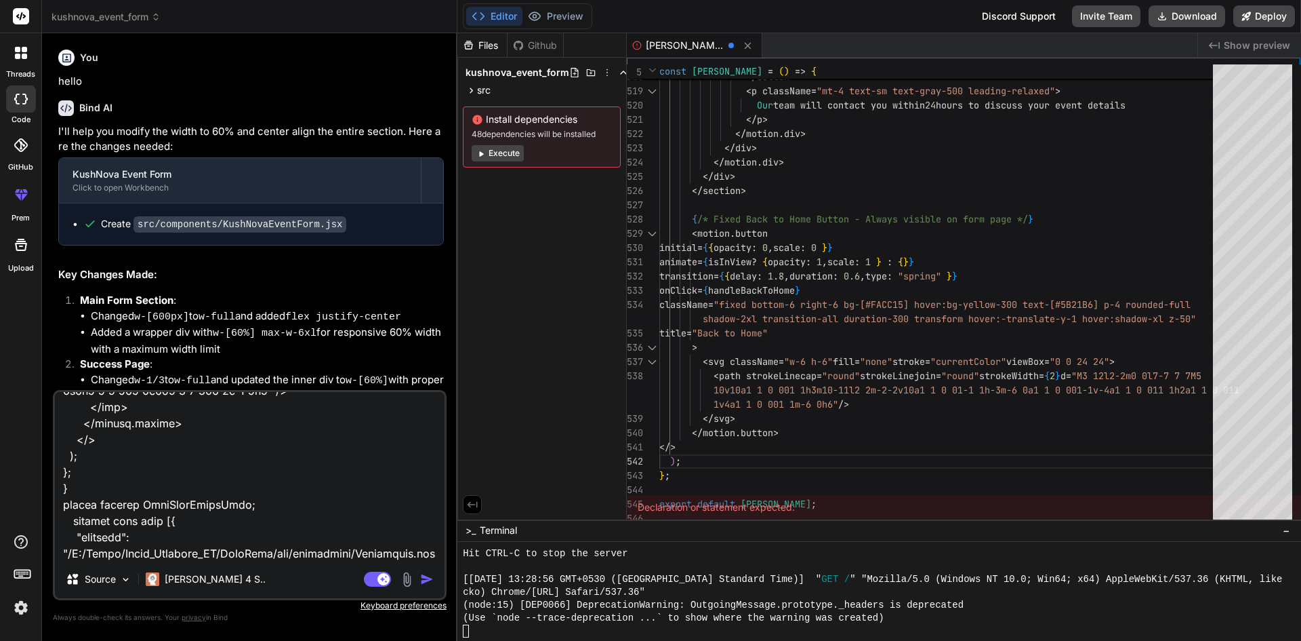
scroll to position [11860, 0]
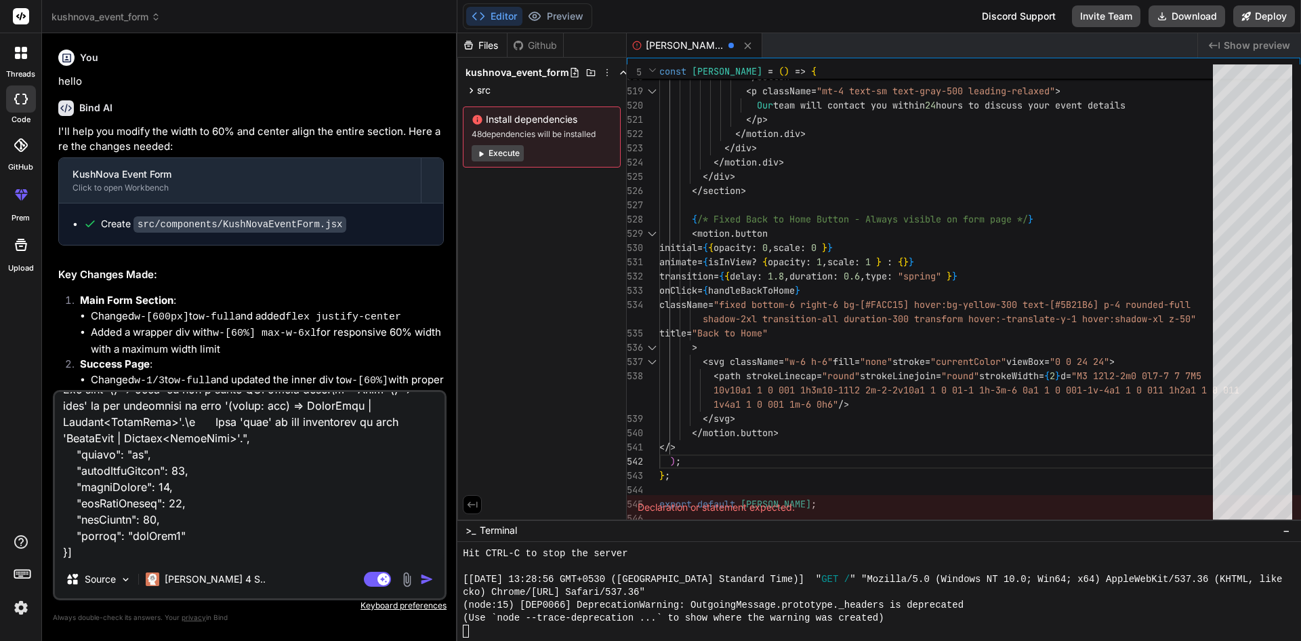
paste textarea "[{ "resource": "/C:/Basha/React_Websites_VD/KushNova/src/components/PlanEvent.t…"
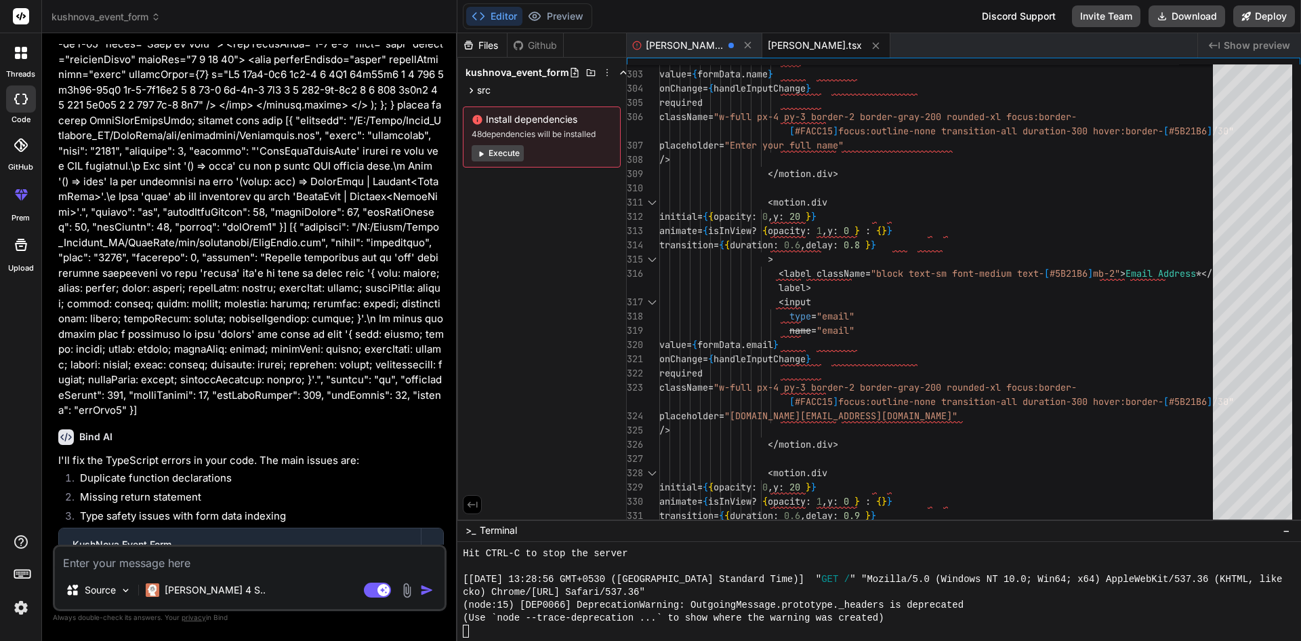
scroll to position [4435, 0]
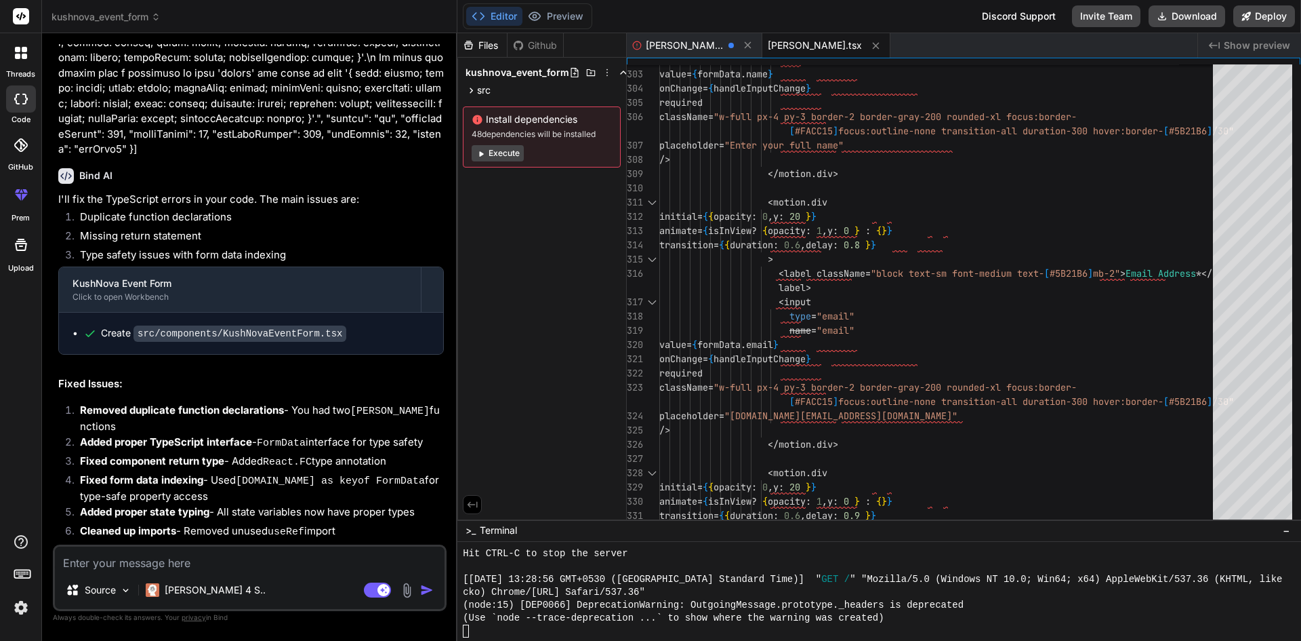
click at [183, 325] on code "src/components/KushNovaEventForm.tsx" at bounding box center [240, 333] width 213 height 16
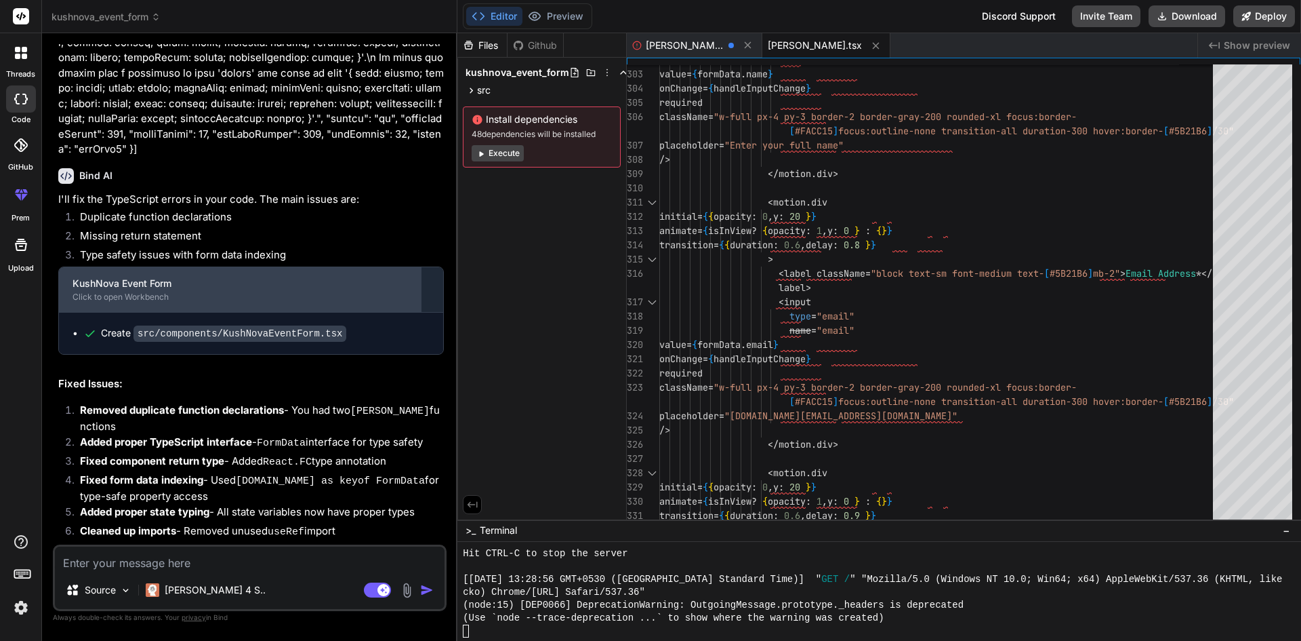
click at [330, 277] on div "KushNova Event Form" at bounding box center [240, 284] width 335 height 14
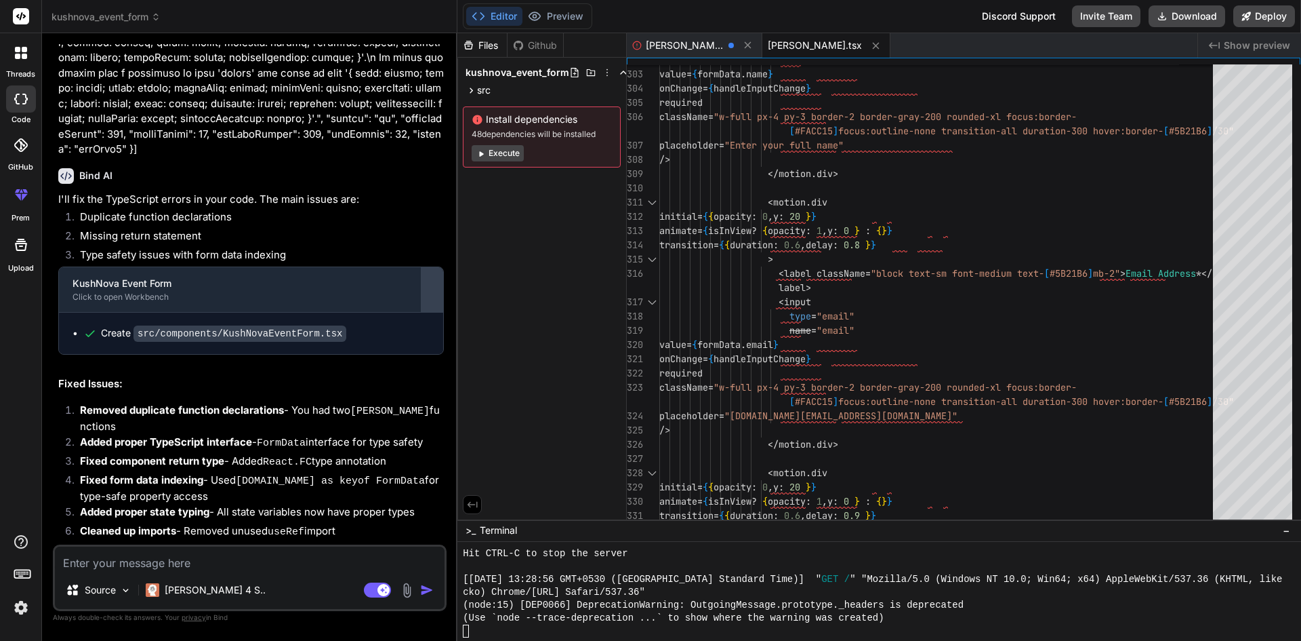
click at [437, 279] on div at bounding box center [433, 290] width 22 height 22
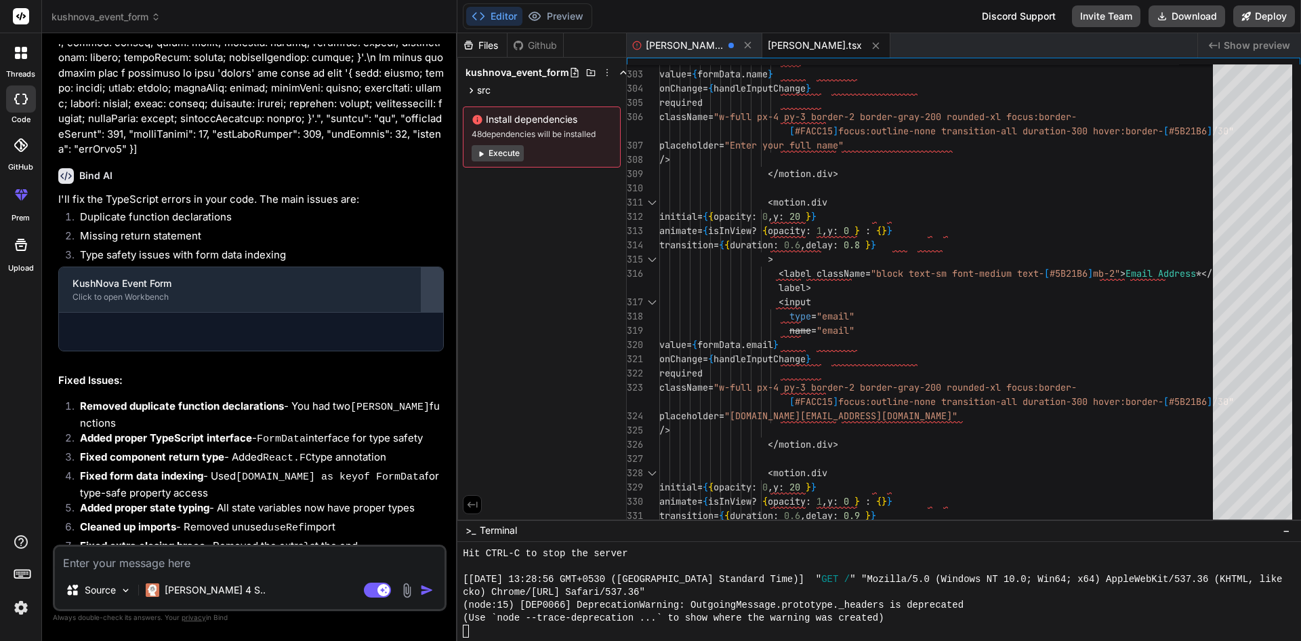
scroll to position [4393, 0]
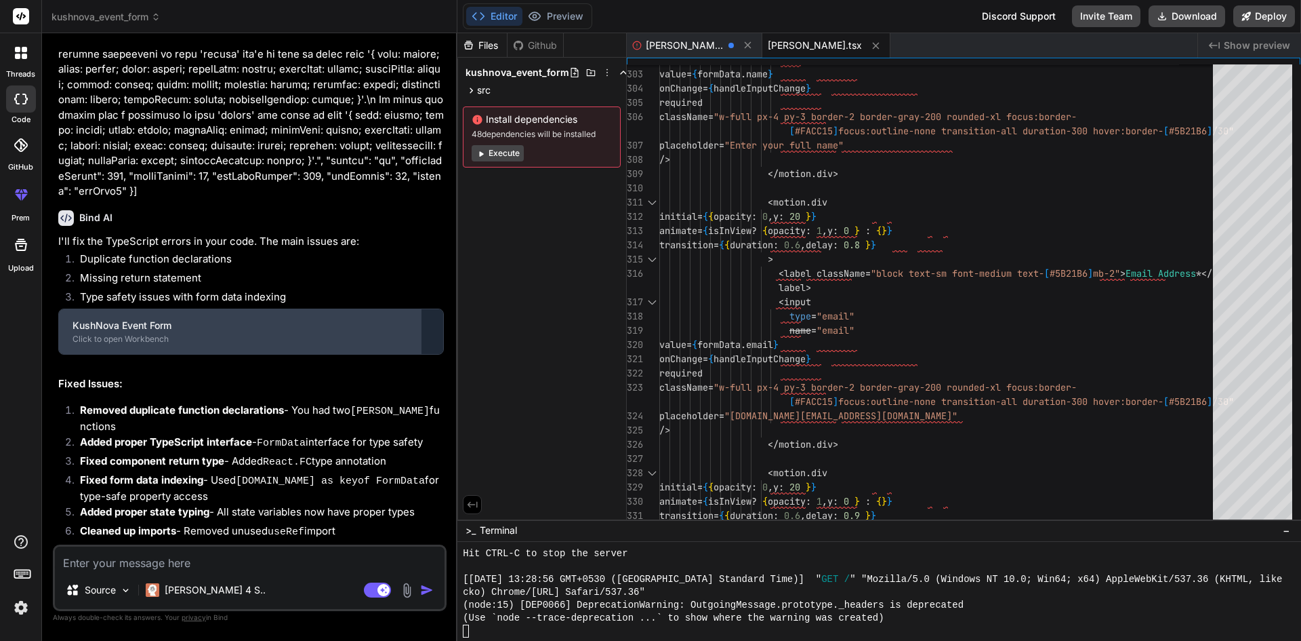
click at [255, 319] on div "KushNova Event Form" at bounding box center [240, 326] width 335 height 14
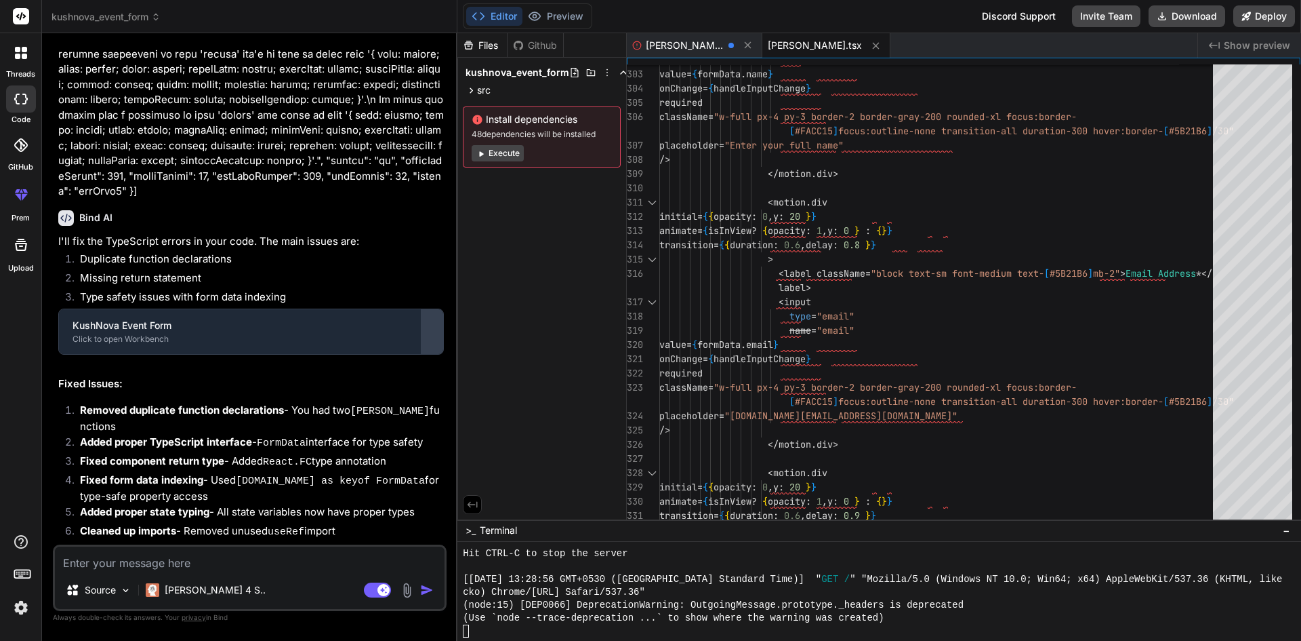
click at [431, 321] on div at bounding box center [433, 332] width 22 height 22
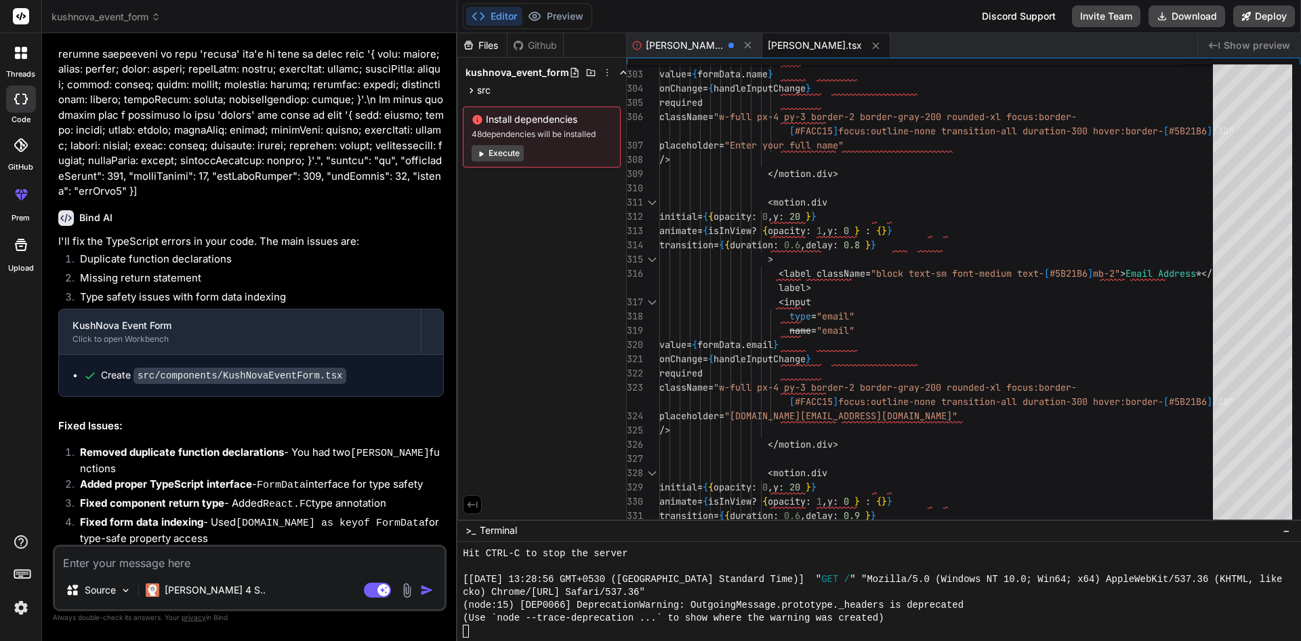
click at [371, 368] on div "Create src/components/KushNovaEventForm.tsx" at bounding box center [256, 375] width 346 height 14
click at [291, 367] on code "src/components/KushNovaEventForm.tsx" at bounding box center [240, 375] width 213 height 16
click at [282, 367] on code "src/components/KushNovaEventForm.tsx" at bounding box center [240, 375] width 213 height 16
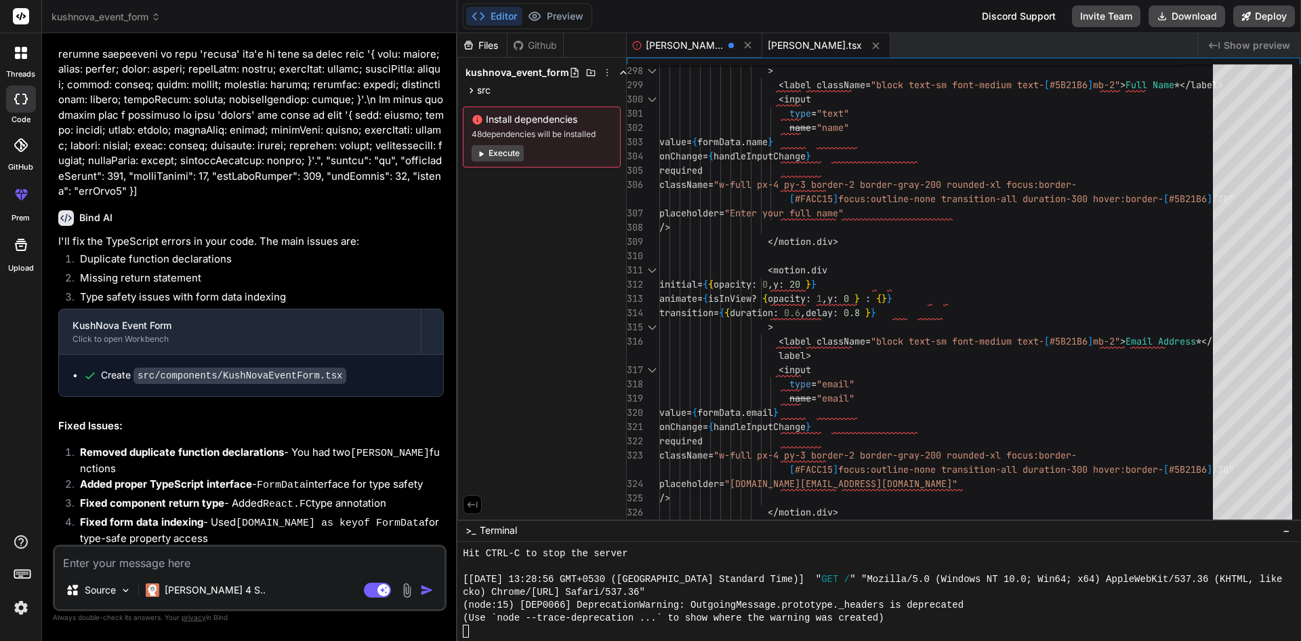
click at [678, 48] on span "[PERSON_NAME].jsx" at bounding box center [684, 46] width 77 height 14
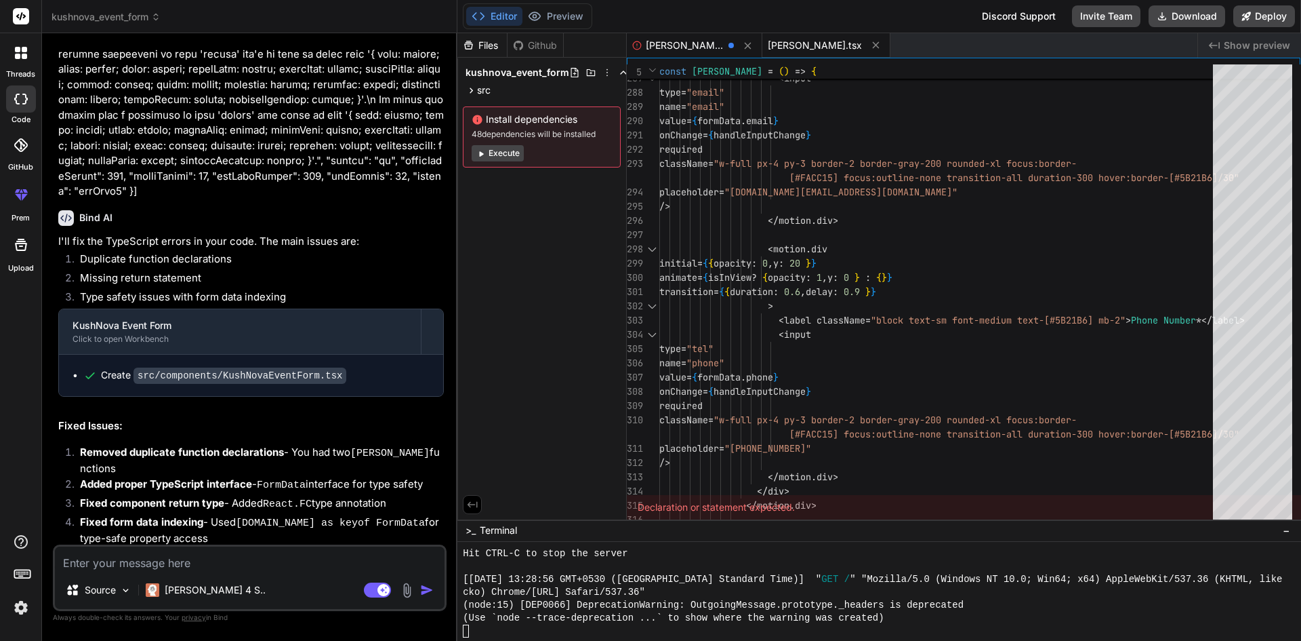
click at [795, 45] on span "[PERSON_NAME].tsx" at bounding box center [815, 46] width 94 height 14
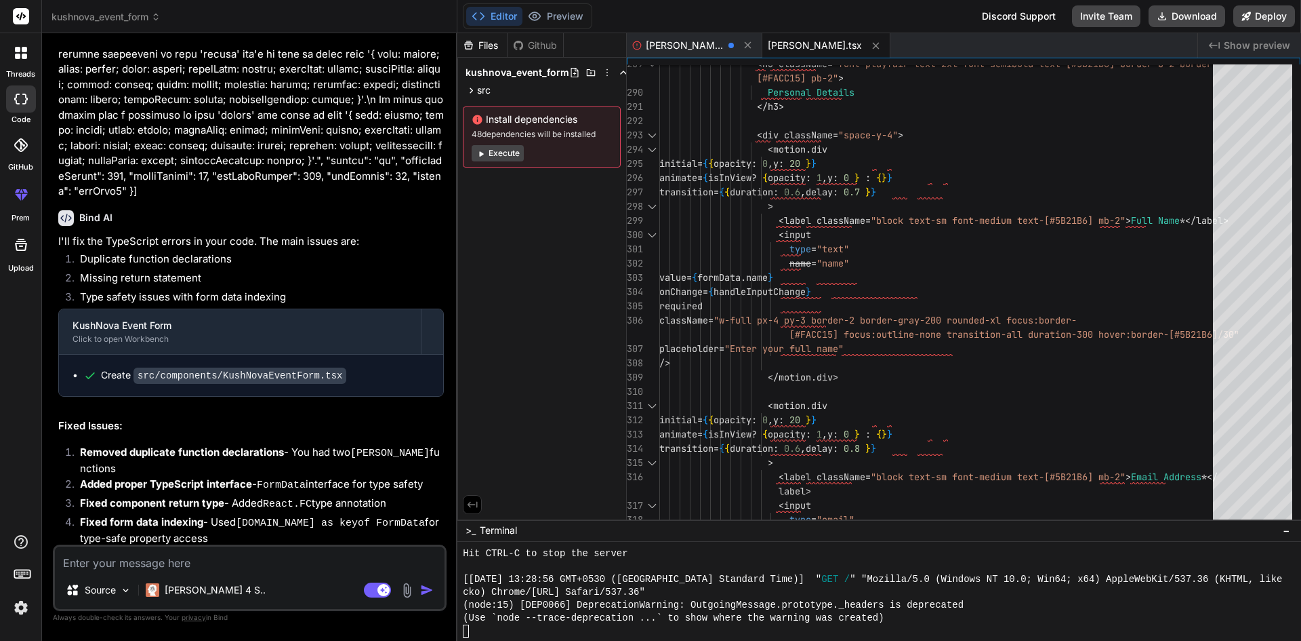
click at [1230, 44] on span "Show preview" at bounding box center [1257, 46] width 66 height 14
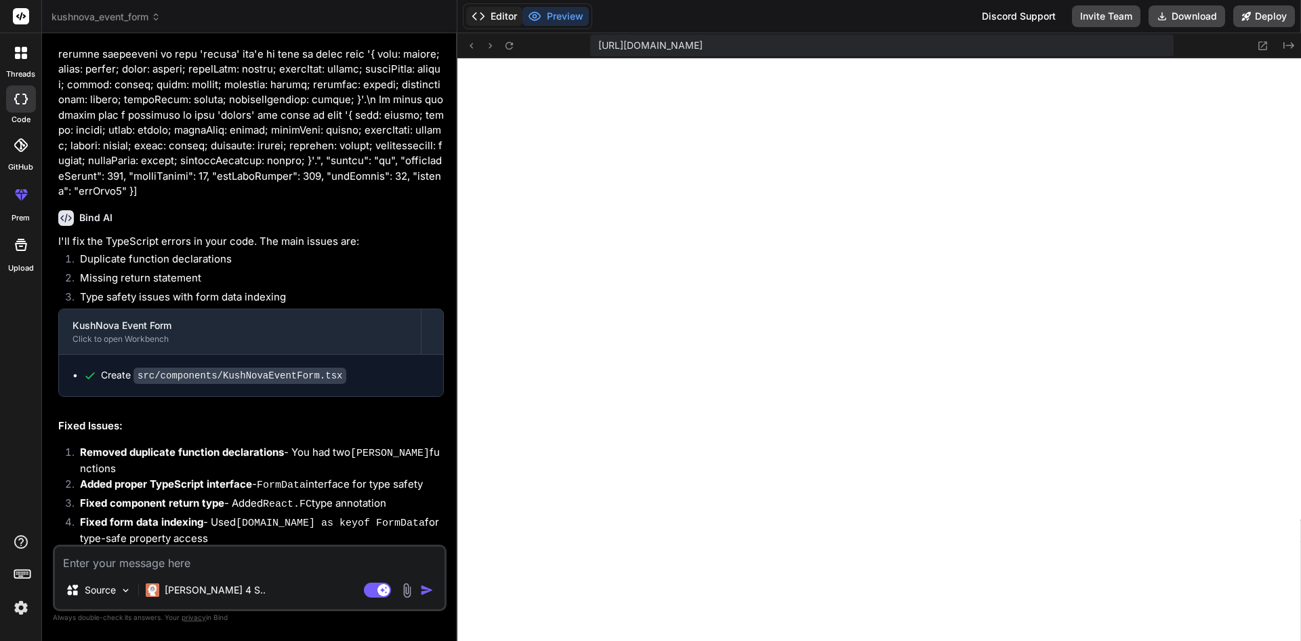
click at [497, 12] on button "Editor" at bounding box center [494, 16] width 56 height 19
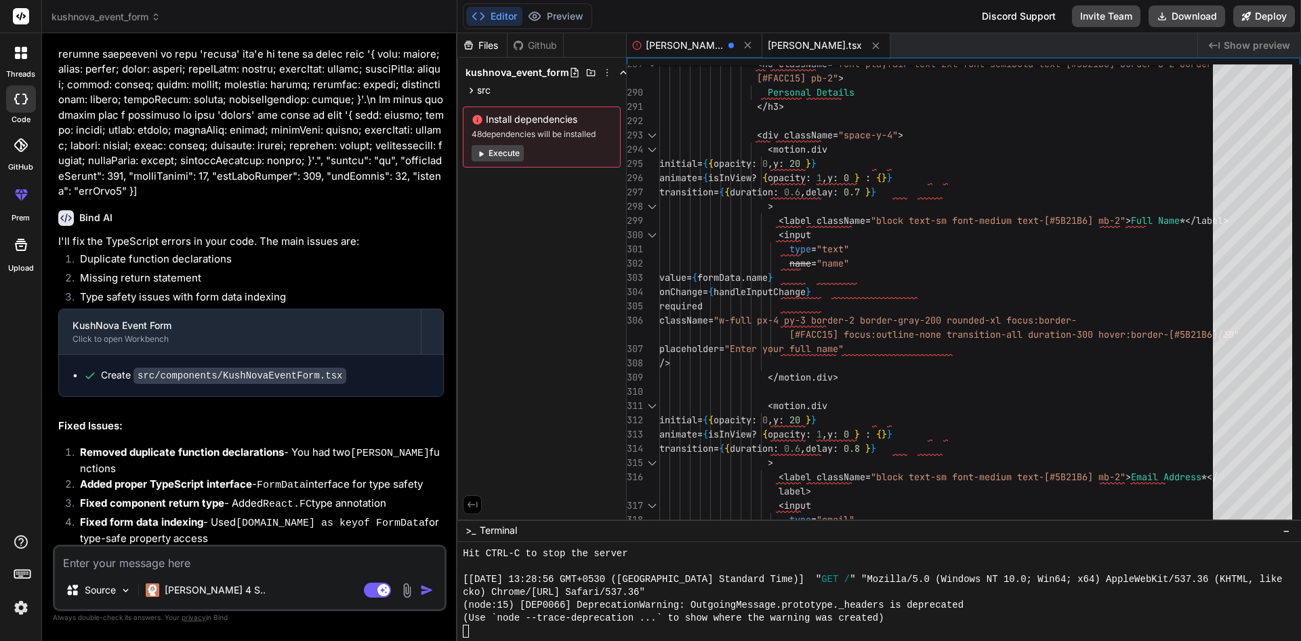
click at [678, 54] on div "[PERSON_NAME].jsx" at bounding box center [695, 45] width 136 height 24
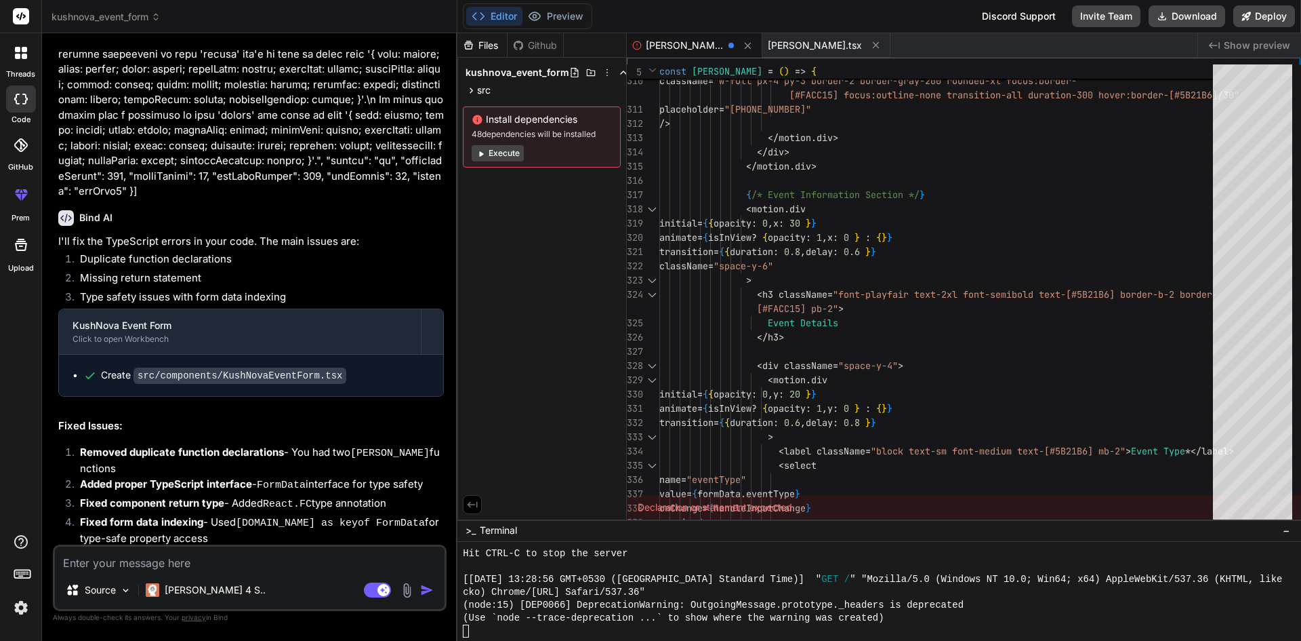
click at [671, 503] on div "Declaration or statement expected." at bounding box center [964, 507] width 674 height 24
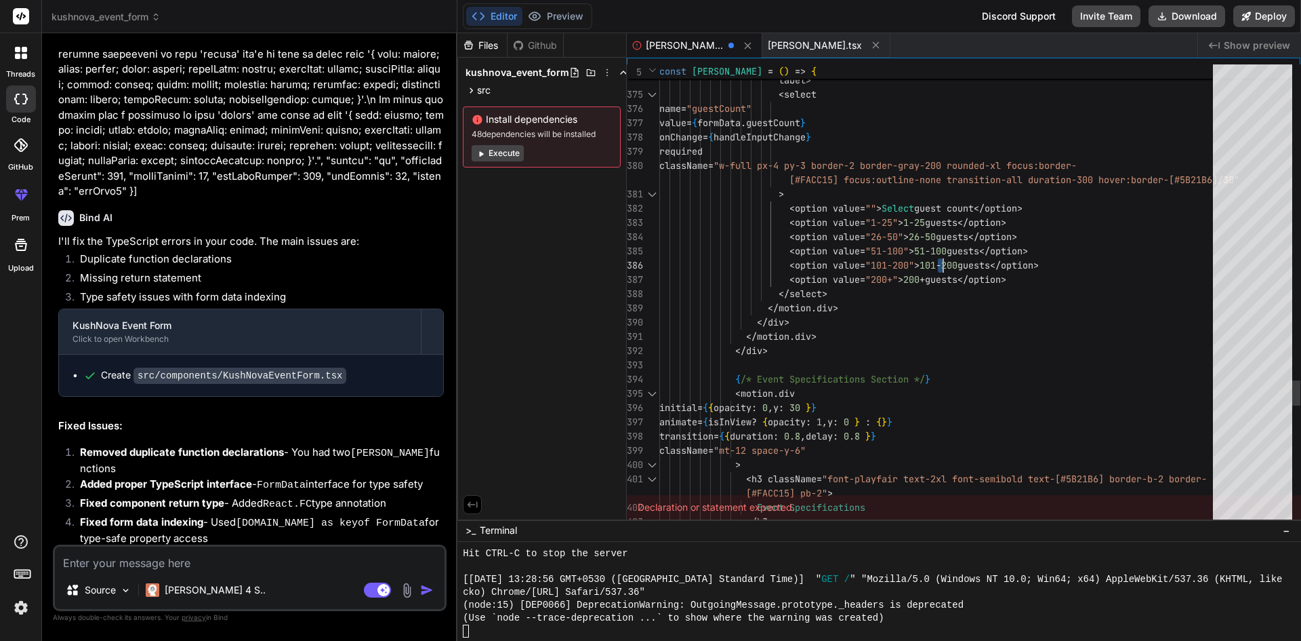
scroll to position [0, 0]
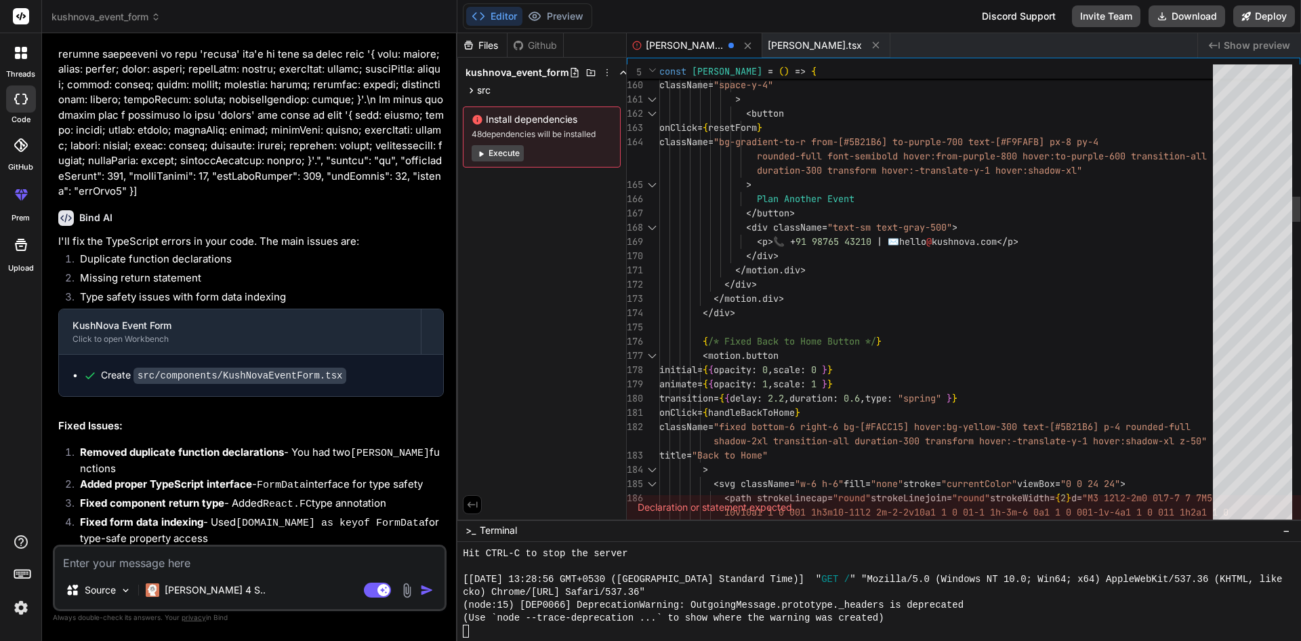
click at [651, 66] on div at bounding box center [652, 71] width 14 height 14
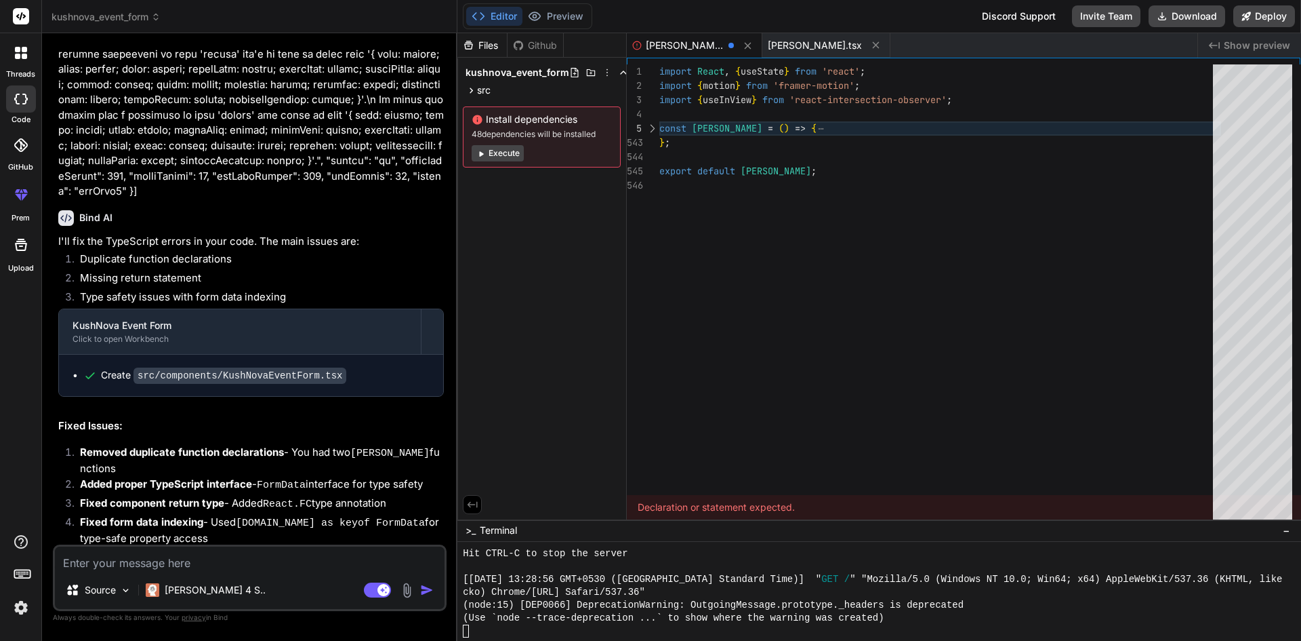
click at [654, 128] on div at bounding box center [652, 128] width 18 height 14
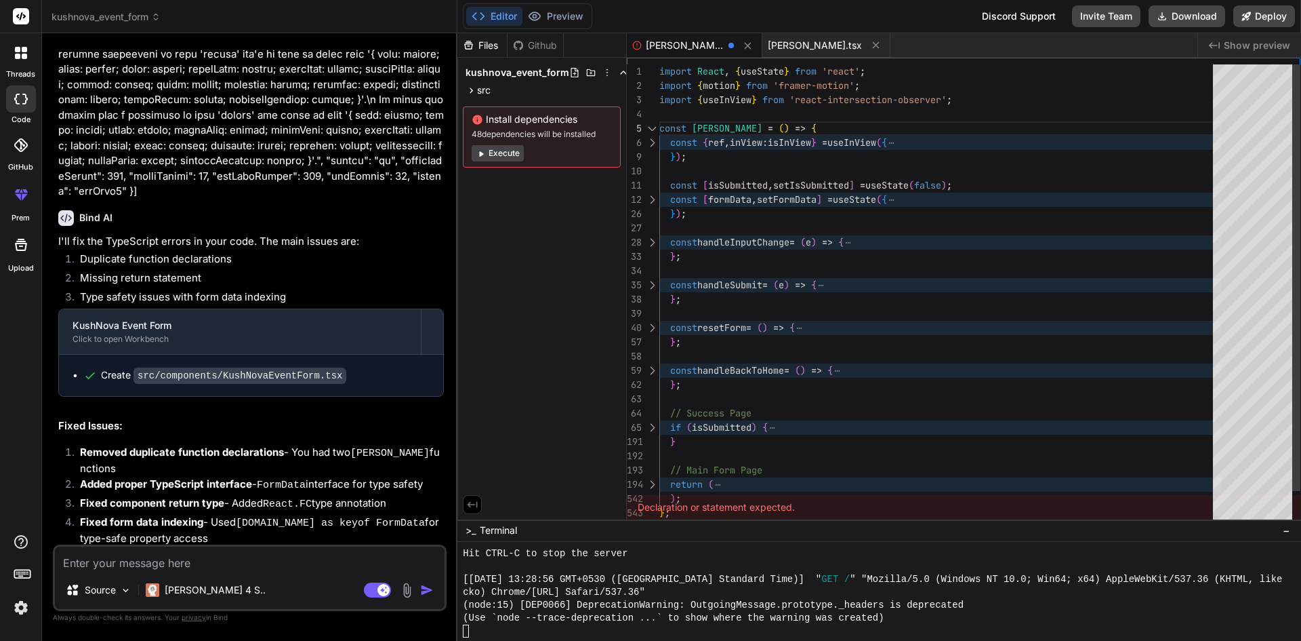
click at [645, 144] on div at bounding box center [652, 143] width 18 height 14
click at [653, 148] on div at bounding box center [652, 143] width 18 height 14
click at [652, 139] on div at bounding box center [652, 143] width 18 height 14
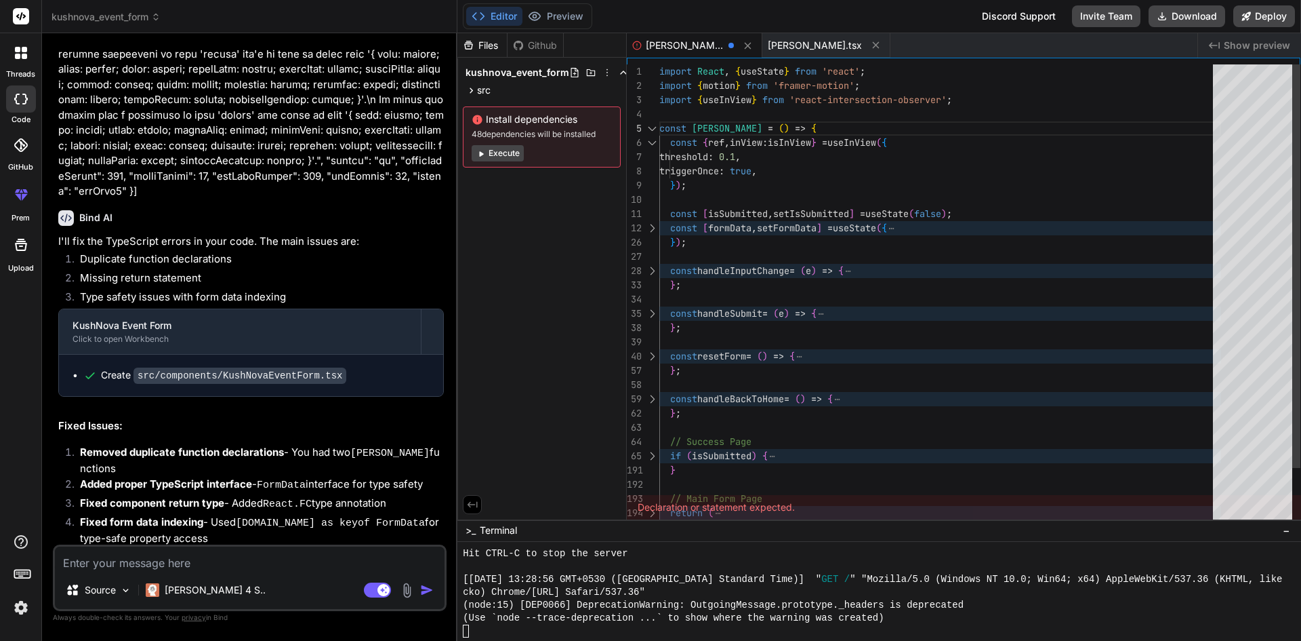
click at [651, 221] on div at bounding box center [652, 228] width 18 height 14
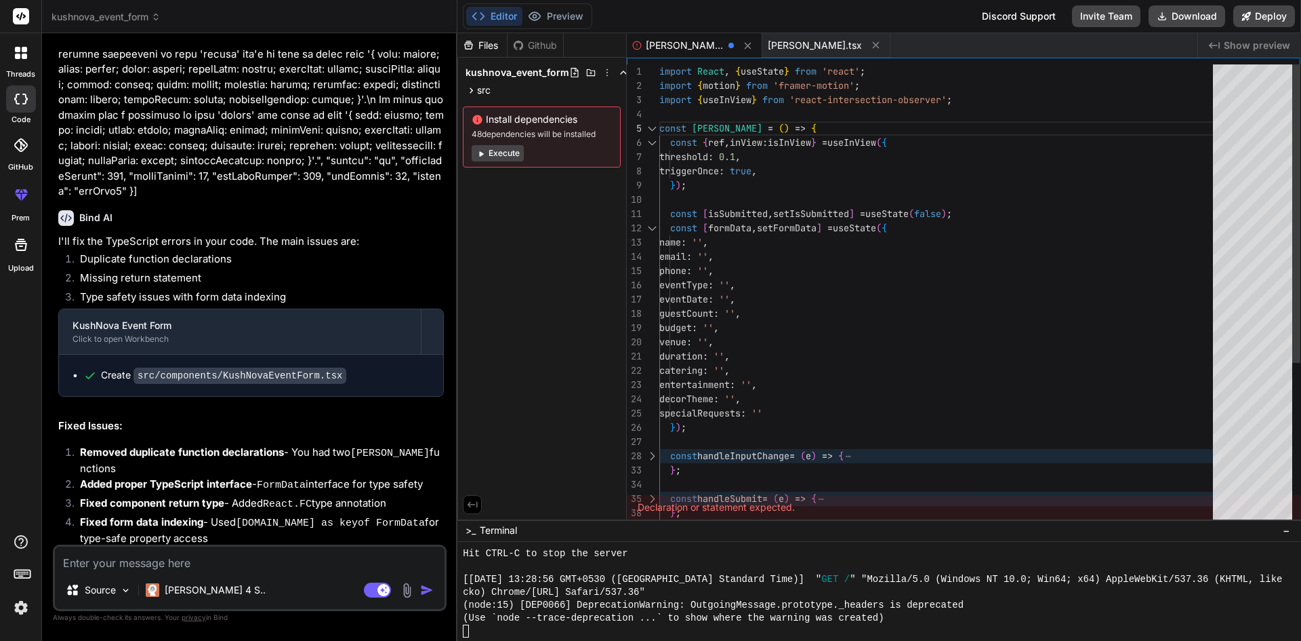
click at [651, 447] on div "27" at bounding box center [643, 441] width 33 height 14
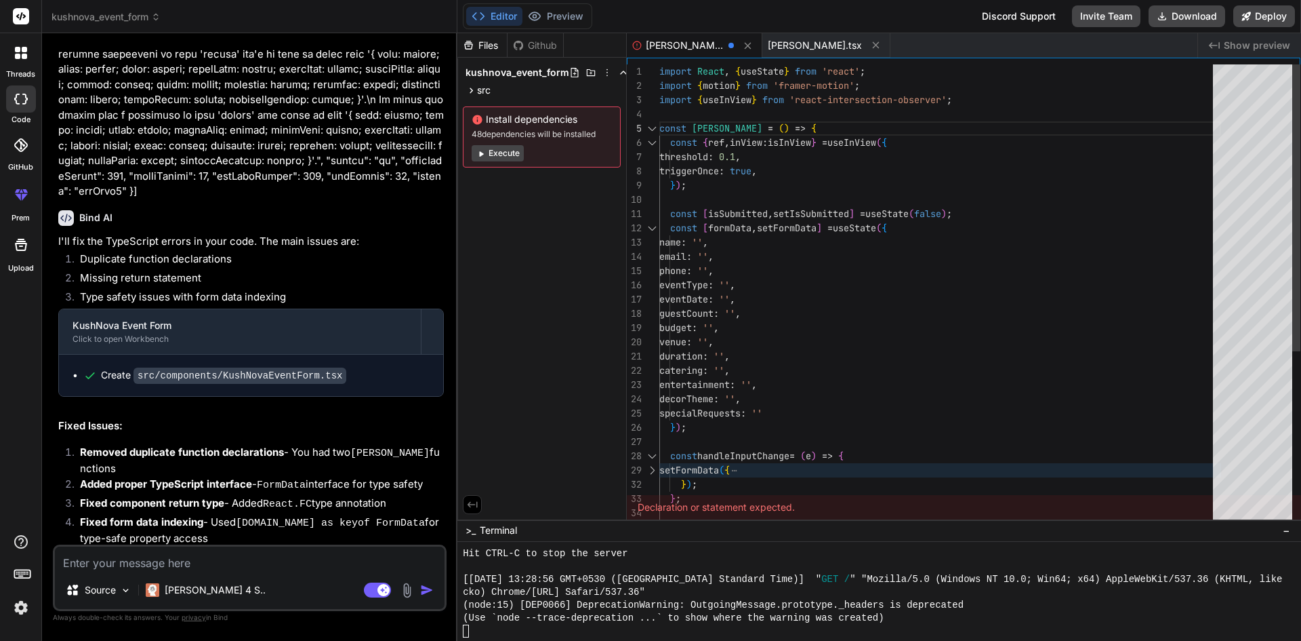
click at [650, 462] on div at bounding box center [652, 456] width 18 height 14
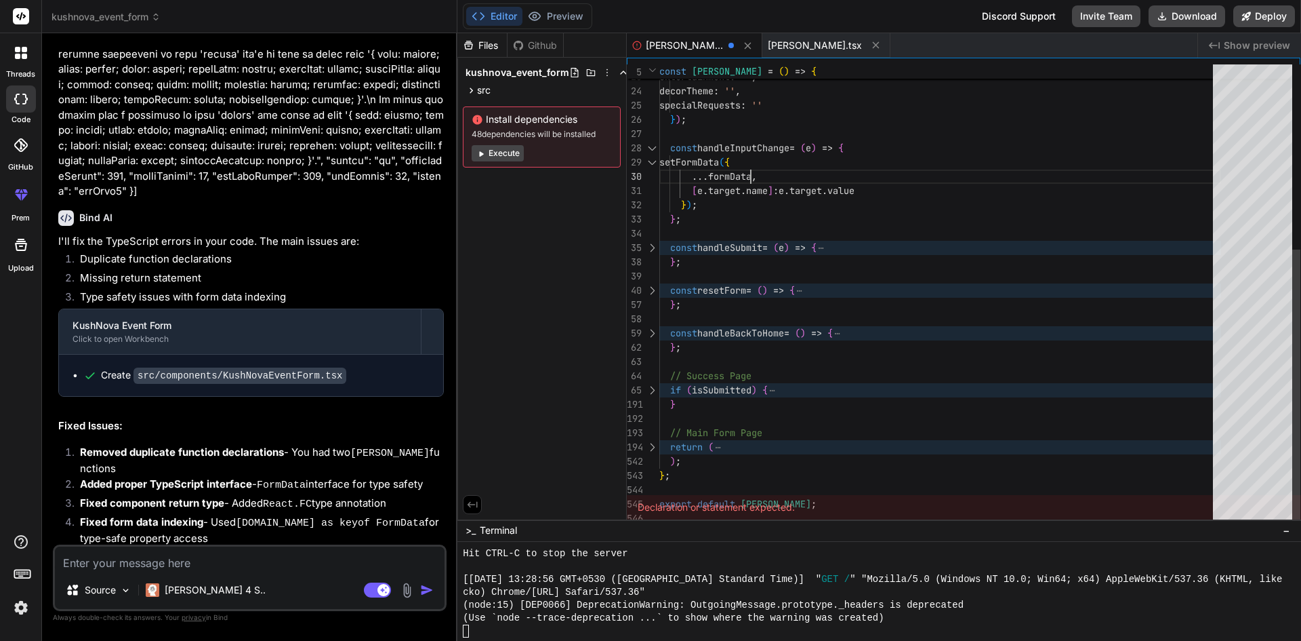
click at [834, 168] on div "catering : '' , entertainment : '' , decorTheme : '' , specialRequests : '' } )…" at bounding box center [940, 141] width 562 height 769
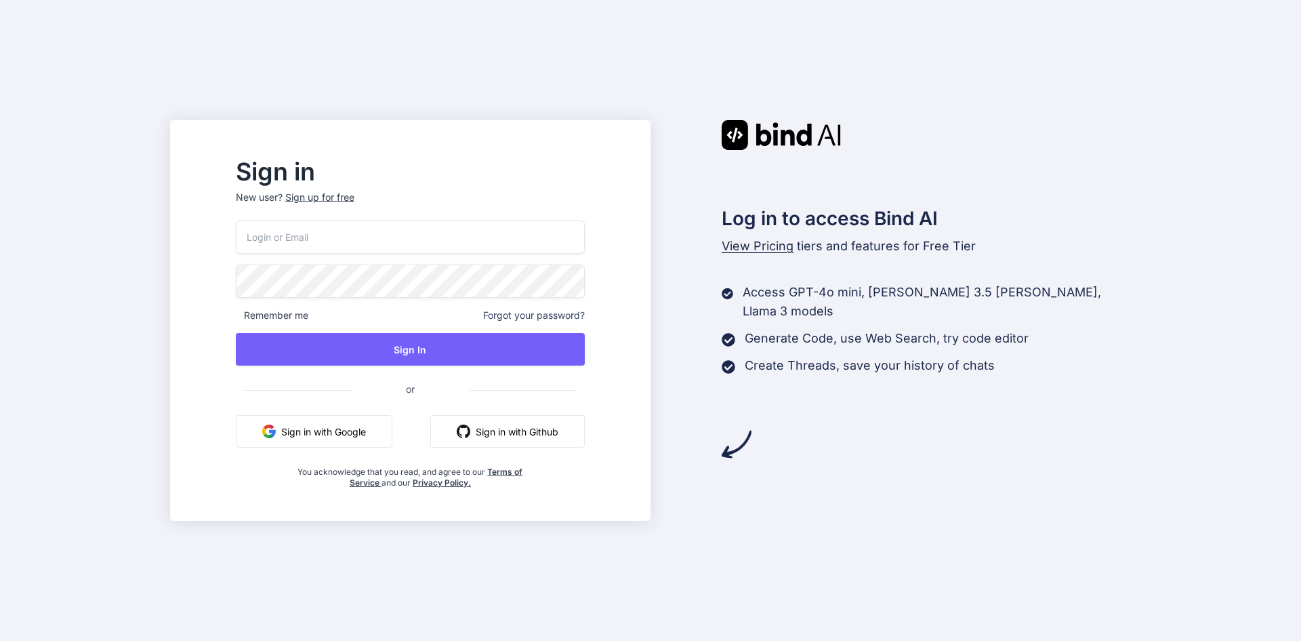
click at [361, 437] on button "Sign in with Google" at bounding box center [314, 431] width 157 height 33
